Goal: Task Accomplishment & Management: Manage account settings

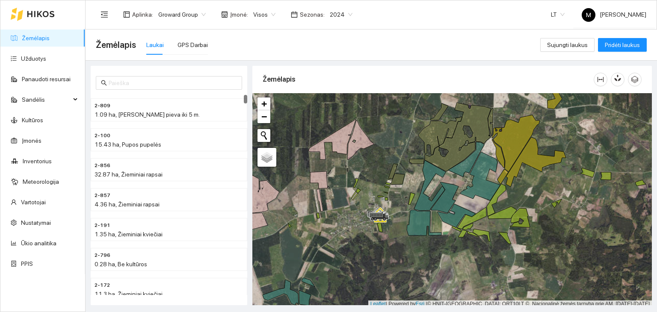
click at [45, 49] on ul "Žemėlapis Užduotys Panaudoti resursai Sandėlis Kultūros Įmonės Inventorius Mete…" at bounding box center [42, 151] width 85 height 247
click at [45, 55] on link "Užduotys" at bounding box center [33, 58] width 25 height 7
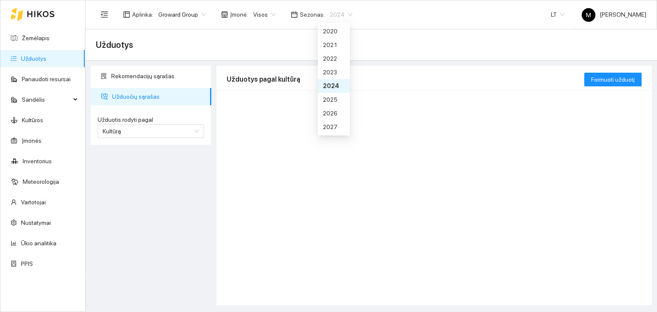
click at [334, 11] on span "2024" at bounding box center [341, 14] width 23 height 13
click at [334, 110] on div "2026" at bounding box center [334, 113] width 22 height 9
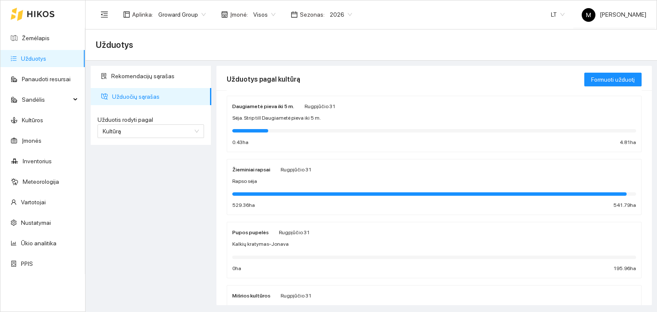
scroll to position [214, 0]
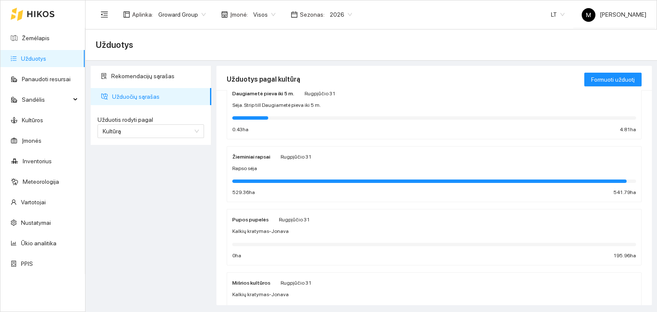
click at [288, 162] on div "Žieminiai rapsai Rugpjūčio 31 Rapso sėja 529.36 ha 541.79 ha" at bounding box center [434, 174] width 404 height 45
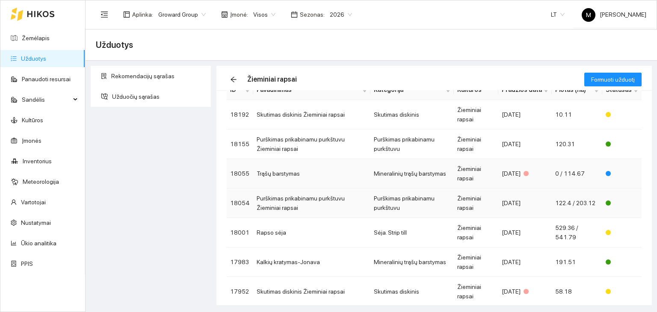
scroll to position [86, 0]
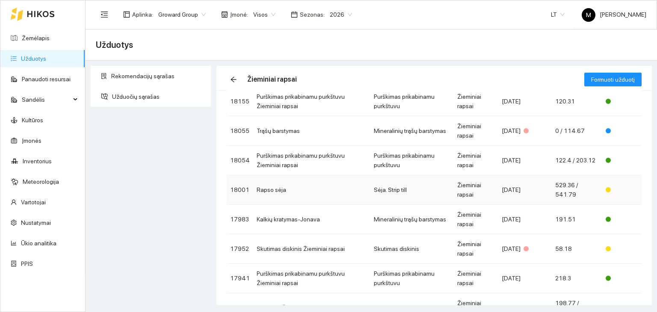
click at [296, 193] on td "Rapso sėja" at bounding box center [311, 190] width 117 height 30
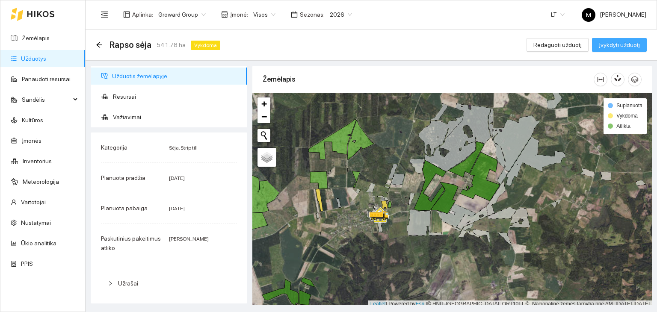
click at [619, 42] on span "Įvykdyti užduotį" at bounding box center [619, 44] width 41 height 9
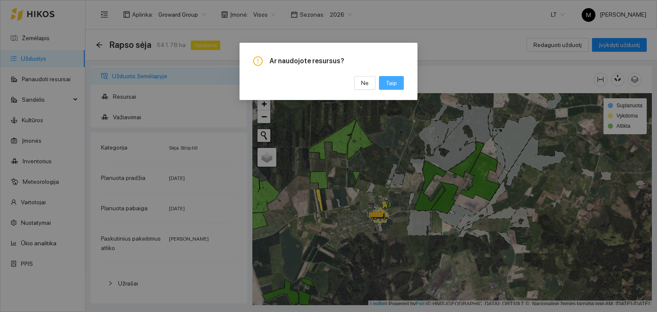
click at [392, 83] on span "Taip" at bounding box center [391, 82] width 11 height 9
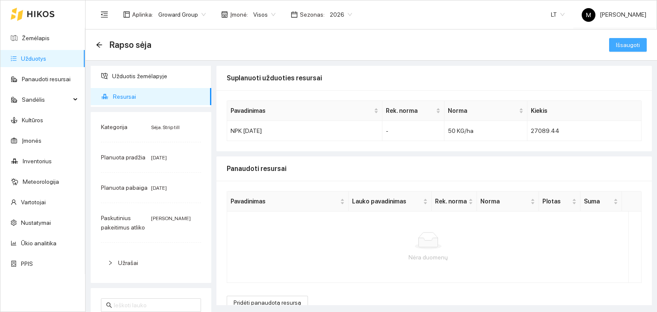
click at [618, 45] on span "Išsaugoti" at bounding box center [628, 44] width 24 height 9
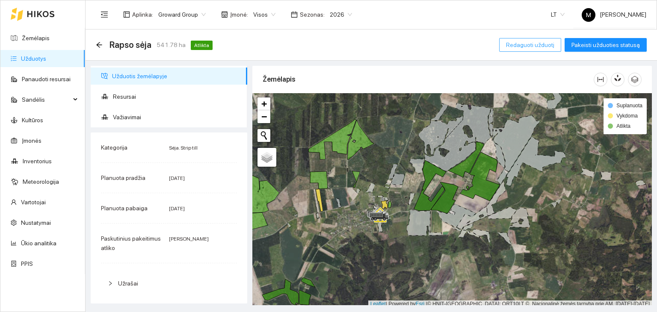
click at [539, 40] on span "Redaguoti užduotį" at bounding box center [530, 44] width 48 height 9
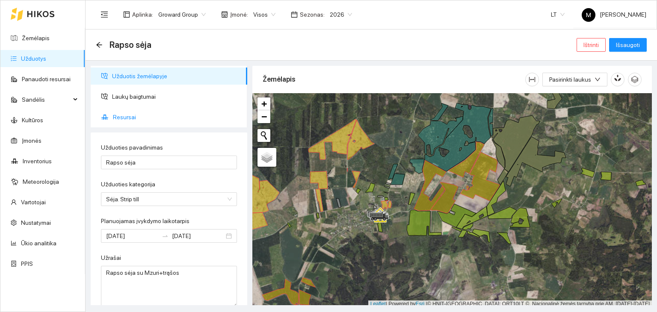
click at [137, 115] on span "Resursai" at bounding box center [177, 117] width 128 height 17
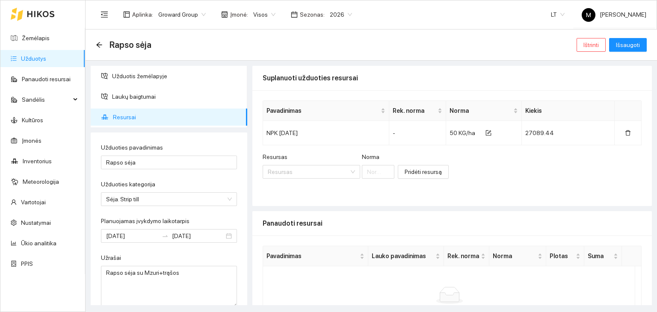
scroll to position [68, 0]
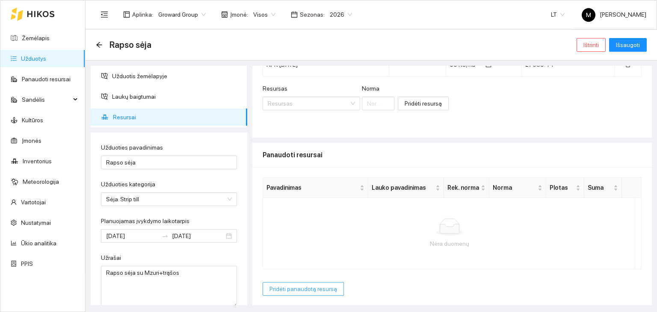
click at [306, 288] on span "Pridėti panaudotą resursą" at bounding box center [304, 289] width 68 height 9
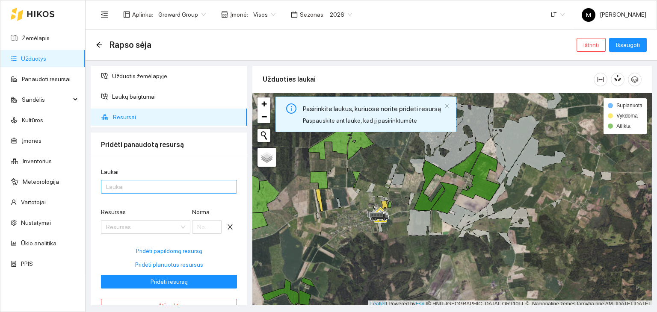
click at [140, 189] on div at bounding box center [164, 187] width 123 height 10
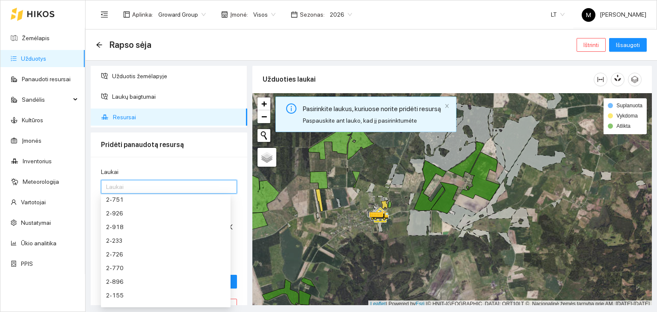
scroll to position [0, 0]
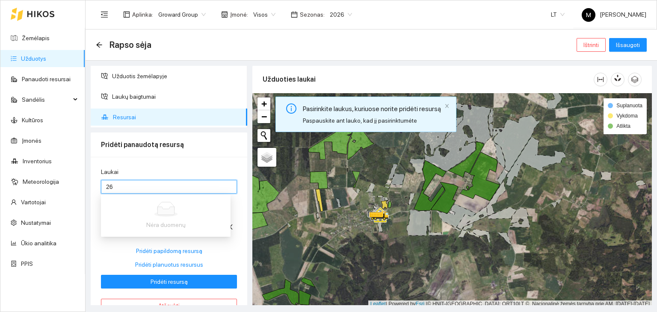
type input "2"
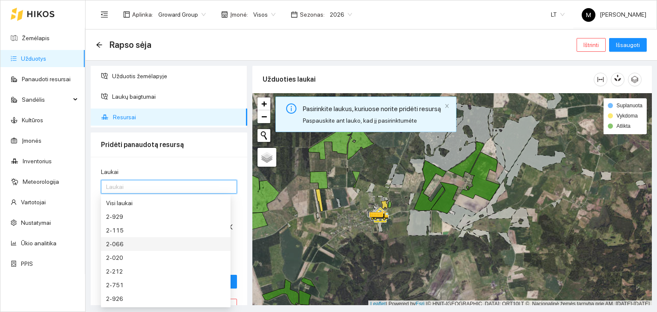
scroll to position [2, 0]
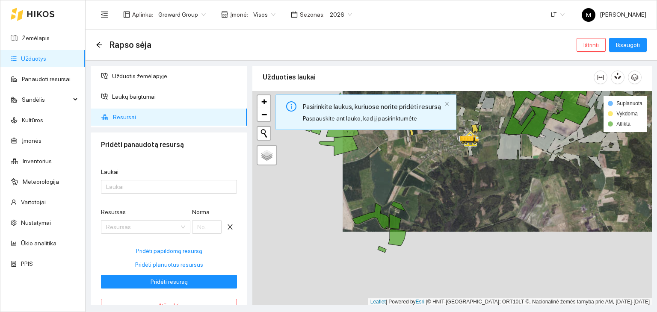
drag, startPoint x: 288, startPoint y: 254, endPoint x: 378, endPoint y: 179, distance: 117.7
click at [378, 179] on div at bounding box center [453, 198] width 400 height 215
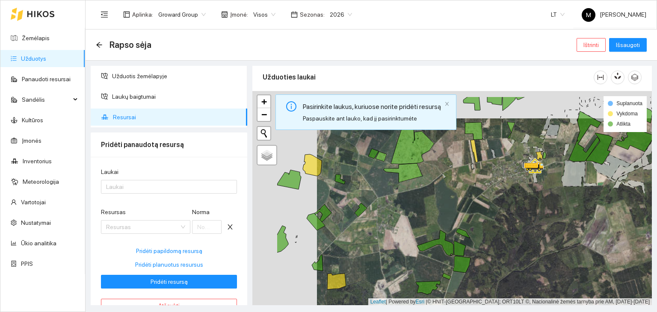
drag, startPoint x: 287, startPoint y: 208, endPoint x: 354, endPoint y: 240, distance: 74.3
click at [354, 240] on div at bounding box center [453, 198] width 400 height 215
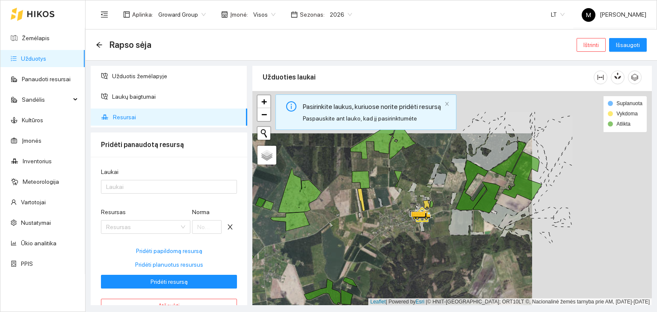
drag, startPoint x: 425, startPoint y: 210, endPoint x: 310, endPoint y: 253, distance: 122.3
click at [295, 253] on div at bounding box center [453, 198] width 400 height 215
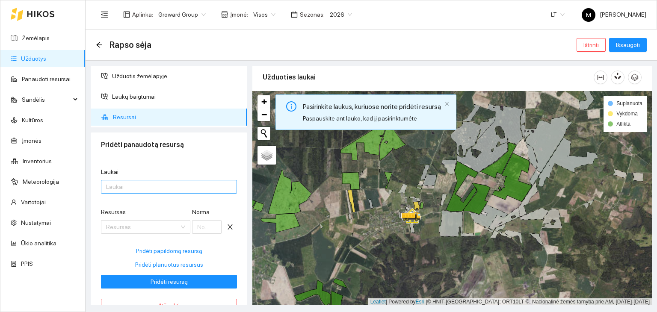
click at [123, 191] on div at bounding box center [164, 187] width 123 height 10
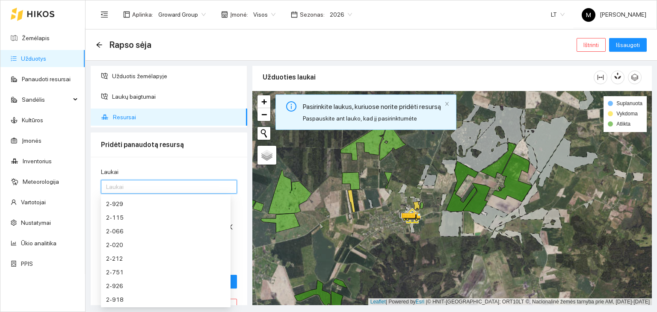
scroll to position [0, 0]
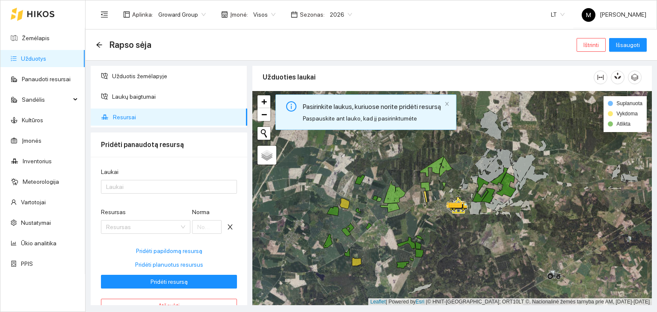
click at [133, 116] on span "Resursai" at bounding box center [177, 117] width 128 height 17
click at [46, 62] on link "Užduotys" at bounding box center [33, 58] width 25 height 7
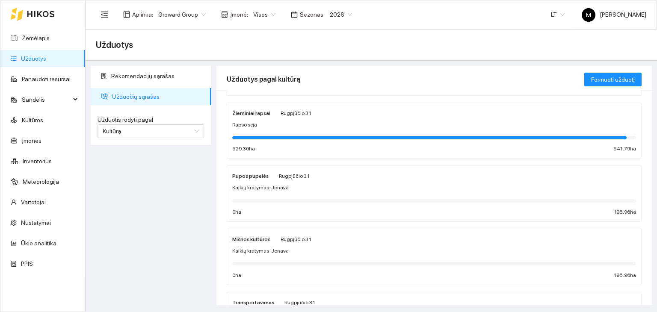
scroll to position [195, 0]
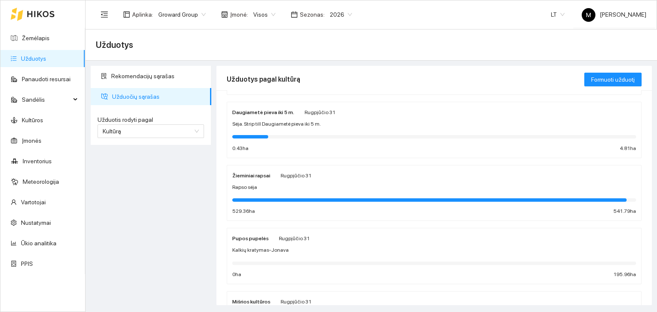
click at [378, 190] on div "Žieminiai rapsai Rugpjūčio 31 Rapso sėja 529.36 ha 541.79 ha" at bounding box center [434, 193] width 404 height 45
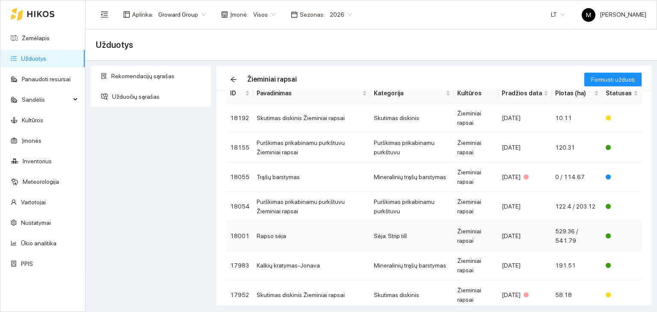
scroll to position [128, 0]
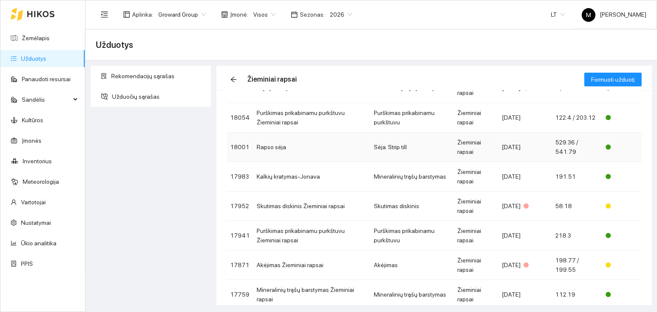
click at [284, 147] on td "Rapso sėja" at bounding box center [311, 148] width 117 height 30
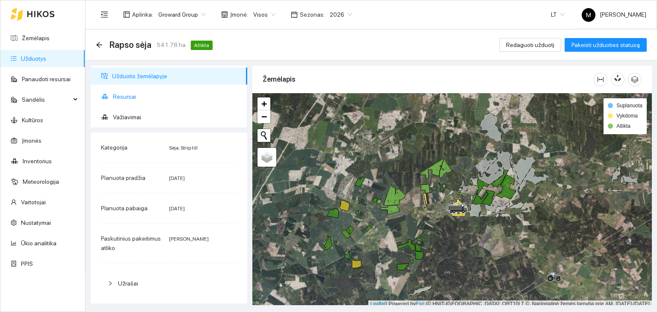
click at [126, 98] on span "Resursai" at bounding box center [177, 96] width 128 height 17
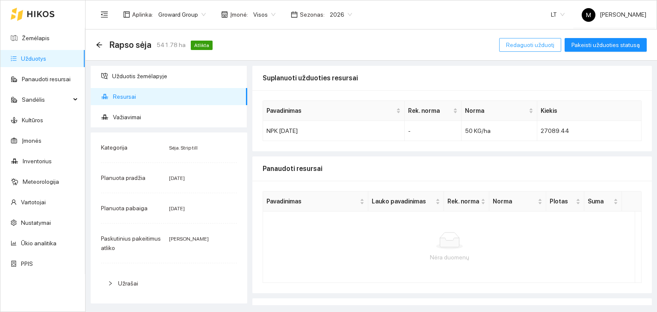
click at [528, 47] on span "Redaguoti užduotį" at bounding box center [530, 44] width 48 height 9
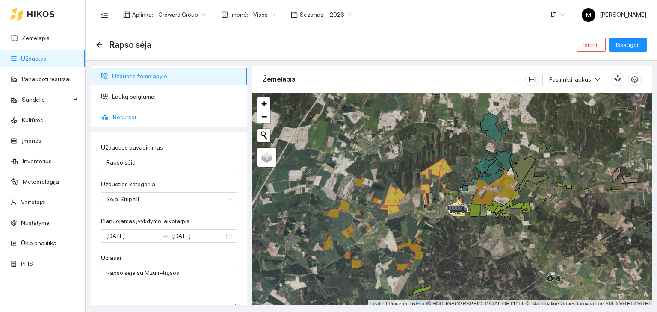
click at [110, 117] on li "Resursai" at bounding box center [169, 117] width 157 height 17
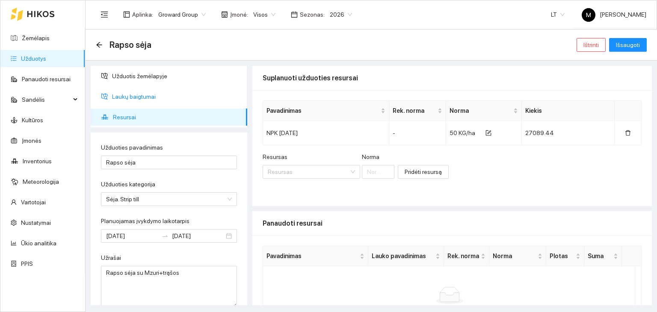
click at [140, 99] on span "Laukų baigtumai" at bounding box center [176, 96] width 128 height 17
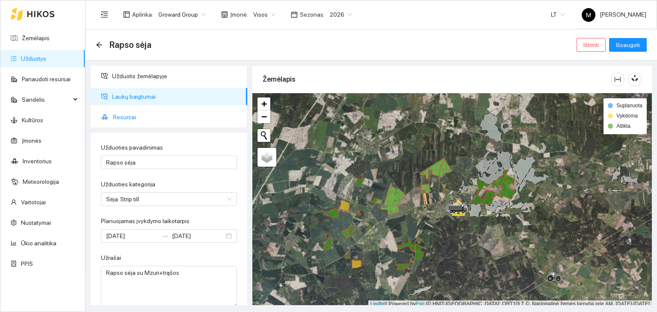
click at [164, 113] on span "Resursai" at bounding box center [177, 117] width 128 height 17
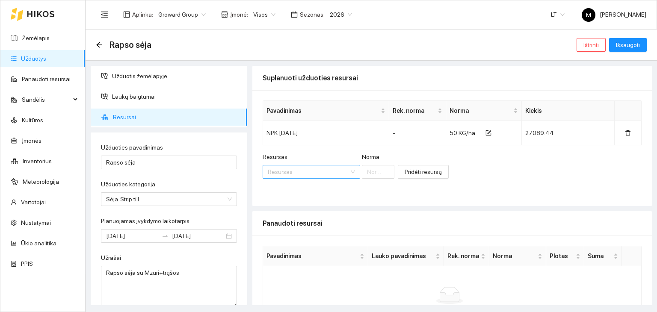
click at [296, 174] on input "Resursas" at bounding box center [308, 172] width 81 height 13
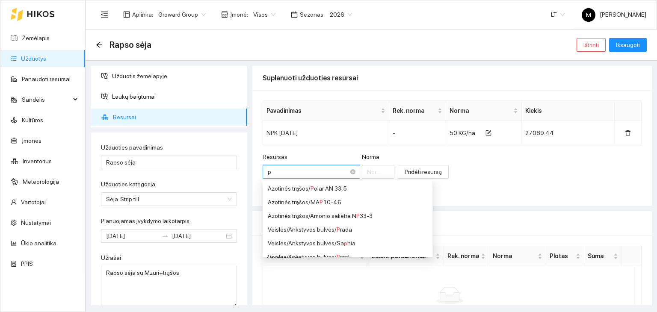
type input "pt"
click at [318, 199] on div "Veislės / Žieminiai rapsai / PT 315" at bounding box center [327, 202] width 118 height 9
type input "1"
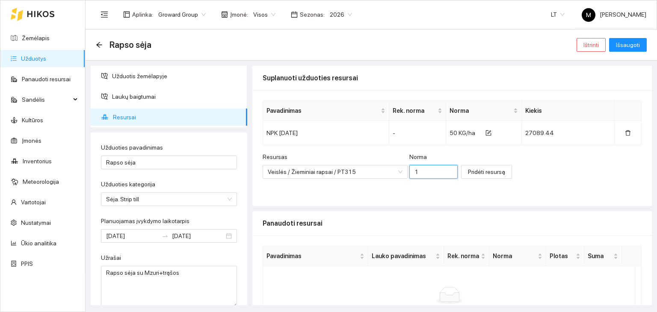
click at [410, 172] on input "1" at bounding box center [434, 172] width 48 height 14
type input "2.715"
click at [490, 173] on button "Pridėti resursą" at bounding box center [486, 172] width 51 height 14
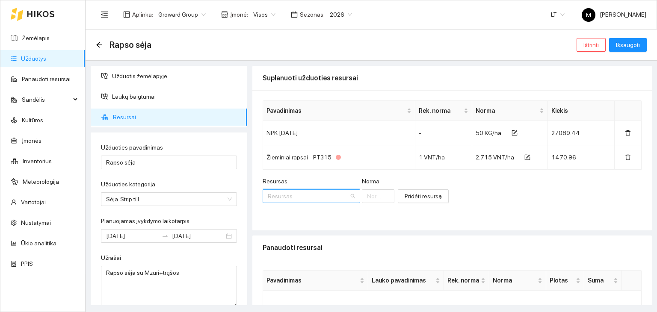
click at [316, 196] on input "Resursas" at bounding box center [308, 196] width 81 height 13
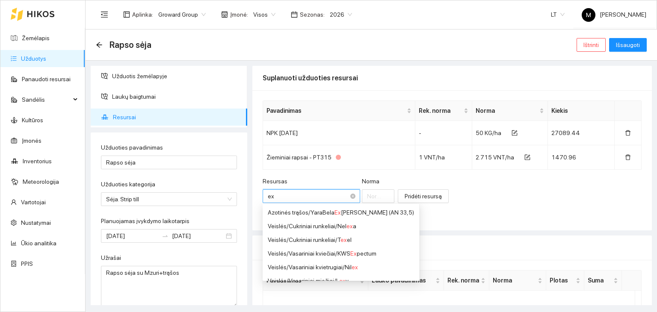
type input "e"
type input "ž"
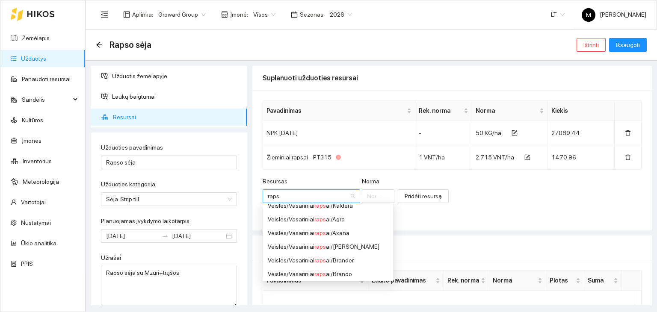
scroll to position [86, 0]
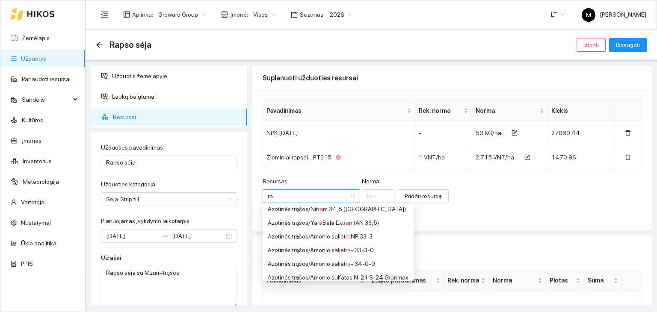
type input "r"
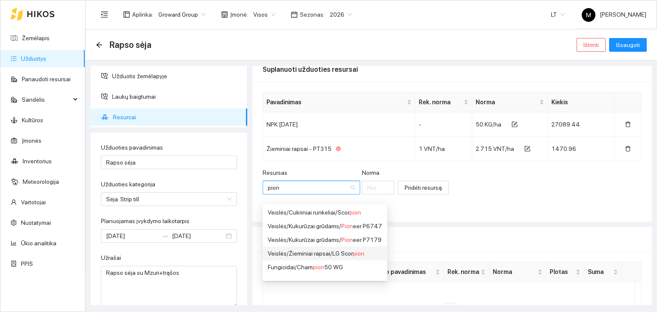
scroll to position [0, 0]
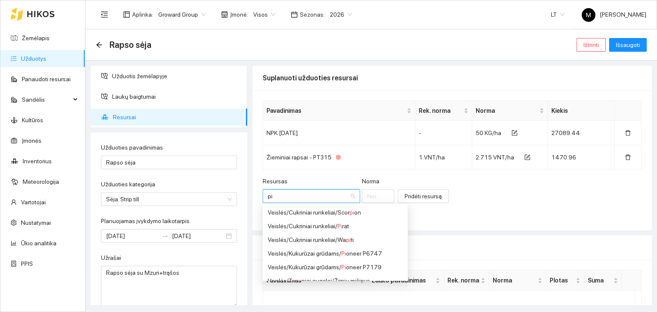
type input "p"
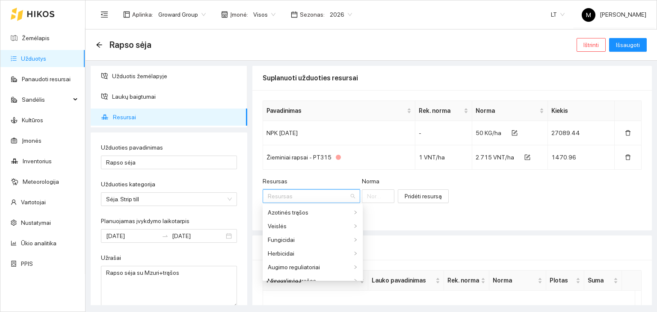
click at [418, 228] on div "Pavadinimas Rek. [PERSON_NAME] [PERSON_NAME] Kiekis NPK [DATE] - 50 KG/ha 27089…" at bounding box center [453, 160] width 400 height 140
drag, startPoint x: 284, startPoint y: 195, endPoint x: 288, endPoint y: 191, distance: 5.2
click at [284, 193] on input "Resursas" at bounding box center [308, 196] width 81 height 13
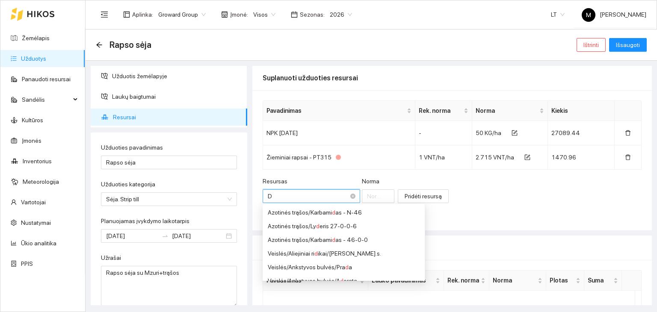
type input "DK"
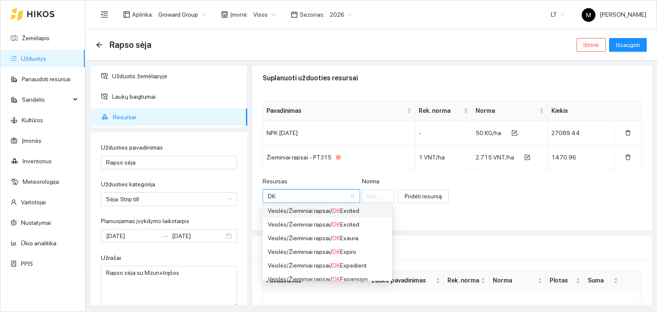
click at [318, 211] on div "Veislės / Žieminiai rapsai / DK Excited" at bounding box center [327, 210] width 119 height 9
type input "1"
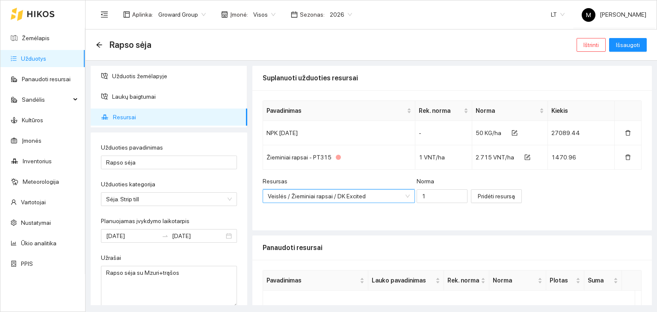
scroll to position [62, 0]
click at [417, 196] on input "1" at bounding box center [442, 197] width 51 height 14
type input "1.907"
click at [478, 193] on span "Pridėti resursą" at bounding box center [496, 196] width 37 height 9
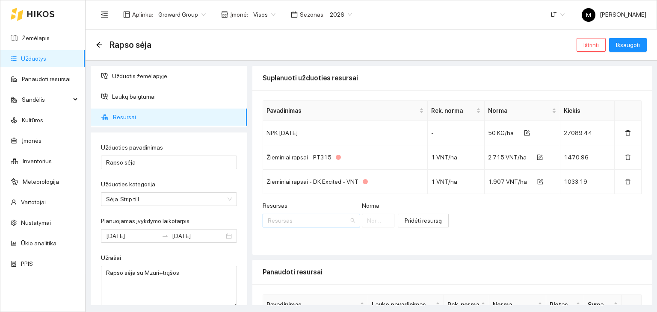
click at [283, 214] on input "Resursas" at bounding box center [308, 220] width 81 height 13
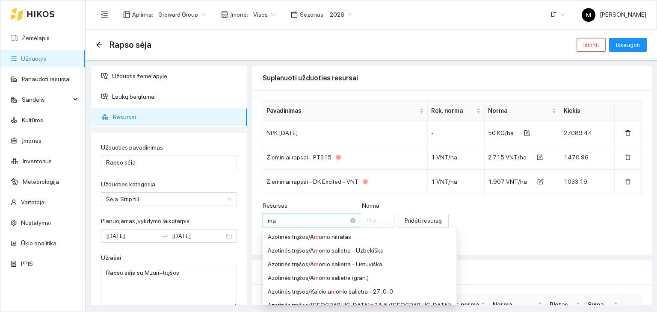
type input "m"
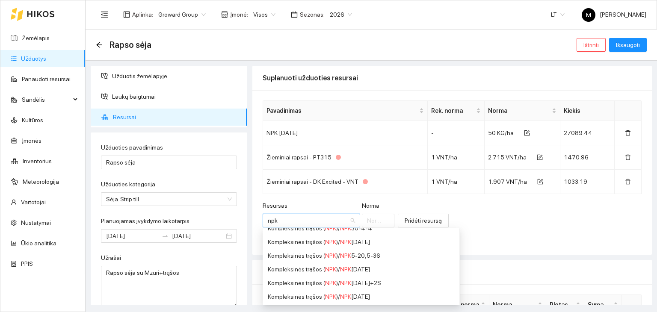
scroll to position [0, 0]
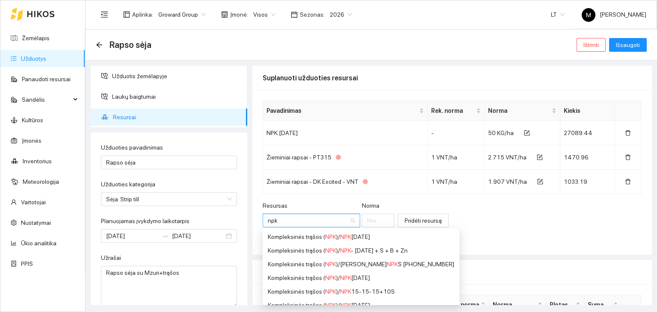
type input "npk"
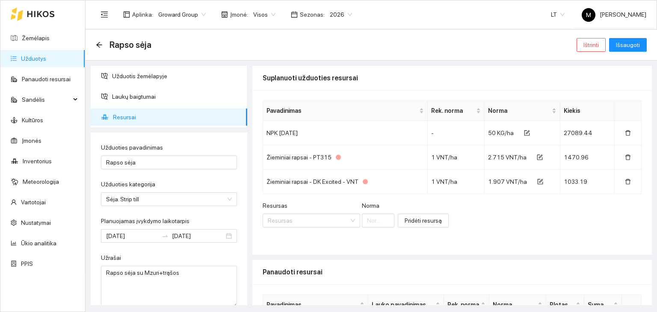
click at [462, 235] on div "Resursas Resursas [PERSON_NAME] resursą" at bounding box center [452, 219] width 379 height 37
click at [625, 44] on span "Išsaugoti" at bounding box center [628, 44] width 24 height 9
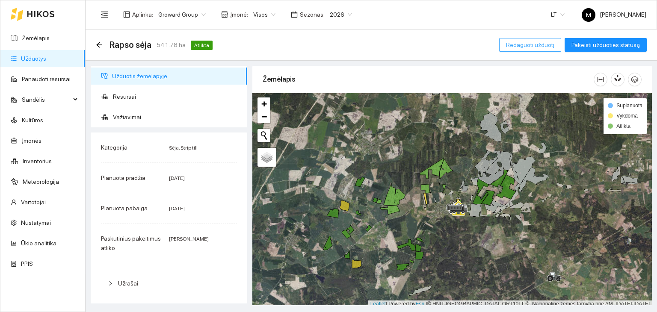
click at [539, 47] on span "Redaguoti užduotį" at bounding box center [530, 44] width 48 height 9
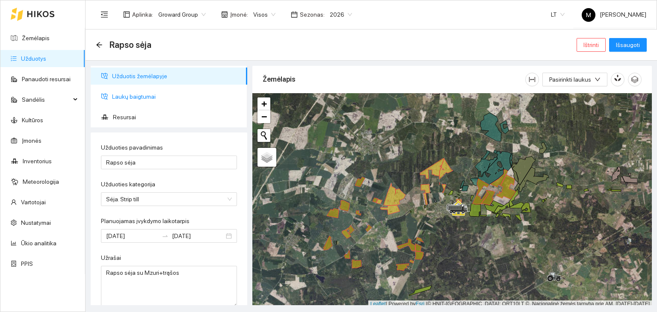
click at [118, 98] on span "Laukų baigtumai" at bounding box center [176, 96] width 128 height 17
click at [140, 97] on span "Laukų baigtumai" at bounding box center [176, 96] width 128 height 17
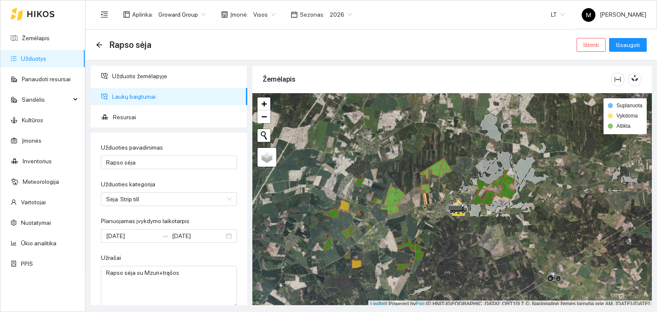
click at [140, 97] on span "Laukų baigtumai" at bounding box center [176, 96] width 128 height 17
click at [345, 206] on icon at bounding box center [345, 206] width 10 height 11
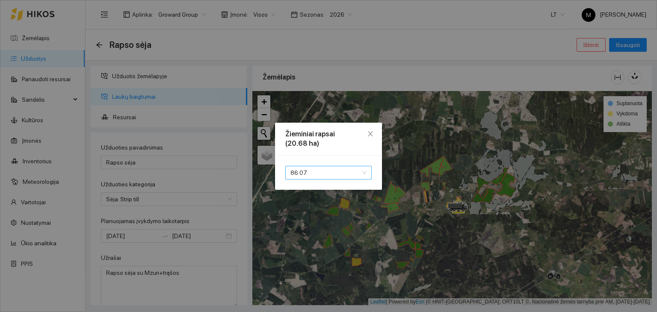
click at [327, 168] on span "86.07" at bounding box center [329, 173] width 76 height 13
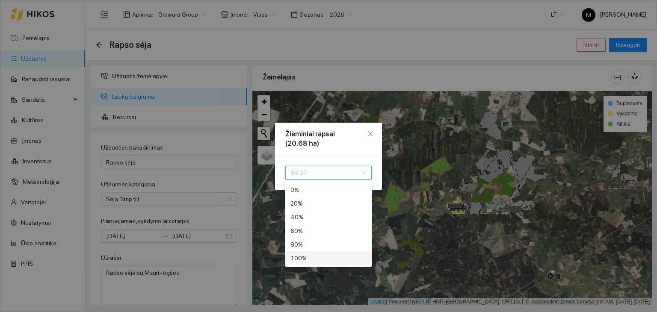
click at [321, 257] on div "100 %" at bounding box center [329, 258] width 76 height 9
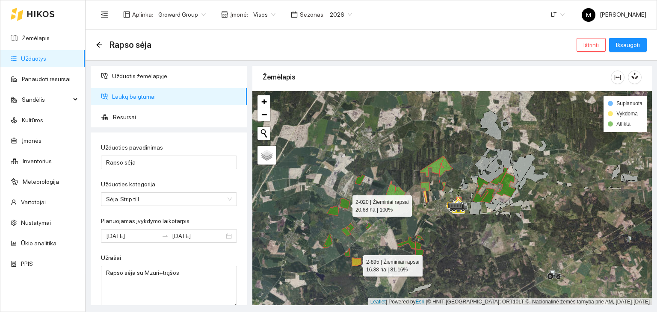
click at [356, 264] on icon at bounding box center [356, 262] width 9 height 8
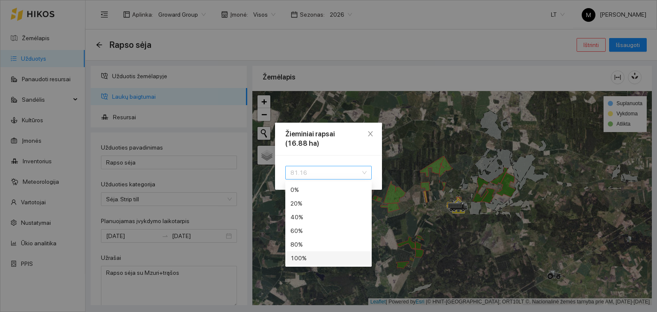
click at [333, 172] on span "81.16" at bounding box center [329, 173] width 76 height 13
click at [316, 259] on div "100 %" at bounding box center [329, 258] width 76 height 9
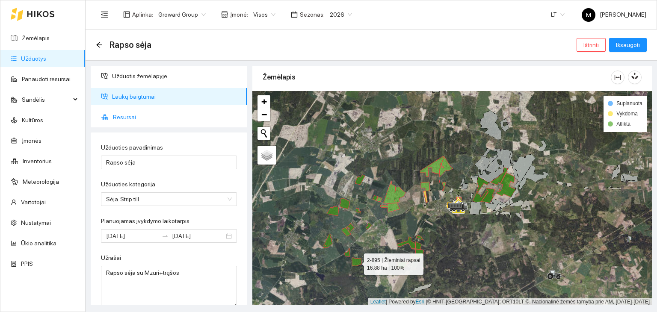
click at [146, 118] on span "Resursai" at bounding box center [177, 117] width 128 height 17
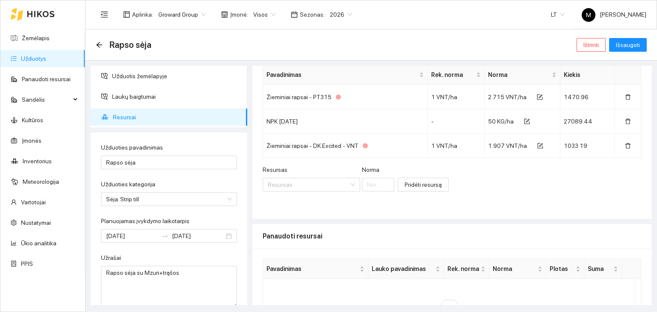
scroll to position [117, 0]
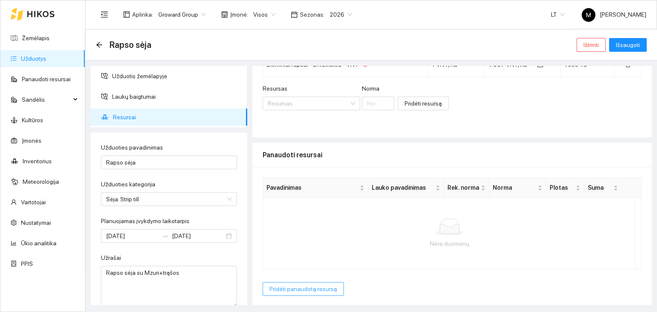
click at [303, 292] on span "Pridėti panaudotą resursą" at bounding box center [304, 289] width 68 height 9
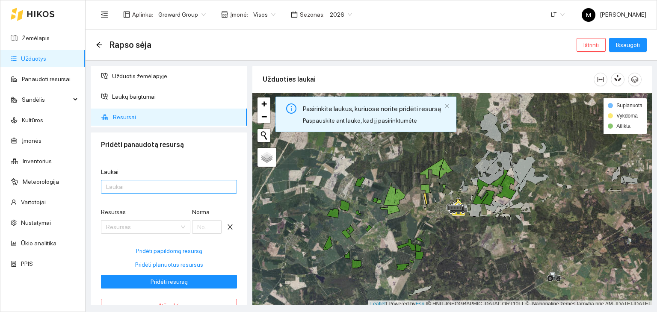
click at [144, 189] on div at bounding box center [164, 187] width 123 height 10
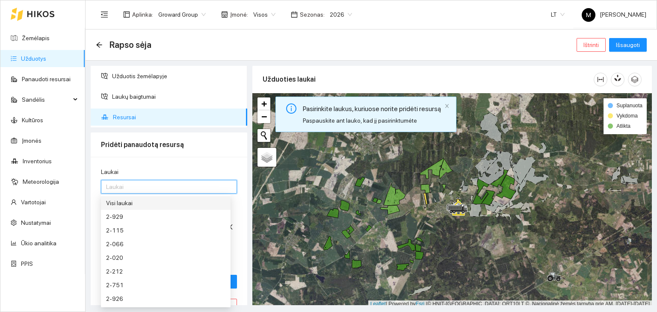
click at [143, 206] on div "Visi laukai" at bounding box center [165, 203] width 119 height 9
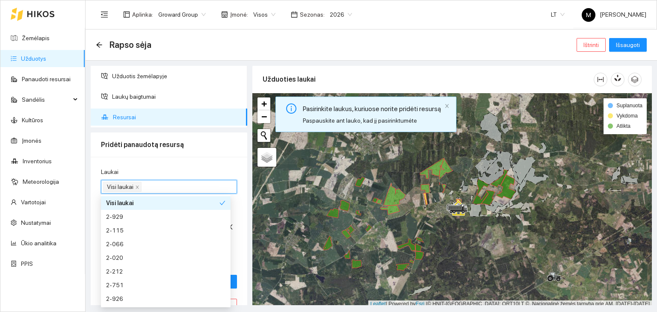
click at [180, 173] on div "Laukai" at bounding box center [169, 173] width 136 height 13
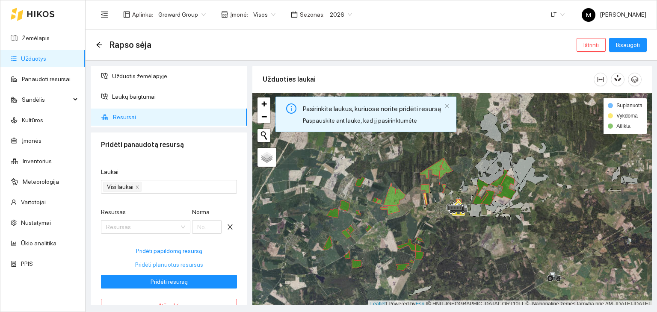
click at [155, 265] on span "Pridėti planuotus resursus" at bounding box center [169, 264] width 68 height 9
type input "2.715"
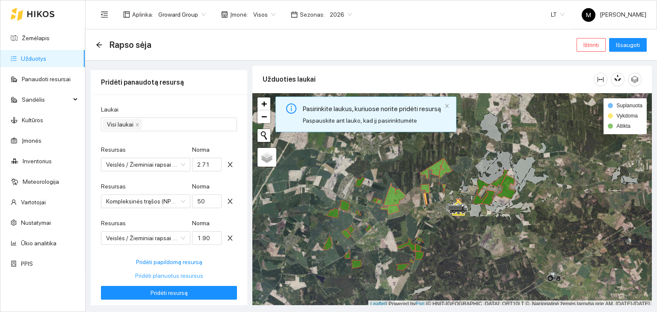
scroll to position [94, 0]
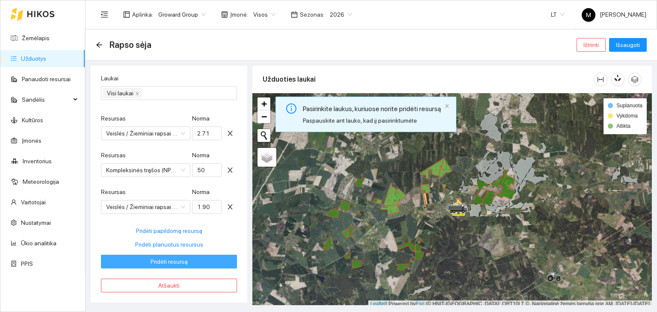
click at [154, 264] on span "Pridėti resursą" at bounding box center [169, 261] width 37 height 9
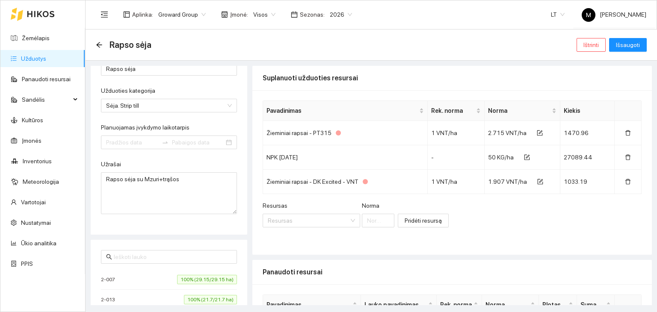
type input "[DATE]"
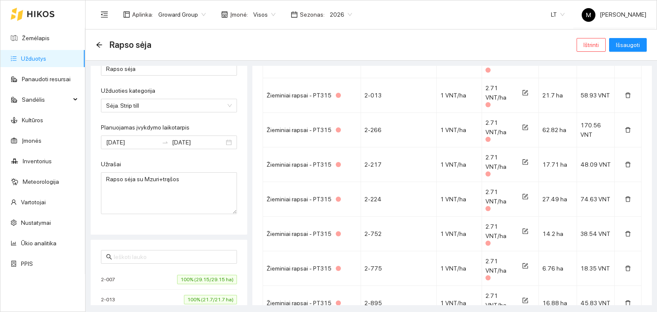
scroll to position [813, 0]
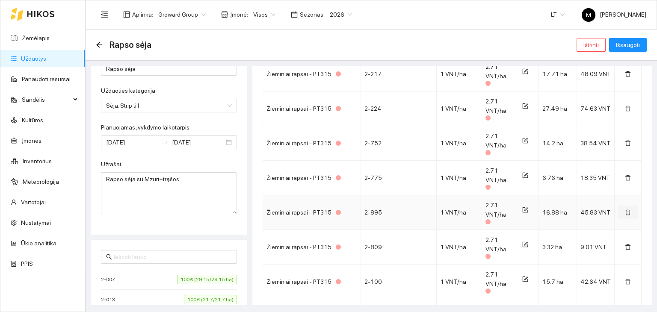
click at [625, 211] on icon "delete" at bounding box center [628, 213] width 6 height 6
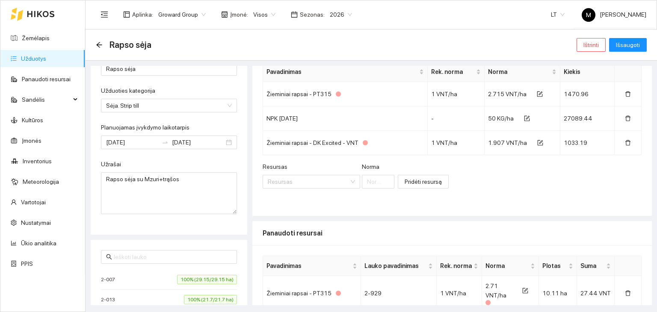
scroll to position [86, 0]
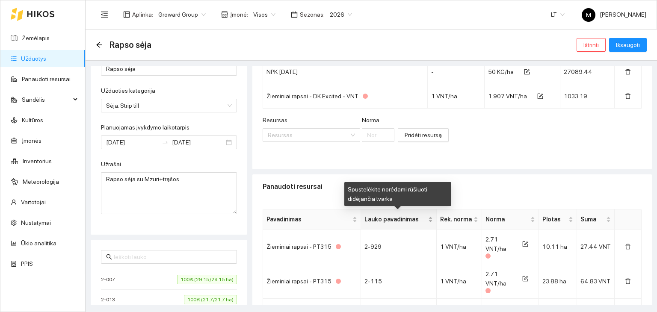
click at [402, 220] on span "Lauko pavadinimas" at bounding box center [396, 219] width 62 height 9
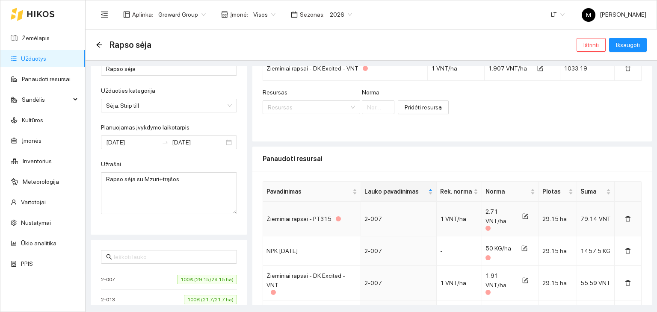
scroll to position [128, 0]
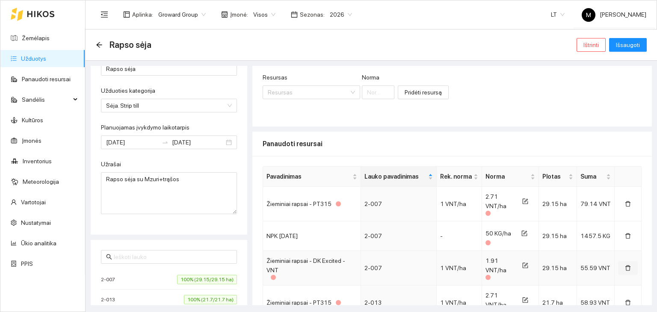
click at [625, 269] on icon "delete" at bounding box center [628, 268] width 6 height 6
click at [626, 269] on icon "delete" at bounding box center [628, 269] width 5 height 6
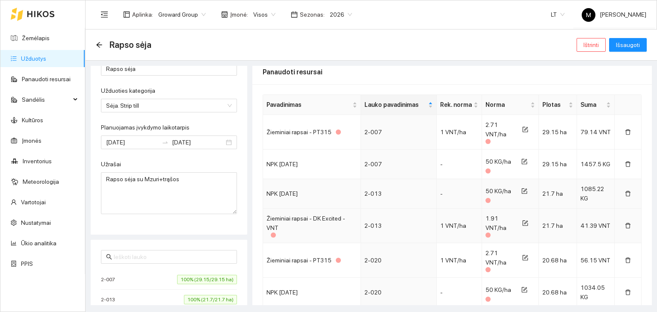
scroll to position [214, 0]
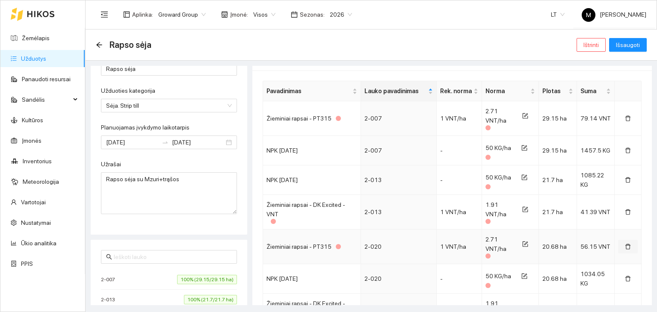
click at [625, 247] on icon "delete" at bounding box center [628, 247] width 6 height 6
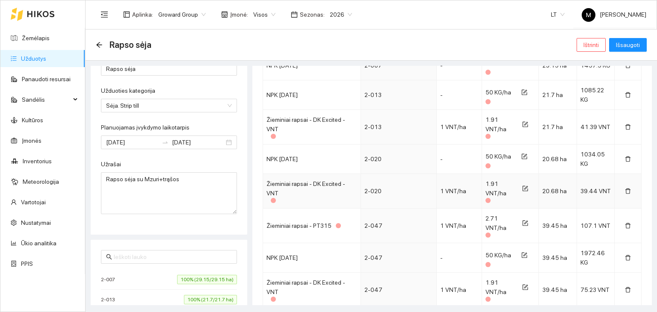
scroll to position [300, 0]
click at [625, 289] on icon "delete" at bounding box center [628, 290] width 6 height 6
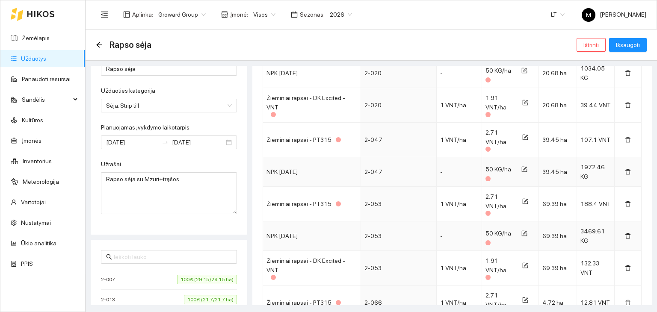
scroll to position [428, 0]
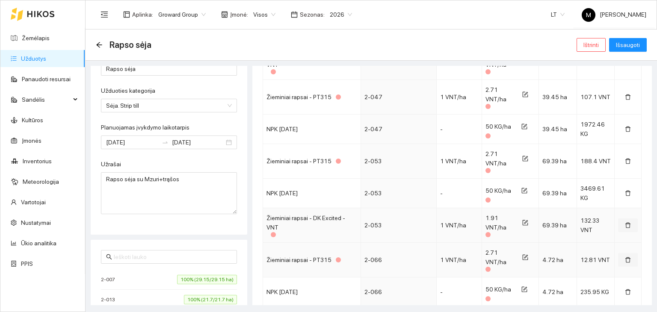
click at [625, 223] on icon "delete" at bounding box center [628, 226] width 6 height 6
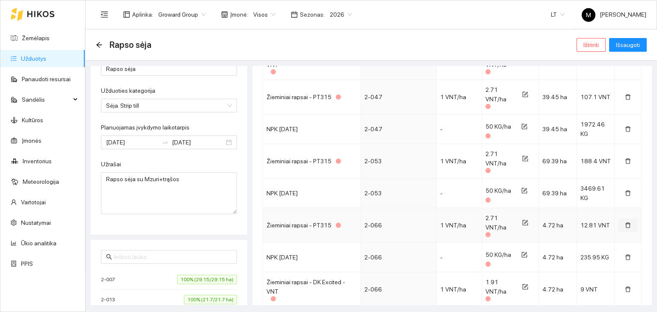
click at [625, 223] on icon "delete" at bounding box center [628, 226] width 6 height 6
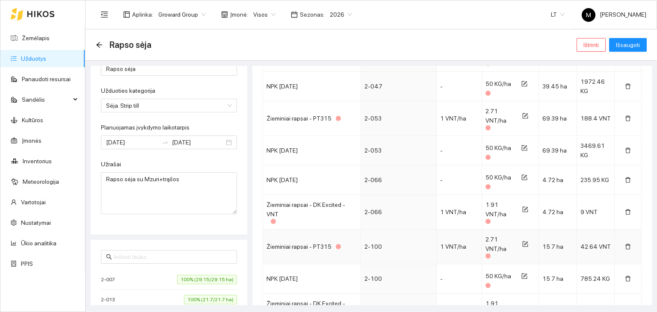
scroll to position [514, 0]
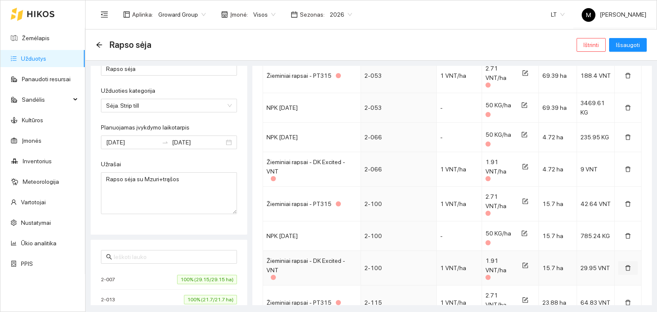
click at [625, 269] on icon "delete" at bounding box center [628, 268] width 6 height 6
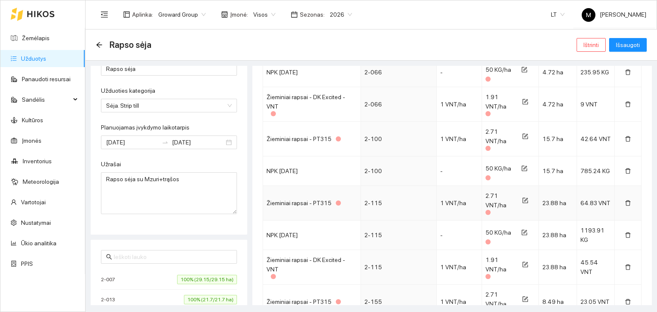
scroll to position [599, 0]
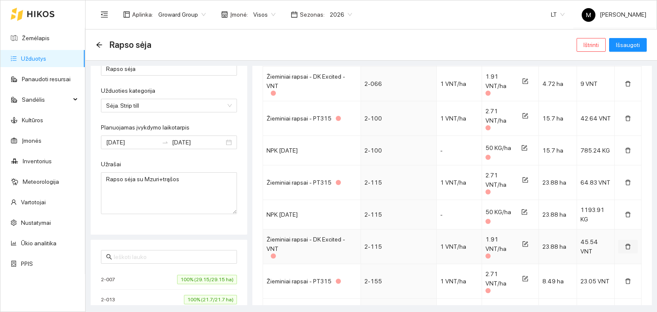
click at [626, 244] on icon "delete" at bounding box center [628, 247] width 5 height 6
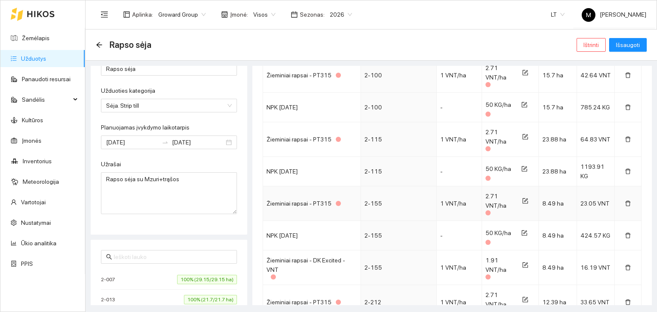
scroll to position [685, 0]
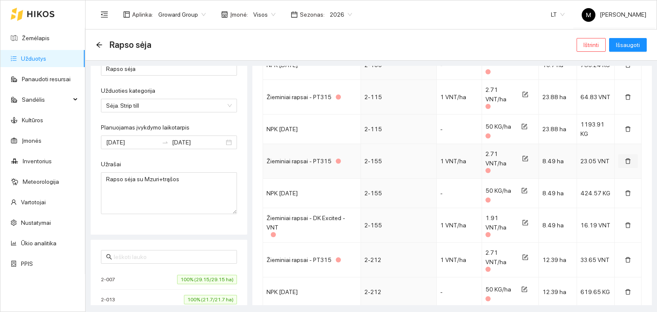
click at [625, 160] on icon "delete" at bounding box center [628, 161] width 6 height 6
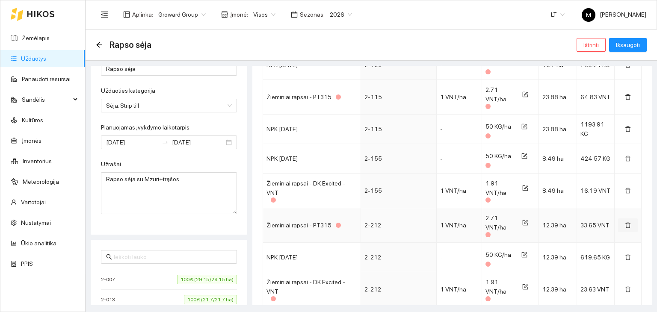
click at [625, 224] on icon "delete" at bounding box center [628, 226] width 6 height 6
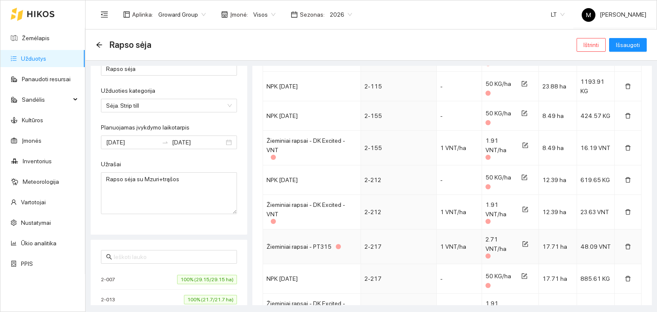
scroll to position [770, 0]
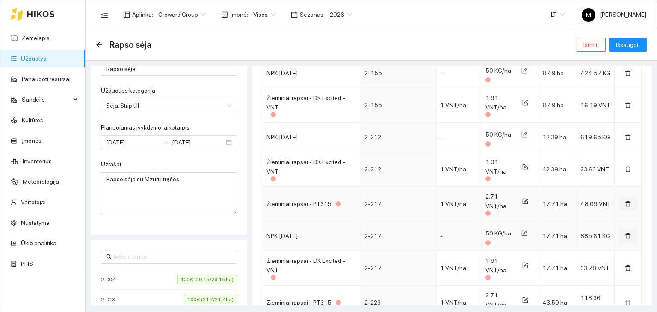
click at [625, 203] on icon "delete" at bounding box center [628, 204] width 6 height 6
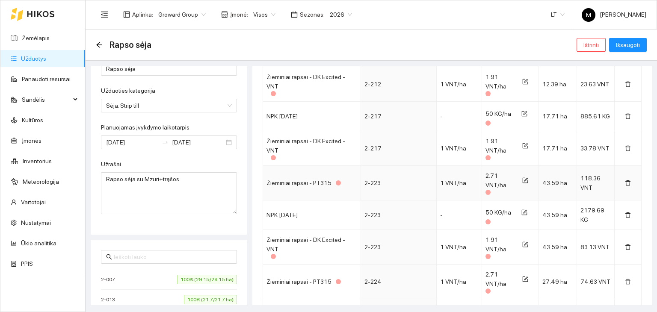
scroll to position [856, 0]
click at [626, 244] on icon "delete" at bounding box center [628, 247] width 5 height 6
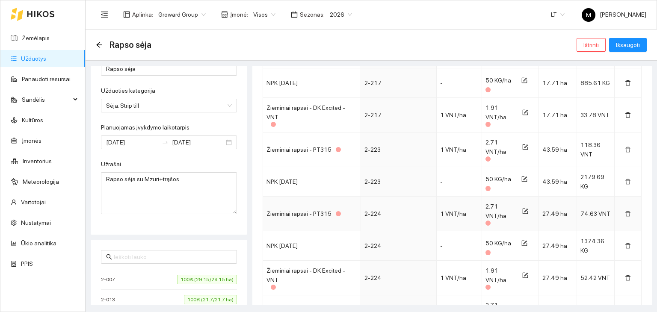
scroll to position [899, 0]
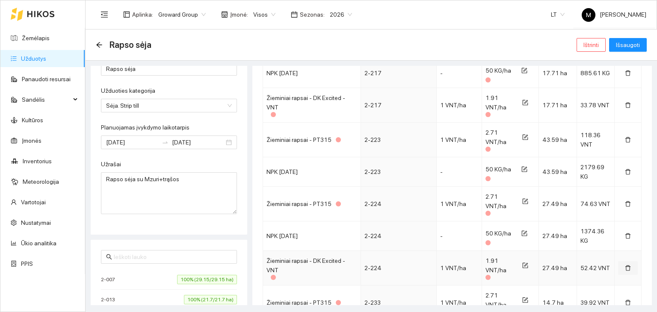
click at [626, 266] on icon "delete" at bounding box center [628, 269] width 5 height 6
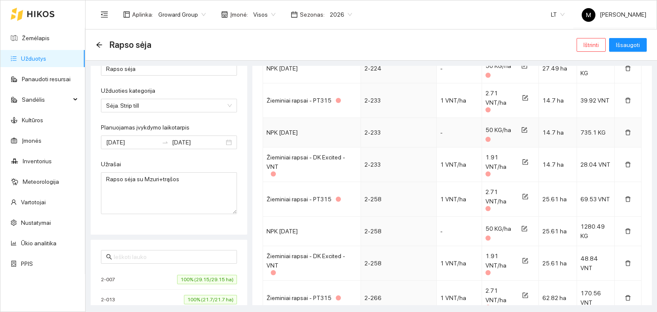
scroll to position [1070, 0]
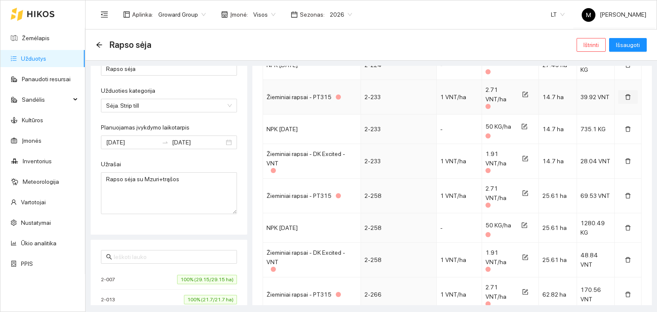
click at [625, 96] on icon "delete" at bounding box center [628, 97] width 6 height 6
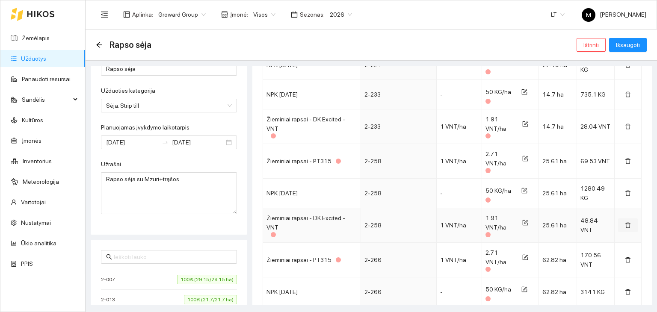
click at [625, 223] on icon "delete" at bounding box center [628, 226] width 6 height 6
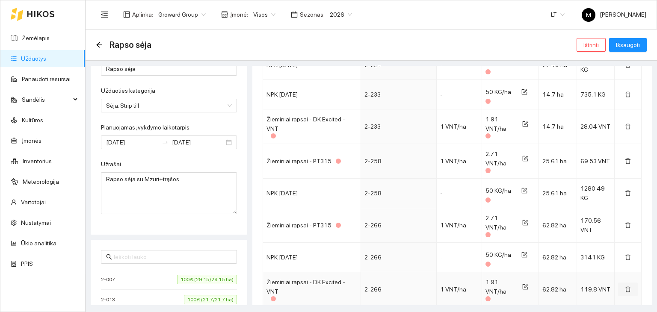
click at [625, 287] on icon "delete" at bounding box center [628, 290] width 6 height 6
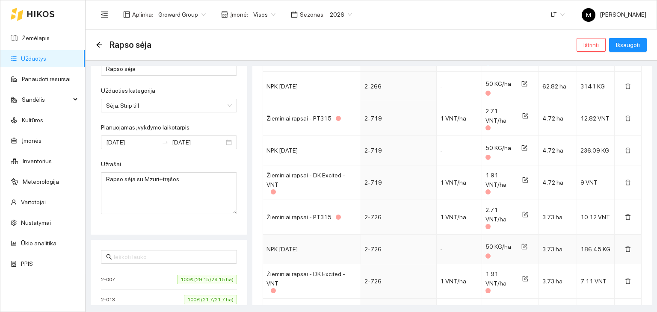
scroll to position [1284, 0]
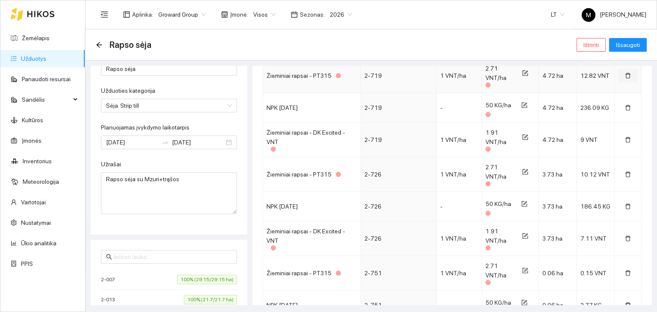
click at [625, 73] on icon "delete" at bounding box center [628, 76] width 6 height 6
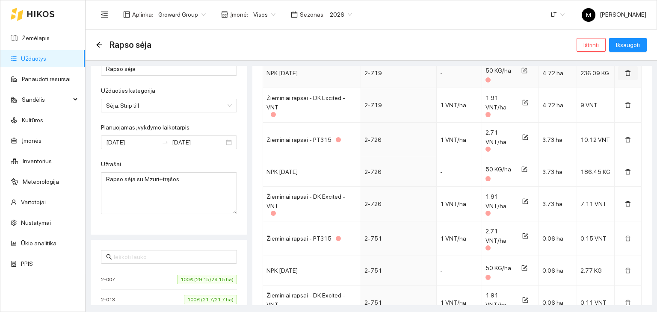
click at [625, 70] on icon "delete" at bounding box center [628, 73] width 6 height 6
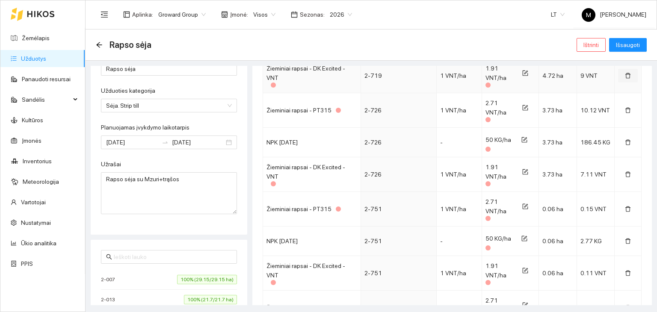
click at [625, 73] on icon "delete" at bounding box center [628, 76] width 6 height 6
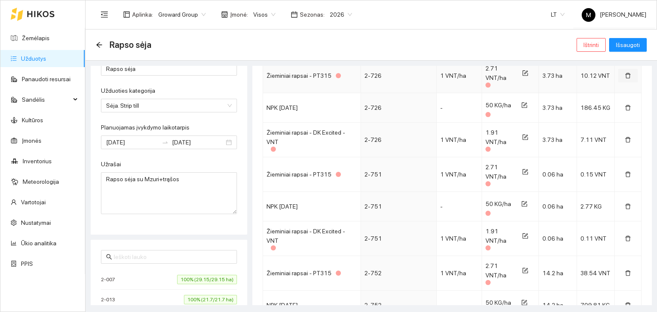
click at [626, 73] on icon "delete" at bounding box center [628, 76] width 5 height 6
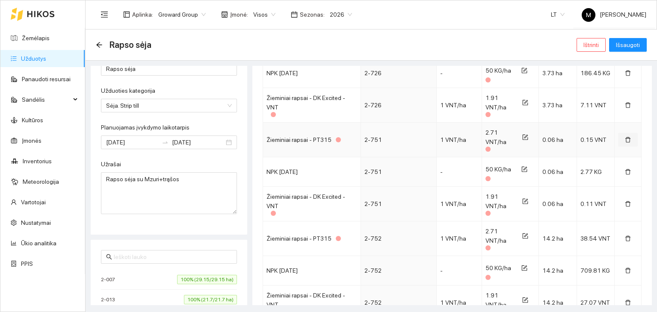
click at [625, 139] on icon "delete" at bounding box center [628, 140] width 6 height 6
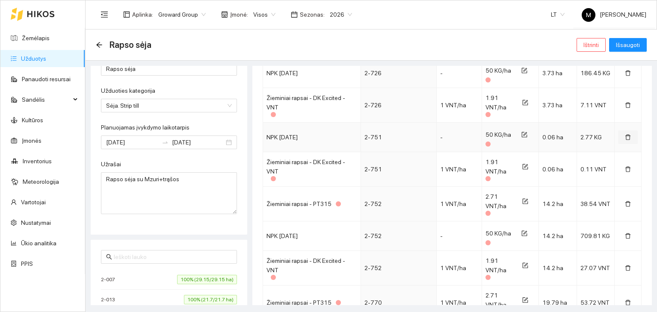
click at [622, 139] on button "button" at bounding box center [629, 138] width 20 height 14
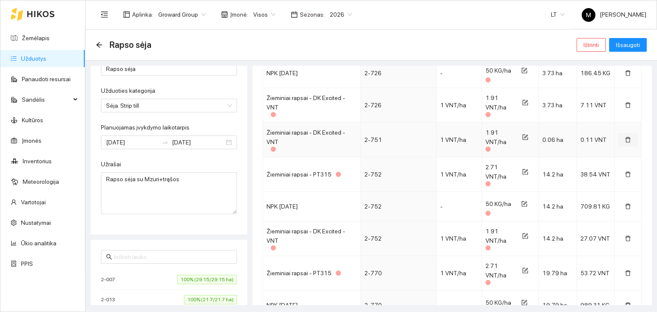
click at [625, 139] on icon "delete" at bounding box center [628, 140] width 6 height 6
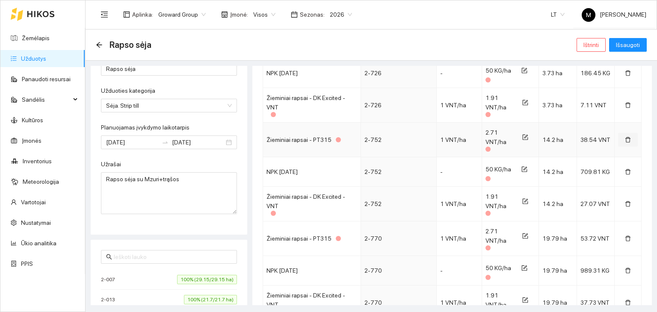
click at [626, 137] on icon "delete" at bounding box center [628, 140] width 5 height 6
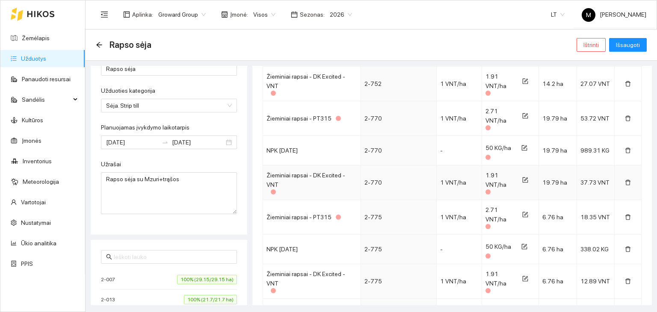
scroll to position [1413, 0]
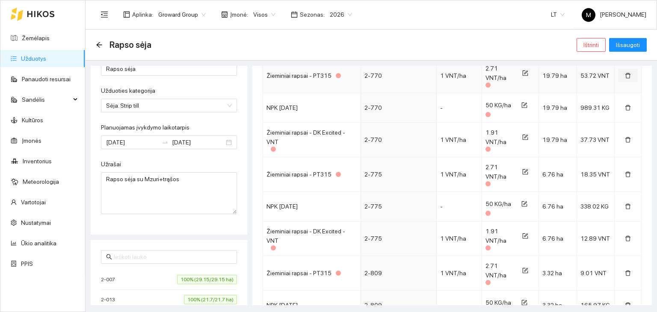
click at [626, 73] on icon "delete" at bounding box center [628, 76] width 5 height 6
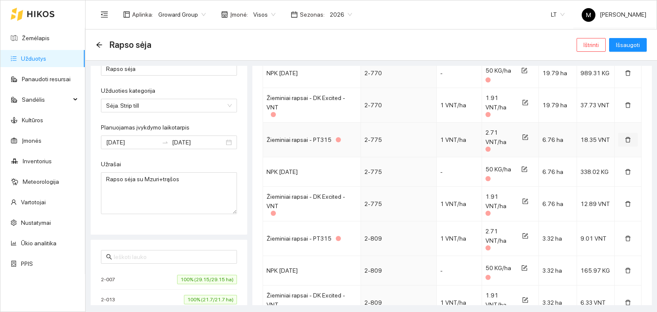
click at [625, 137] on icon "delete" at bounding box center [628, 140] width 6 height 6
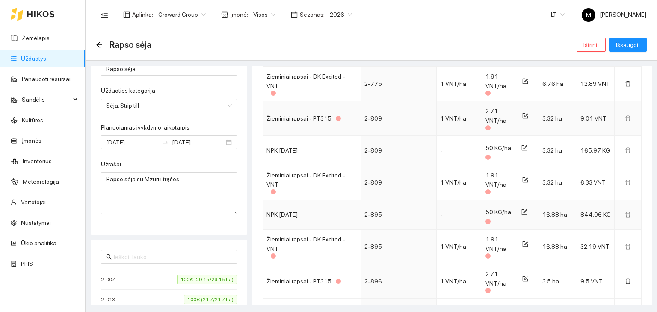
scroll to position [1541, 0]
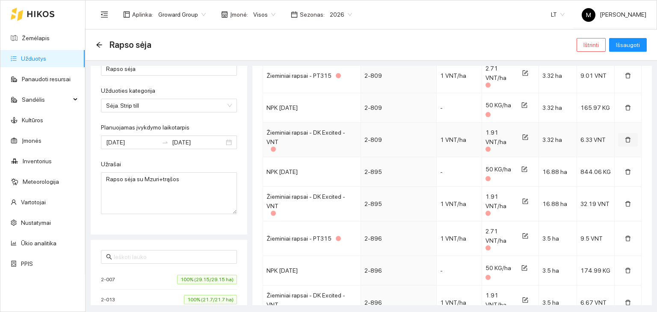
click at [625, 139] on span "delete" at bounding box center [628, 140] width 6 height 7
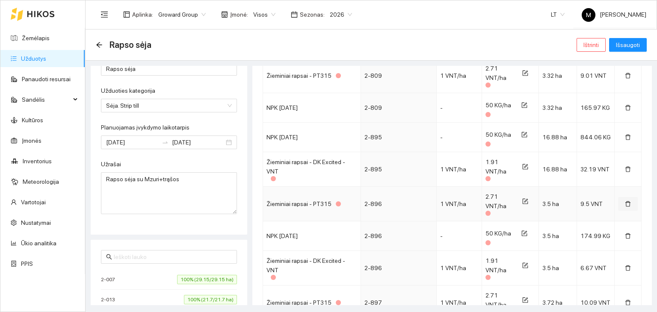
click at [626, 202] on icon "delete" at bounding box center [628, 205] width 5 height 6
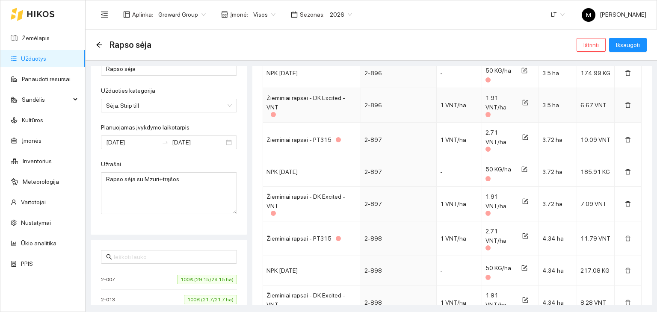
scroll to position [1712, 0]
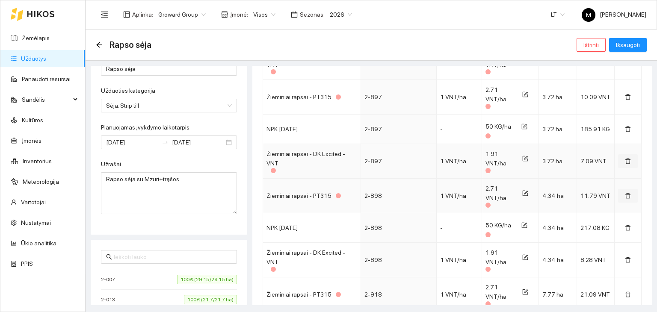
click at [626, 159] on icon "delete" at bounding box center [628, 162] width 5 height 6
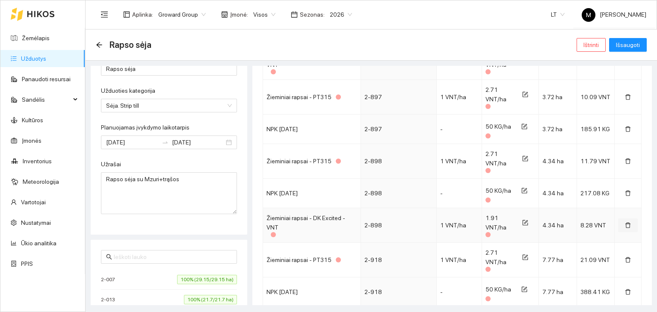
click at [625, 223] on icon "delete" at bounding box center [628, 226] width 6 height 6
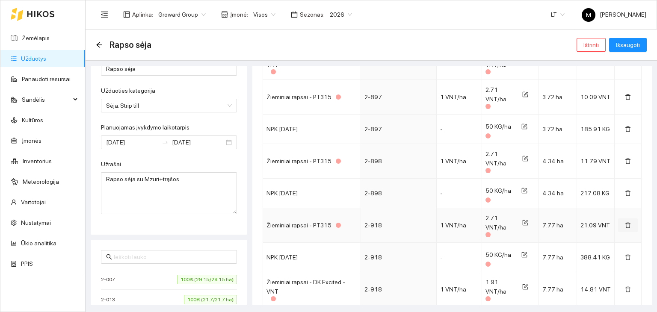
click at [625, 223] on icon "delete" at bounding box center [628, 226] width 6 height 6
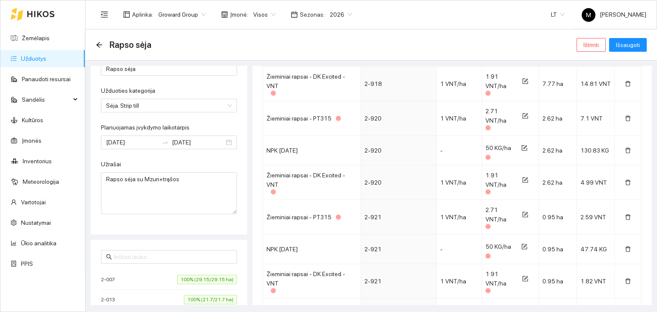
scroll to position [1926, 0]
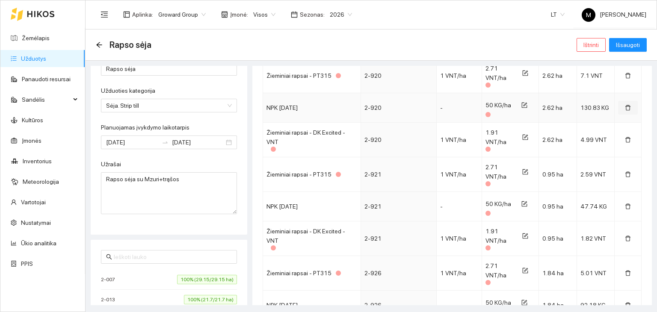
click at [625, 105] on icon "delete" at bounding box center [628, 108] width 6 height 6
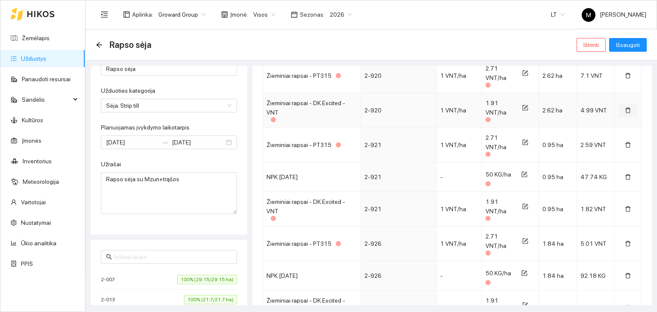
click at [625, 107] on icon "delete" at bounding box center [628, 110] width 6 height 6
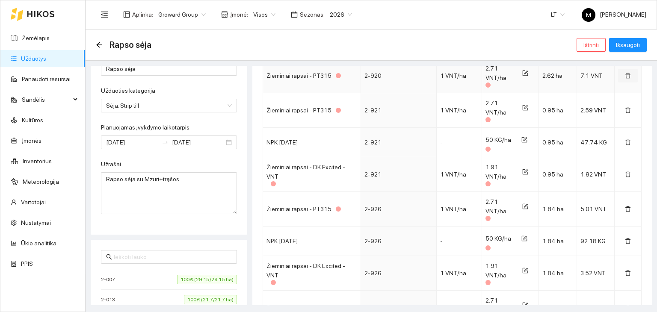
click at [626, 73] on icon "delete" at bounding box center [628, 76] width 5 height 6
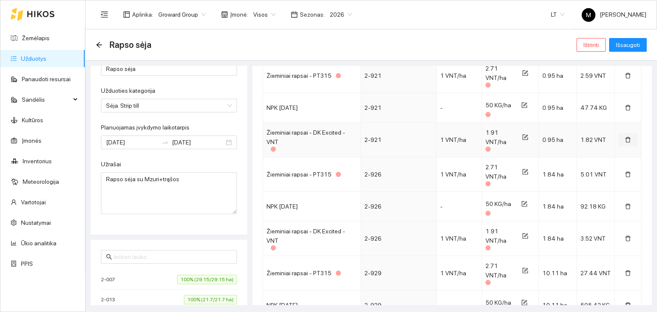
click at [626, 137] on button "button" at bounding box center [629, 140] width 20 height 14
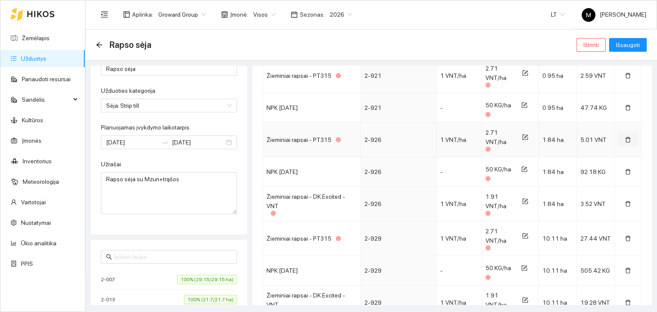
click at [625, 137] on icon "delete" at bounding box center [628, 140] width 6 height 6
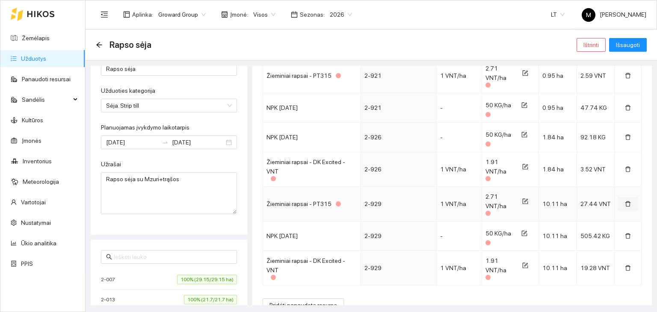
click at [626, 202] on icon "delete" at bounding box center [628, 205] width 5 height 6
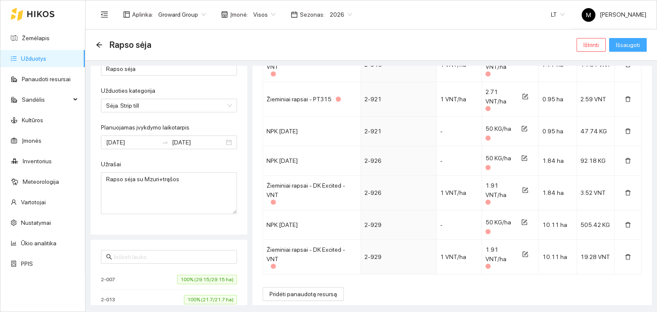
click at [630, 46] on span "Išsaugoti" at bounding box center [628, 44] width 24 height 9
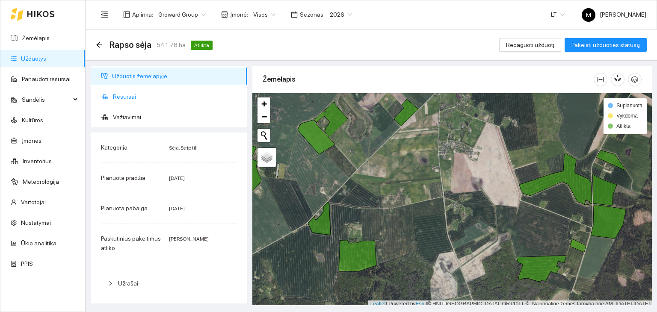
click at [126, 99] on span "Resursai" at bounding box center [177, 96] width 128 height 17
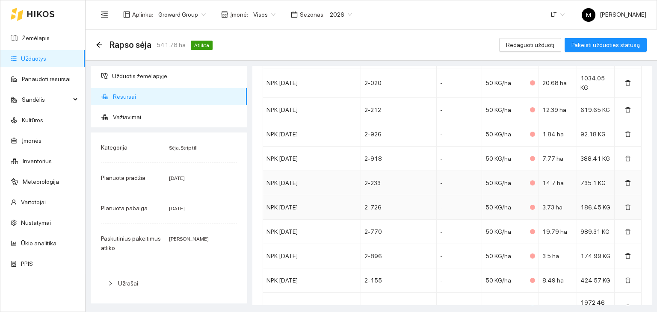
scroll to position [556, 0]
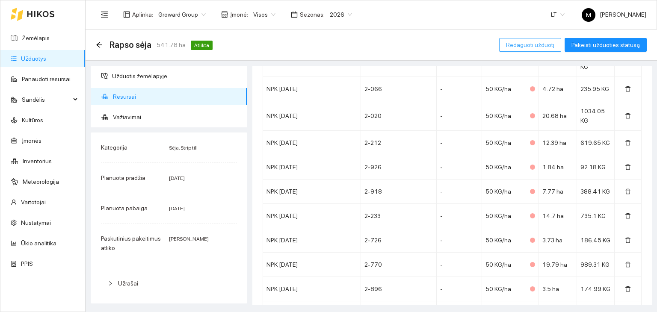
click at [534, 42] on span "Redaguoti užduotį" at bounding box center [530, 44] width 48 height 9
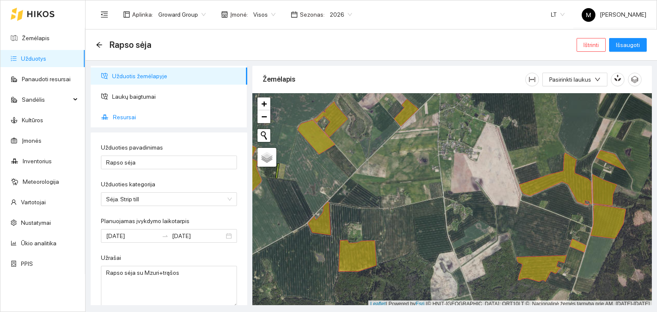
click at [130, 114] on span "Resursai" at bounding box center [177, 117] width 128 height 17
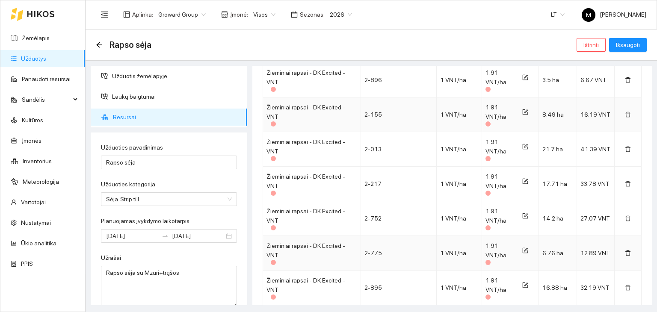
scroll to position [1903, 0]
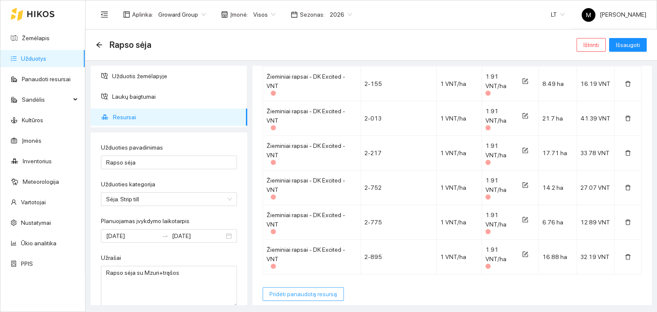
click at [301, 290] on span "Pridėti panaudotą resursą" at bounding box center [304, 294] width 68 height 9
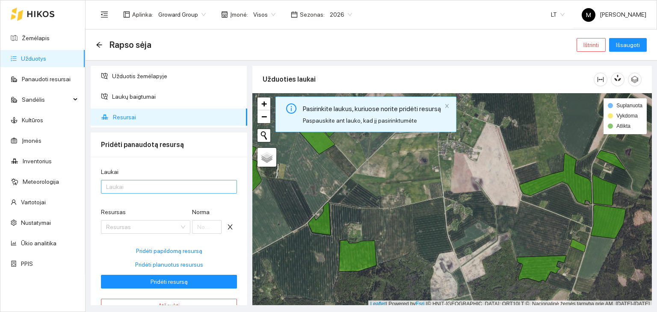
click at [130, 185] on div at bounding box center [164, 187] width 123 height 10
type input "2-895"
click at [143, 187] on div at bounding box center [164, 187] width 123 height 10
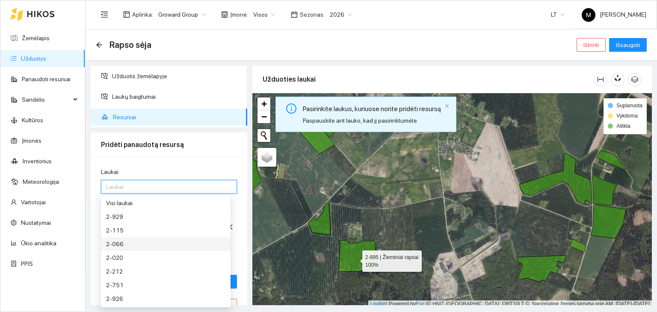
scroll to position [2, 0]
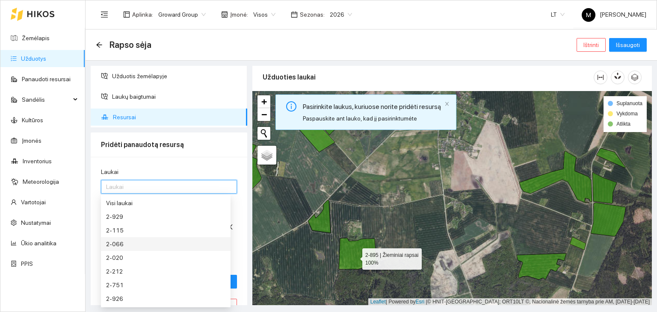
click at [355, 259] on icon at bounding box center [358, 253] width 38 height 31
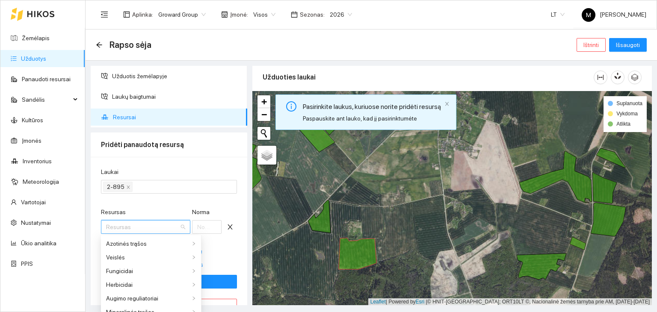
click at [122, 227] on input "Resursas" at bounding box center [142, 227] width 73 height 13
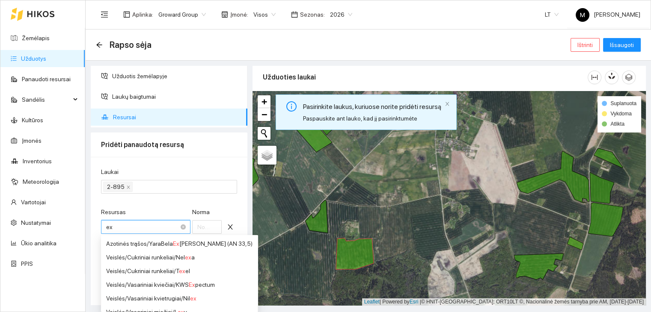
type input "e"
type input "dk"
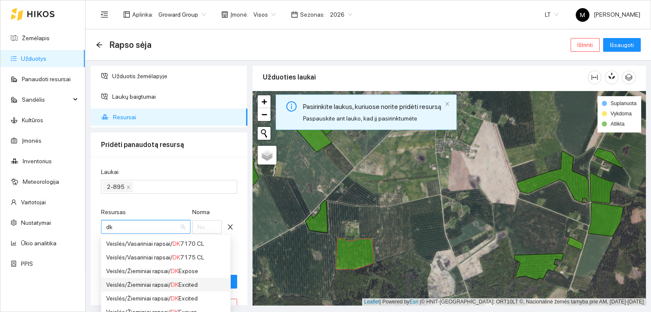
click at [158, 288] on div "Veislės / Žieminiai rapsai / DK Excited" at bounding box center [165, 284] width 119 height 9
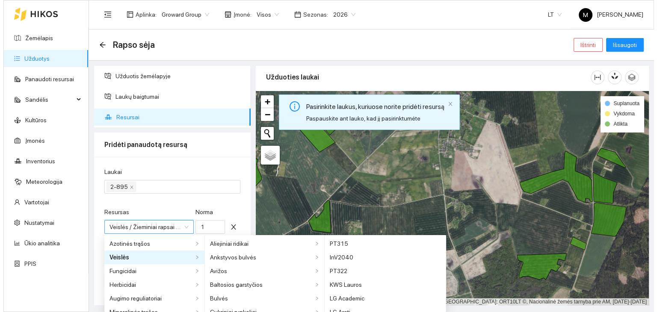
scroll to position [62, 0]
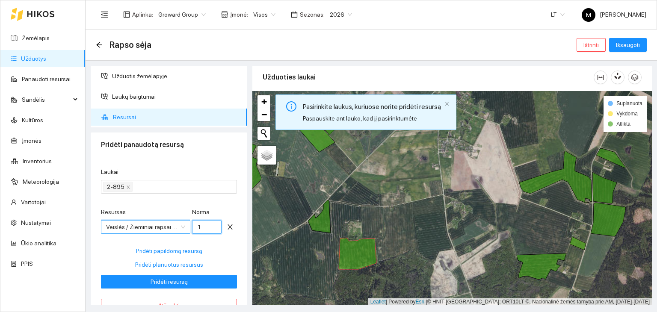
click at [198, 225] on input "1" at bounding box center [207, 227] width 30 height 14
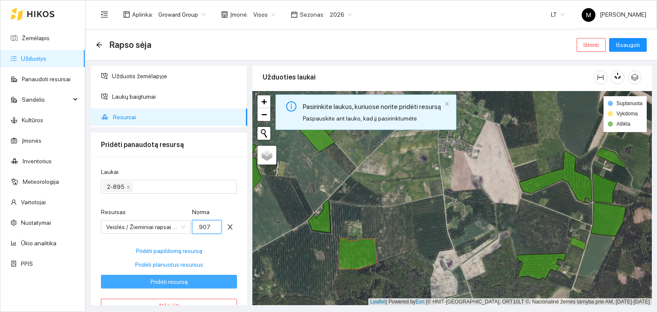
type input "1.907"
click at [181, 281] on span "Pridėti resursą" at bounding box center [169, 281] width 37 height 9
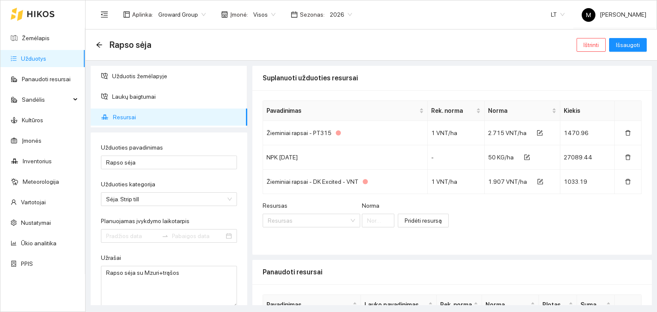
type input "[DATE]"
click at [623, 42] on span "Išsaugoti" at bounding box center [628, 44] width 24 height 9
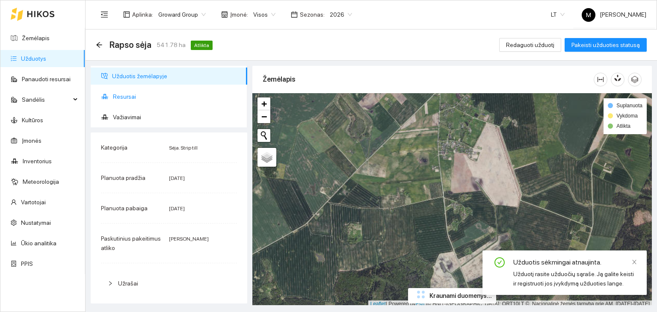
click at [152, 95] on span "Resursai" at bounding box center [177, 96] width 128 height 17
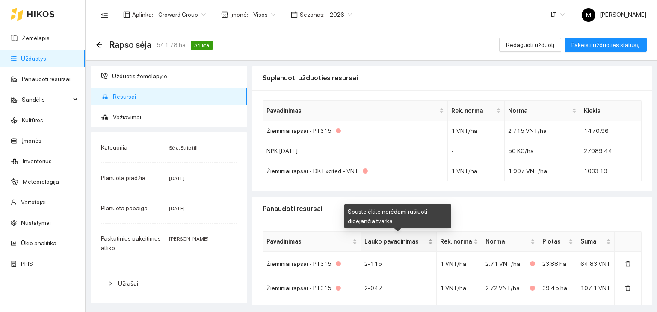
click at [396, 243] on span "Lauko pavadinimas" at bounding box center [396, 241] width 62 height 9
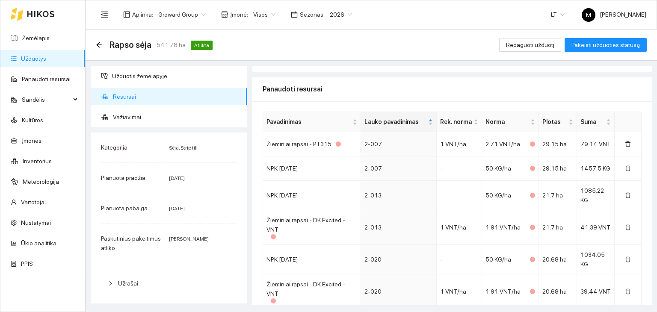
scroll to position [128, 0]
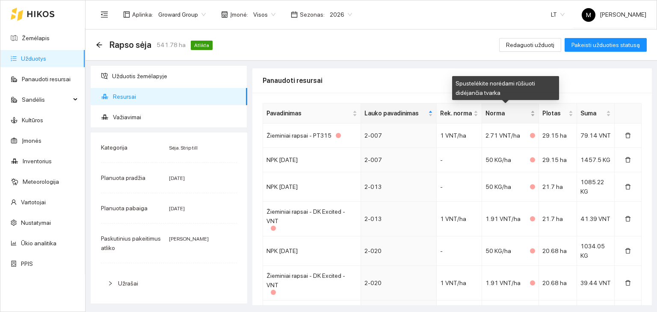
click at [497, 116] on span "Norma" at bounding box center [507, 113] width 43 height 9
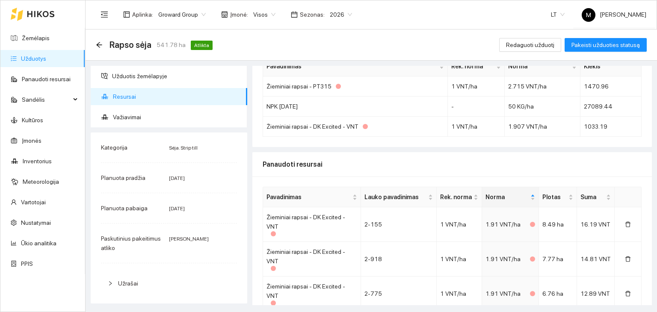
scroll to position [0, 0]
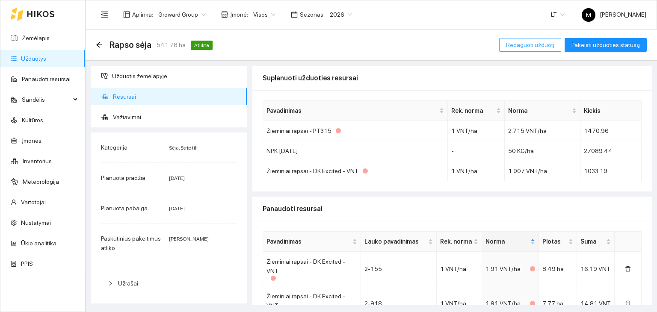
click at [536, 45] on span "Redaguoti užduotį" at bounding box center [530, 44] width 48 height 9
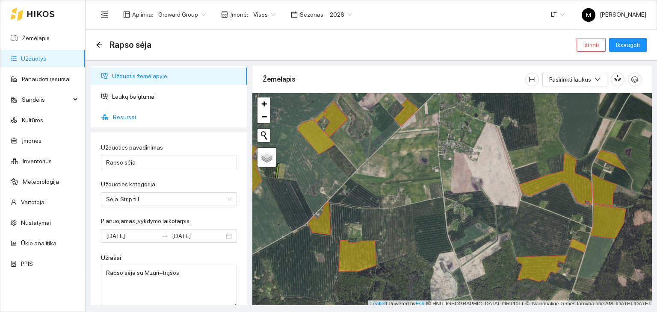
click at [129, 110] on span "Resursai" at bounding box center [177, 117] width 128 height 17
click at [125, 115] on span "Resursai" at bounding box center [177, 117] width 128 height 17
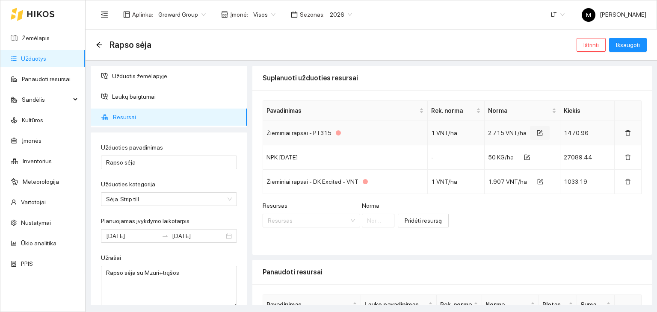
click at [537, 132] on icon "form" at bounding box center [540, 133] width 6 height 6
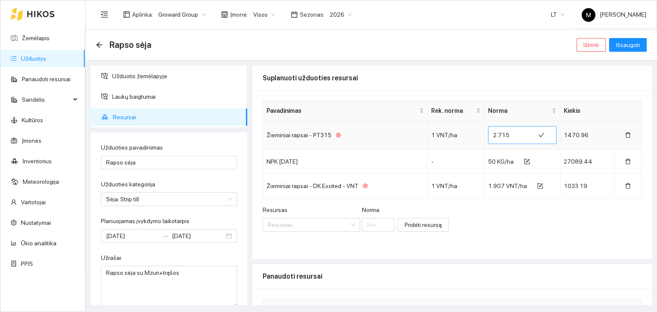
click at [507, 138] on input "2.715" at bounding box center [512, 135] width 37 height 14
click at [538, 187] on icon "form" at bounding box center [541, 186] width 6 height 6
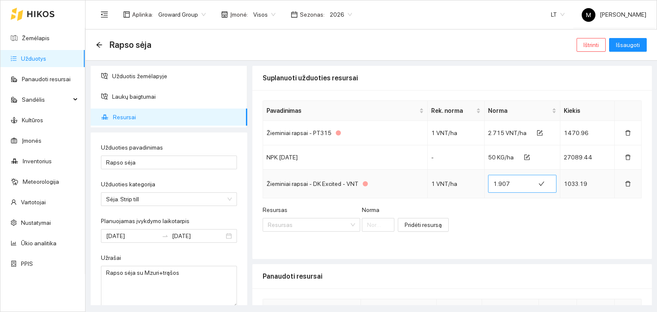
click at [510, 183] on input "1.907" at bounding box center [512, 184] width 37 height 14
click at [626, 186] on icon "delete" at bounding box center [628, 184] width 5 height 6
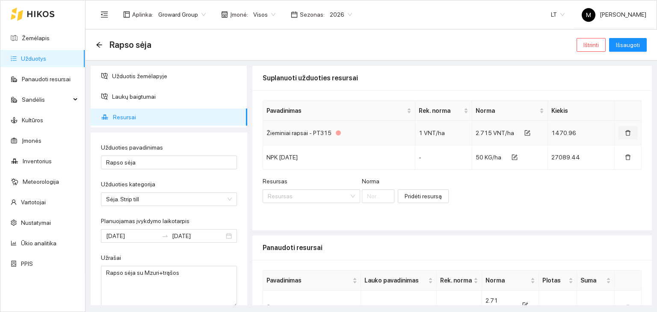
click at [625, 132] on icon "delete" at bounding box center [628, 133] width 6 height 6
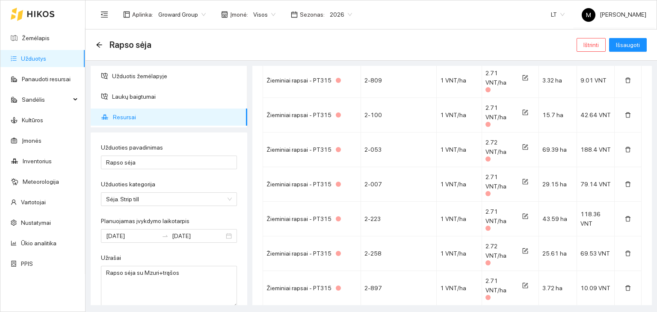
scroll to position [342, 0]
click at [628, 45] on span "Išsaugoti" at bounding box center [628, 44] width 24 height 9
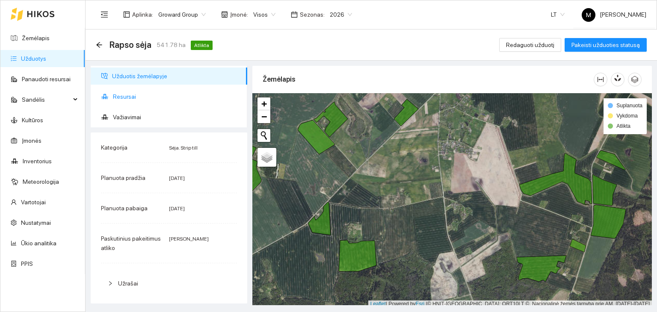
click at [166, 91] on span "Resursai" at bounding box center [177, 96] width 128 height 17
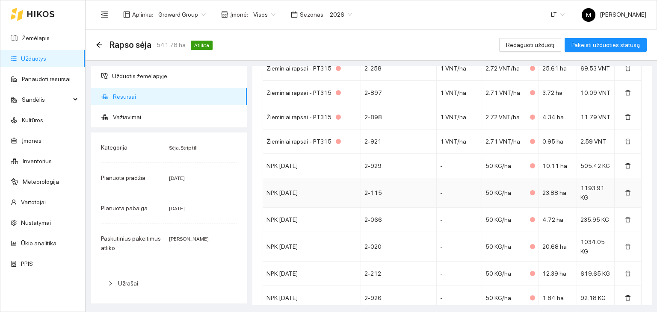
scroll to position [86, 0]
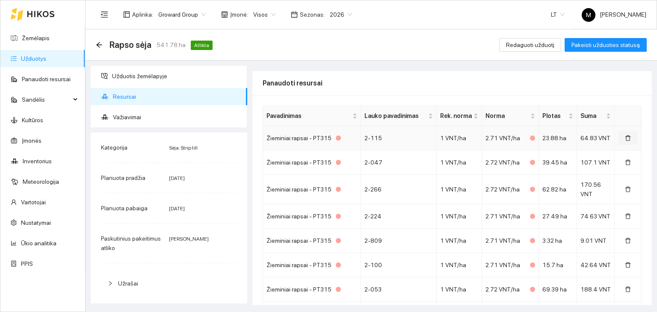
click at [625, 137] on icon "delete" at bounding box center [628, 138] width 6 height 6
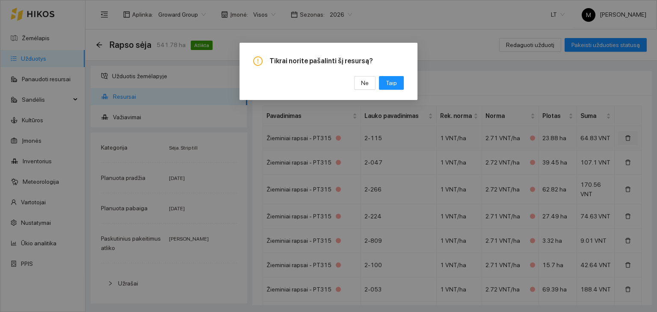
click at [621, 137] on div "Tikrai norite pašalinti šį resursą? Ne [GEOGRAPHIC_DATA]" at bounding box center [328, 156] width 657 height 312
click at [367, 89] on button "Ne" at bounding box center [364, 83] width 21 height 14
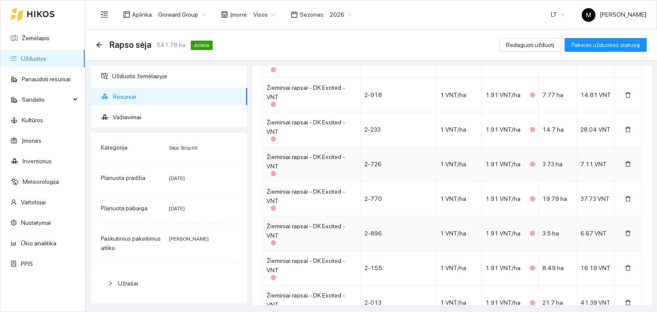
scroll to position [1267, 0]
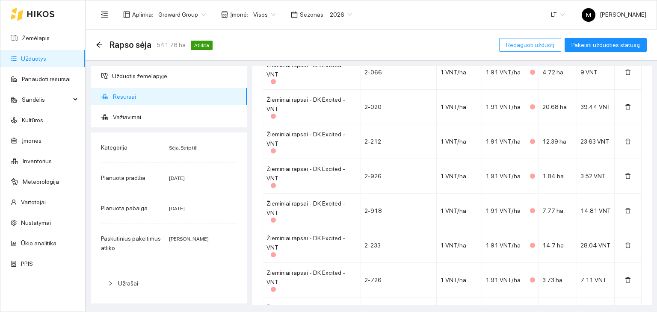
click at [535, 48] on span "Redaguoti užduotį" at bounding box center [530, 44] width 48 height 9
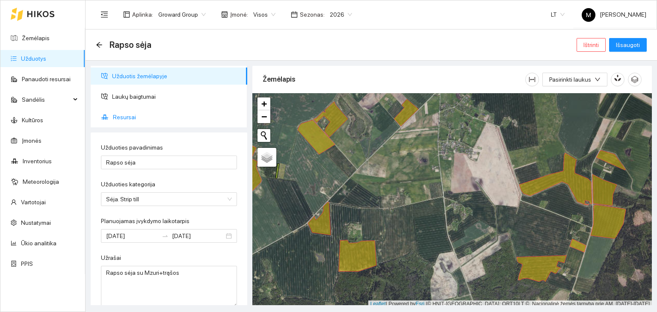
click at [127, 116] on span "Resursai" at bounding box center [177, 117] width 128 height 17
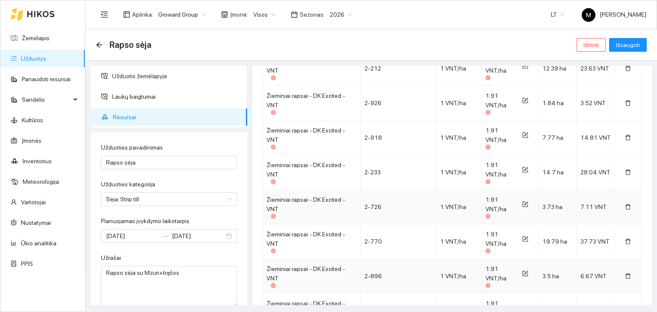
scroll to position [1854, 0]
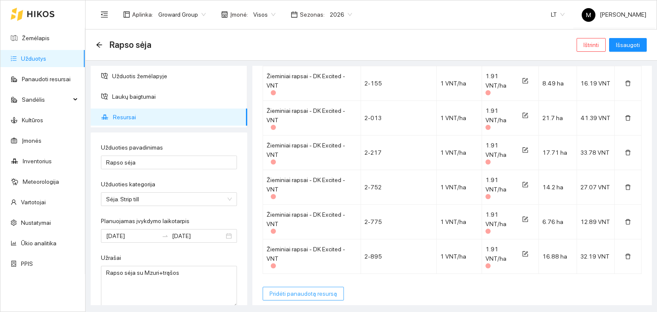
click at [286, 291] on span "Pridėti panaudotą resursą" at bounding box center [304, 293] width 68 height 9
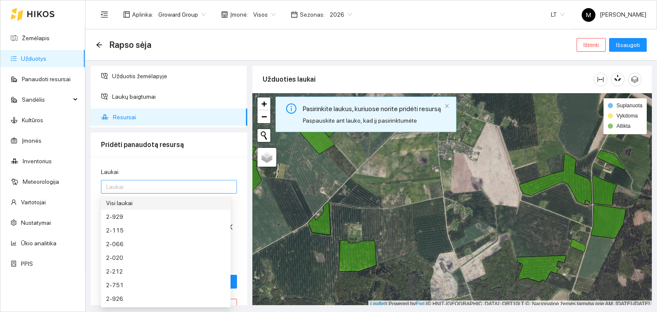
click at [115, 185] on div at bounding box center [164, 187] width 123 height 10
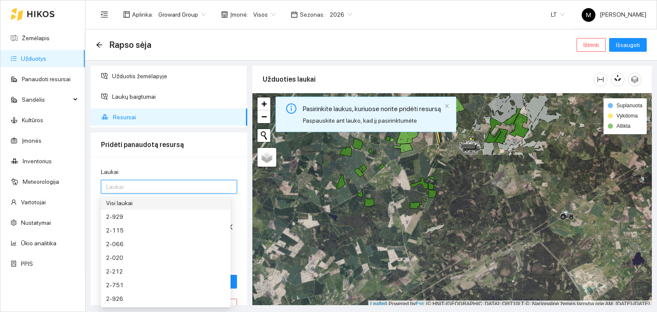
scroll to position [2, 0]
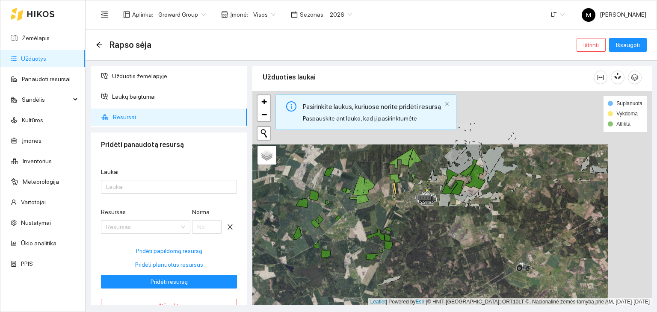
drag, startPoint x: 455, startPoint y: 209, endPoint x: 411, endPoint y: 263, distance: 69.1
click at [411, 263] on div at bounding box center [453, 198] width 400 height 215
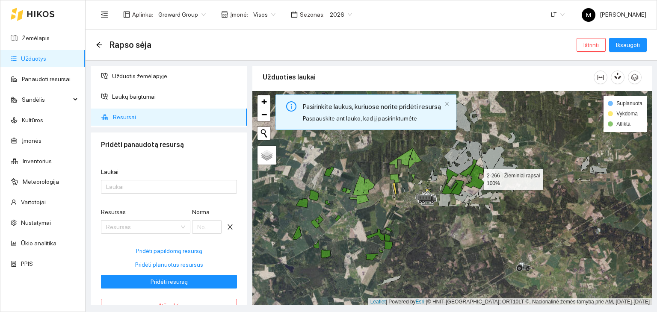
click at [476, 177] on icon at bounding box center [476, 177] width 20 height 24
click at [467, 173] on icon at bounding box center [469, 169] width 18 height 18
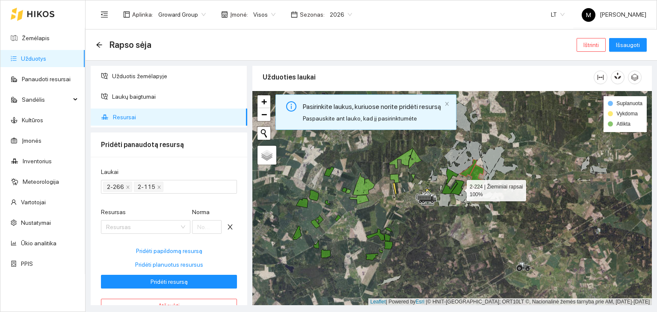
click at [459, 188] on icon at bounding box center [458, 187] width 14 height 15
click at [449, 190] on icon at bounding box center [450, 182] width 16 height 26
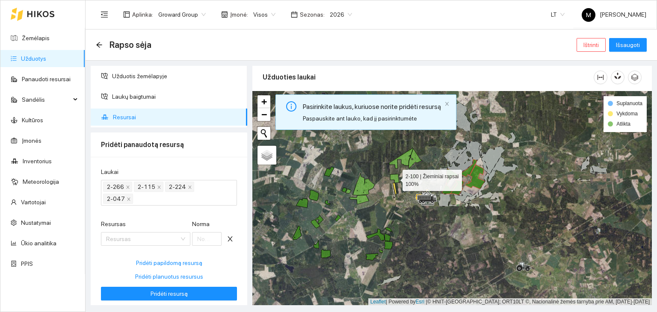
click at [393, 179] on icon at bounding box center [394, 178] width 9 height 9
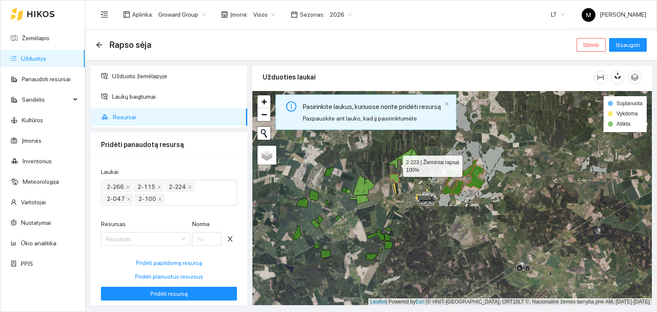
click at [396, 164] on icon at bounding box center [402, 158] width 24 height 21
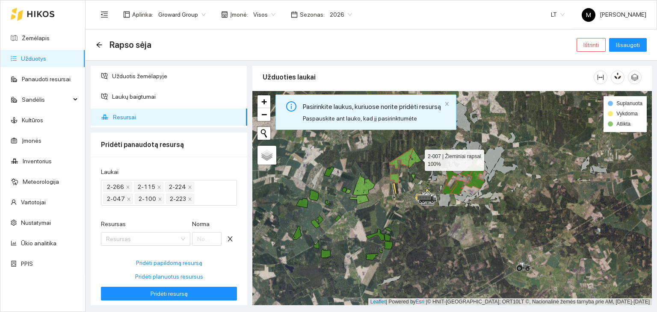
click at [417, 158] on icon at bounding box center [416, 159] width 14 height 20
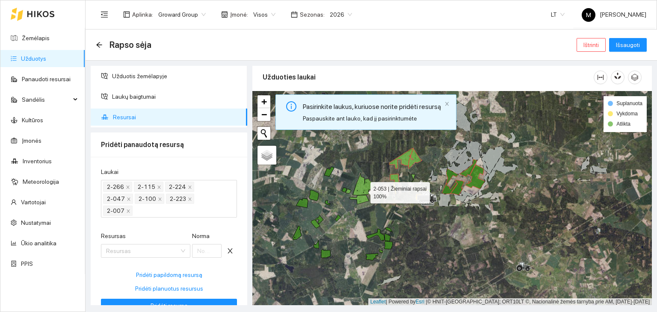
click at [363, 190] on icon at bounding box center [364, 184] width 22 height 22
click at [364, 199] on icon at bounding box center [360, 199] width 20 height 9
click at [349, 192] on icon at bounding box center [349, 191] width 6 height 5
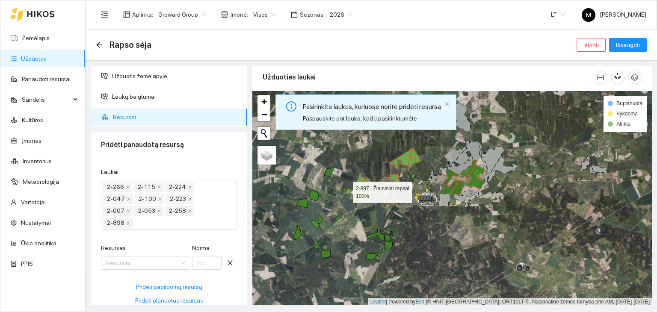
click at [345, 190] on icon at bounding box center [344, 190] width 5 height 5
click at [156, 261] on input "Resursas" at bounding box center [142, 263] width 73 height 13
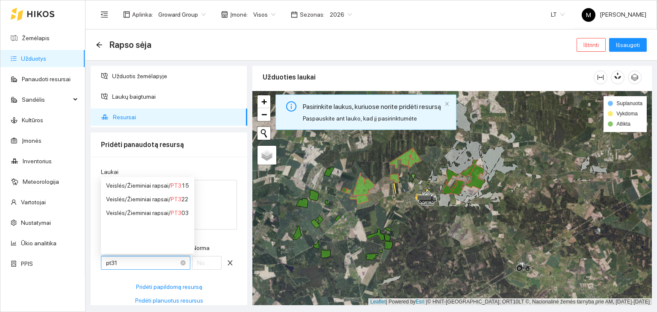
type input "pt315"
click at [157, 184] on div "Veislės / Žieminiai rapsai / PT315" at bounding box center [147, 185] width 83 height 9
type input "1"
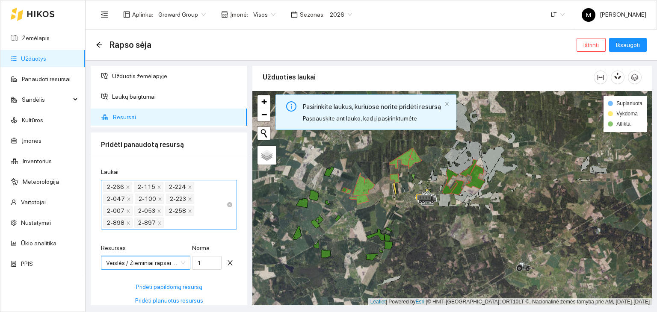
scroll to position [0, 0]
click at [196, 264] on input "1" at bounding box center [207, 263] width 30 height 14
type input "0.3015"
click at [208, 281] on button "Pridėti papildomą resursą" at bounding box center [169, 287] width 136 height 14
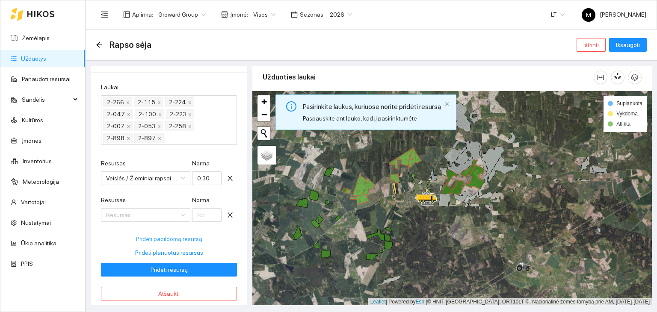
scroll to position [86, 0]
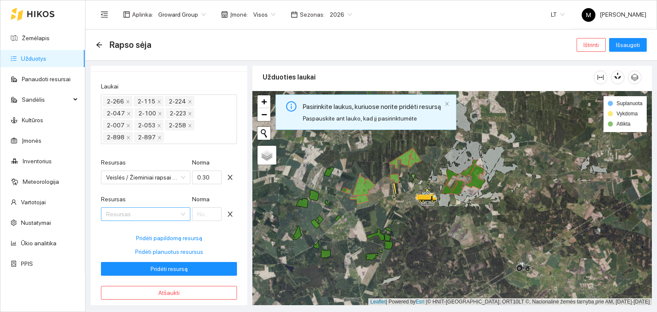
click at [146, 216] on input "Resursas" at bounding box center [142, 214] width 73 height 13
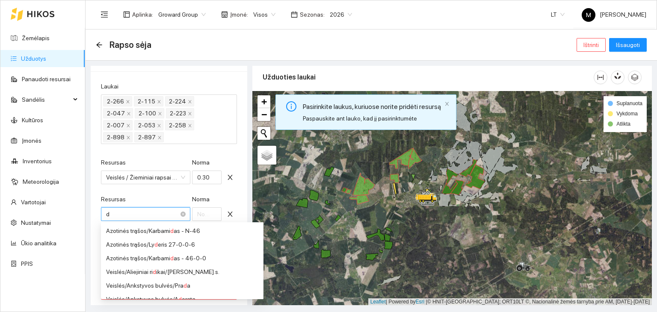
type input "dk"
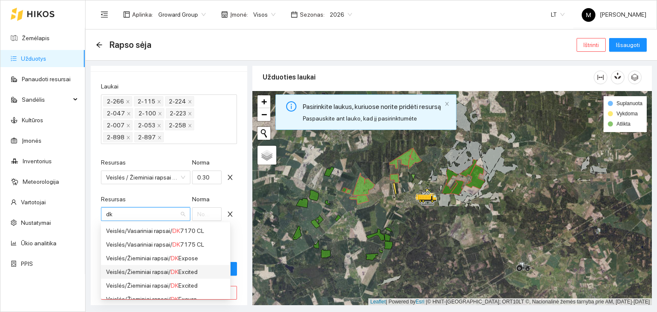
click at [158, 271] on div "Veislės / Žieminiai rapsai / DK Excited" at bounding box center [165, 272] width 119 height 9
type input "1"
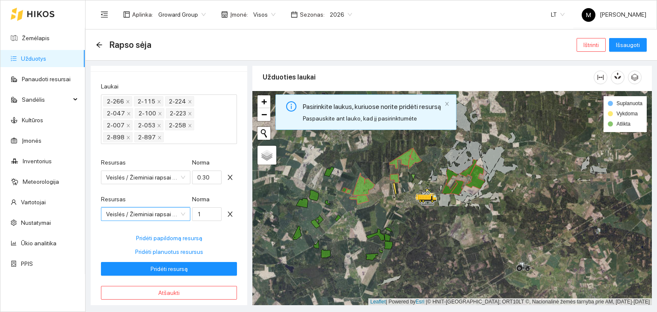
scroll to position [0, 0]
click at [360, 186] on icon at bounding box center [364, 184] width 22 height 22
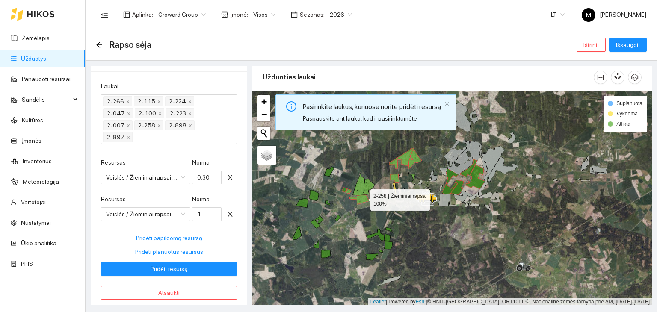
click at [363, 198] on icon at bounding box center [360, 199] width 20 height 9
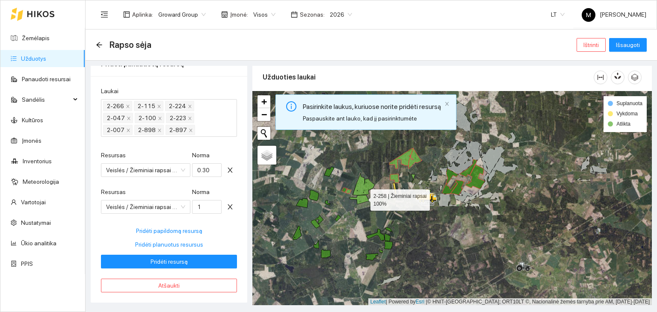
scroll to position [80, 0]
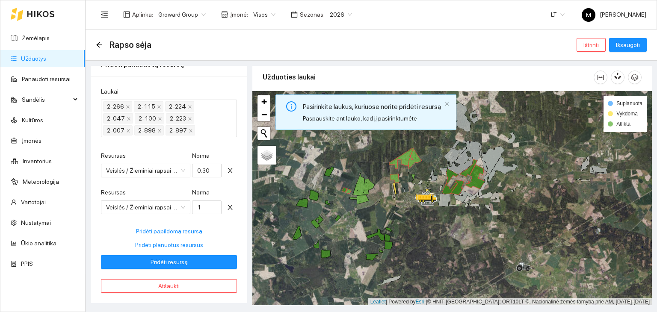
click at [351, 194] on div at bounding box center [453, 198] width 400 height 215
click at [348, 192] on icon at bounding box center [349, 191] width 6 height 5
click at [360, 182] on icon at bounding box center [364, 184] width 22 height 22
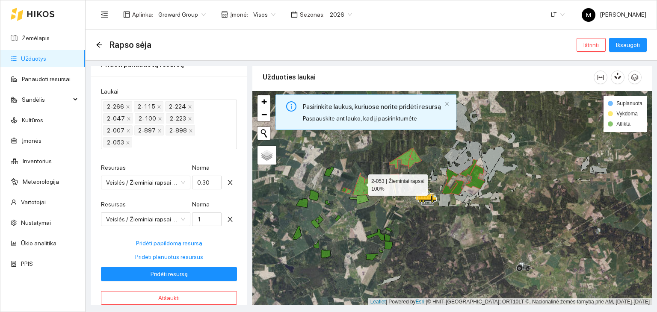
scroll to position [86, 0]
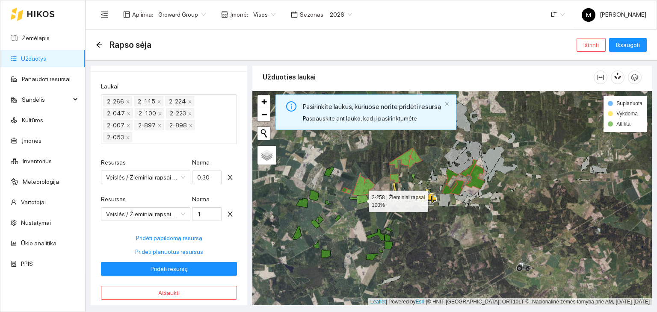
click at [360, 199] on icon at bounding box center [360, 199] width 20 height 9
click at [228, 214] on span "close" at bounding box center [230, 214] width 13 height 7
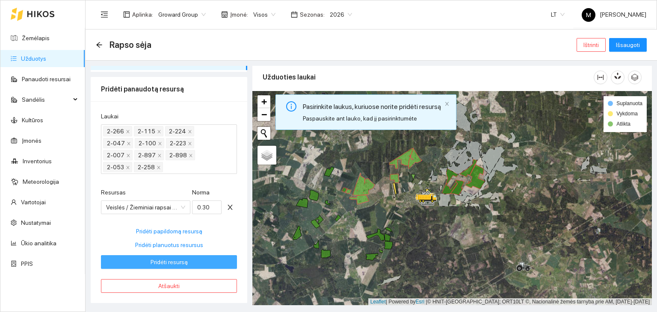
click at [171, 259] on span "Pridėti resursą" at bounding box center [169, 262] width 37 height 9
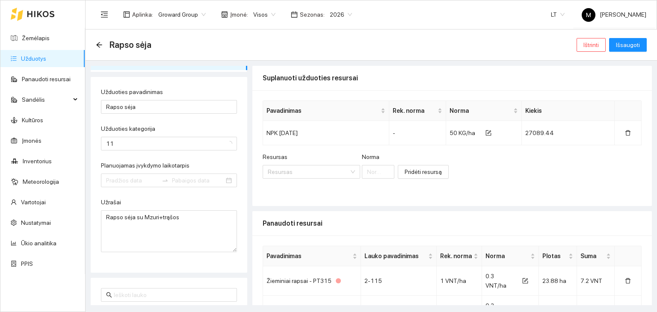
type input "[DATE]"
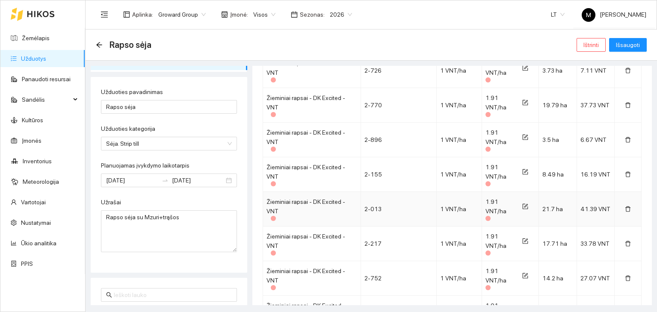
scroll to position [1798, 0]
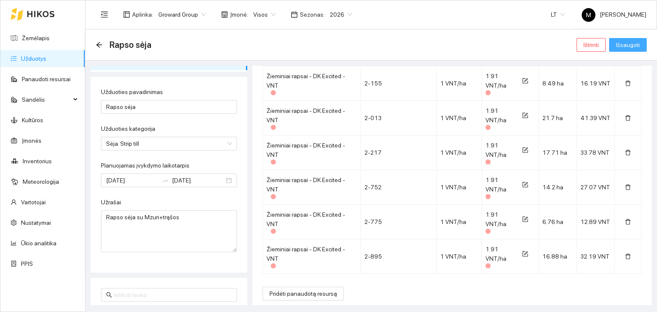
click at [624, 43] on span "Išsaugoti" at bounding box center [628, 44] width 24 height 9
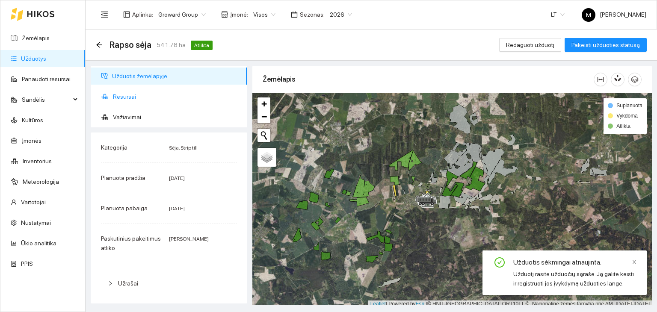
click at [133, 100] on span "Resursai" at bounding box center [177, 96] width 128 height 17
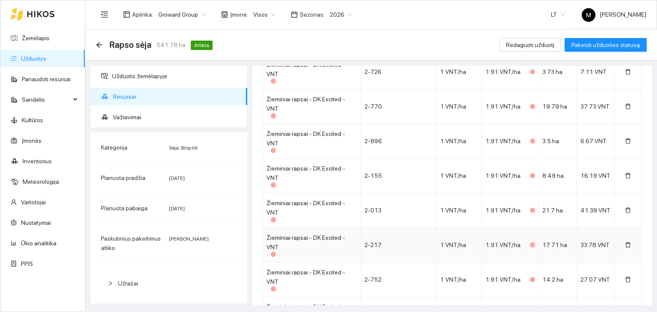
scroll to position [1471, 0]
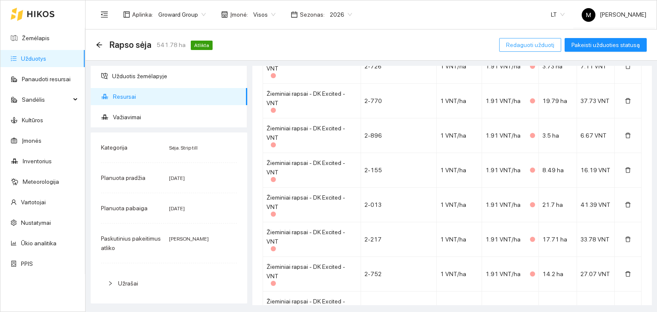
click at [524, 43] on span "Redaguoti užduotį" at bounding box center [530, 44] width 48 height 9
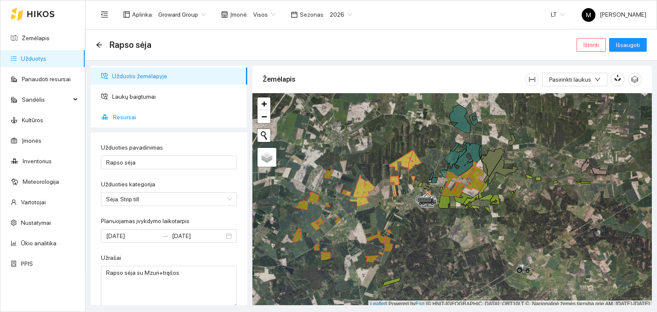
click at [158, 117] on span "Resursai" at bounding box center [177, 117] width 128 height 17
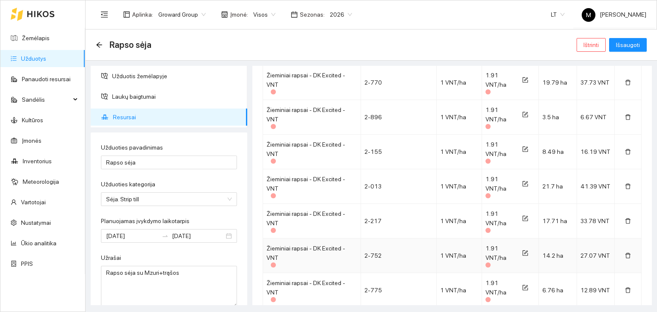
scroll to position [1798, 0]
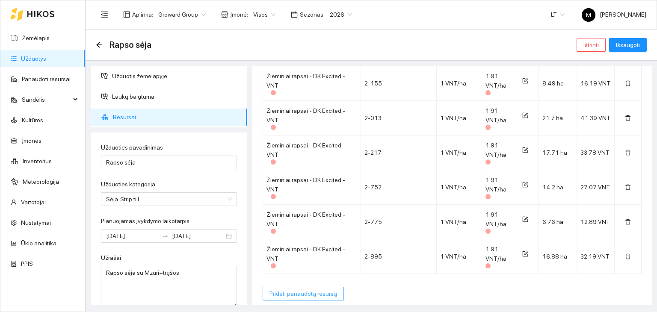
click at [285, 291] on span "Pridėti panaudotą resursą" at bounding box center [304, 293] width 68 height 9
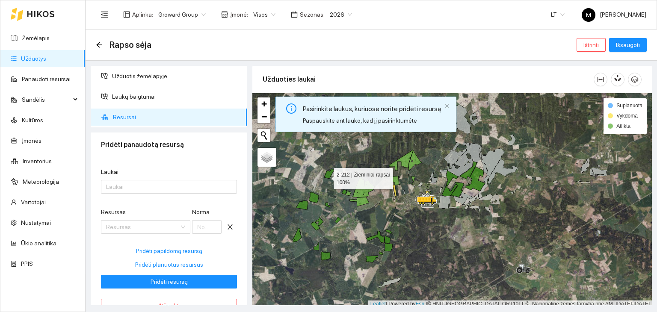
click at [326, 176] on div at bounding box center [453, 200] width 400 height 215
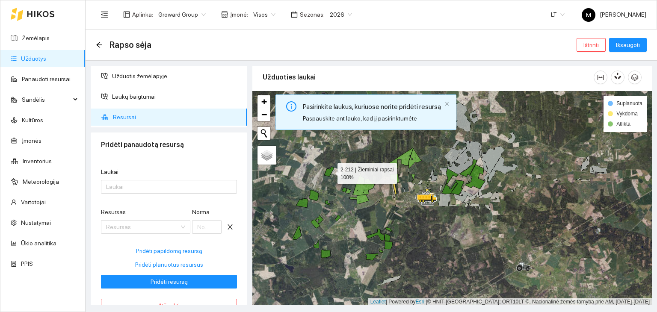
click at [330, 171] on icon at bounding box center [329, 172] width 10 height 10
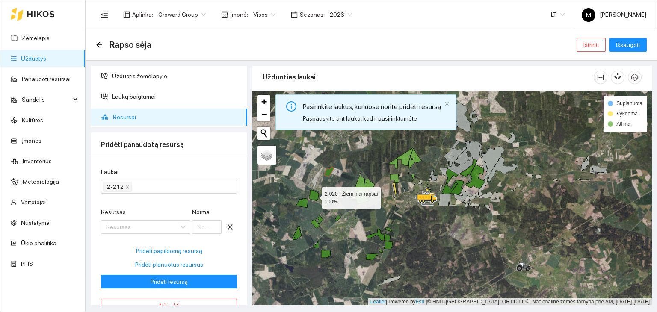
click at [313, 194] on icon at bounding box center [314, 195] width 10 height 11
click at [304, 202] on icon at bounding box center [302, 203] width 12 height 9
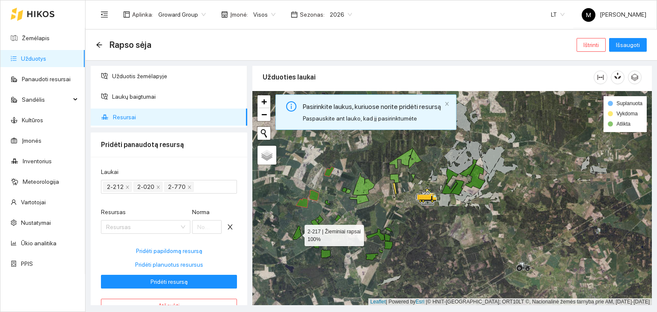
click at [297, 234] on icon at bounding box center [297, 233] width 9 height 14
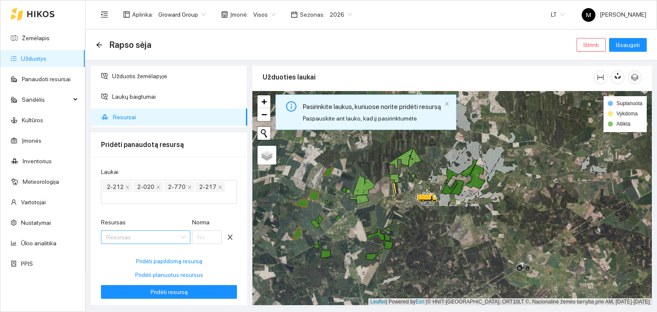
click at [148, 242] on input "Resursas" at bounding box center [142, 237] width 73 height 13
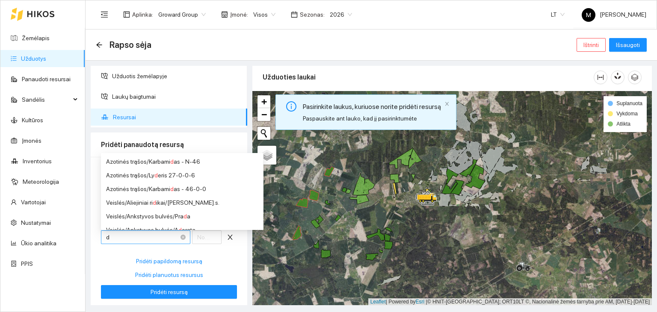
type input "dk"
click at [151, 202] on div "Veislės / Žieminiai rapsai / DK Excited" at bounding box center [165, 202] width 119 height 9
type input "1"
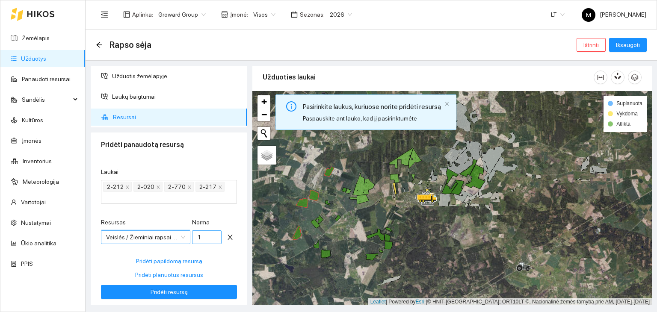
scroll to position [0, 0]
click at [198, 238] on input "1" at bounding box center [207, 238] width 30 height 14
click at [192, 243] on input "3015" at bounding box center [207, 238] width 30 height 14
click at [195, 239] on input "3015" at bounding box center [207, 238] width 30 height 14
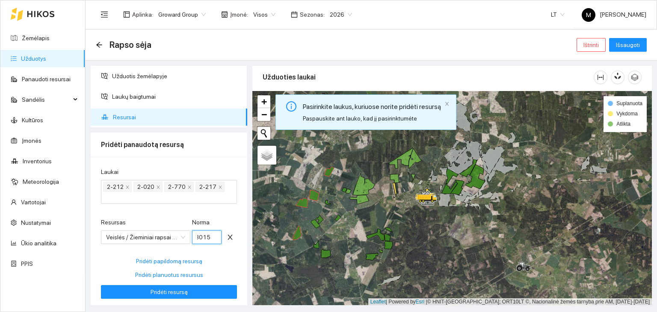
scroll to position [0, 0]
type input "0.3015"
click at [327, 205] on div at bounding box center [453, 198] width 400 height 215
click at [327, 203] on icon at bounding box center [327, 203] width 5 height 5
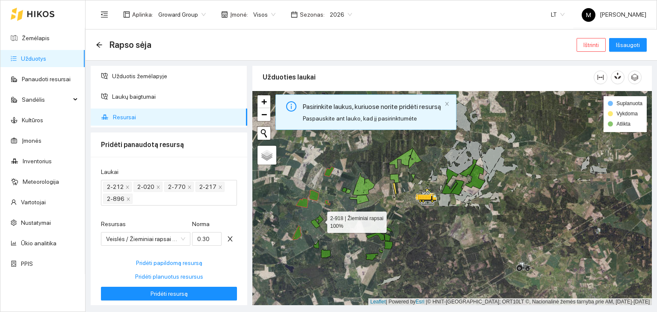
click at [320, 220] on icon at bounding box center [319, 219] width 9 height 9
click at [317, 225] on icon at bounding box center [315, 224] width 9 height 9
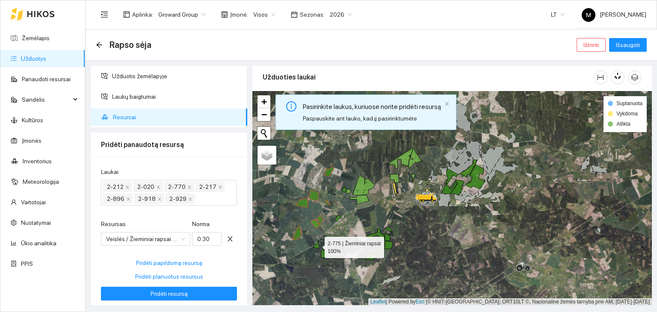
click at [318, 246] on icon at bounding box center [317, 245] width 6 height 8
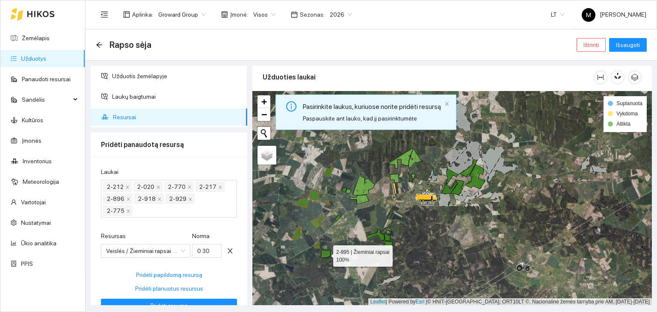
click at [328, 256] on icon at bounding box center [325, 254] width 9 height 8
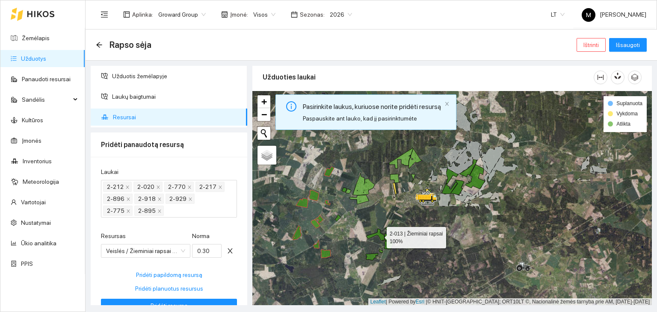
click at [379, 235] on icon at bounding box center [375, 235] width 18 height 12
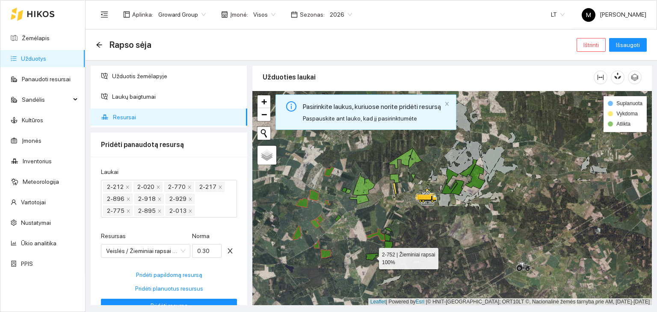
click at [372, 259] on icon at bounding box center [372, 257] width 12 height 7
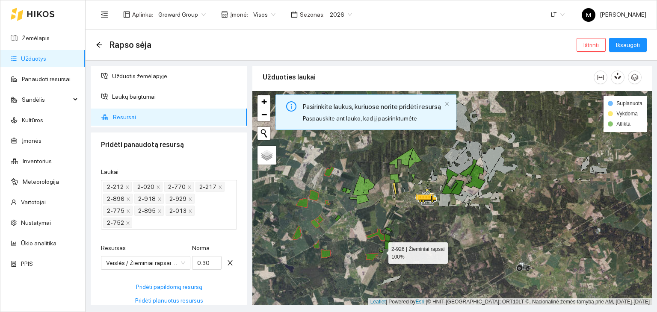
click at [381, 251] on icon at bounding box center [381, 251] width 4 height 3
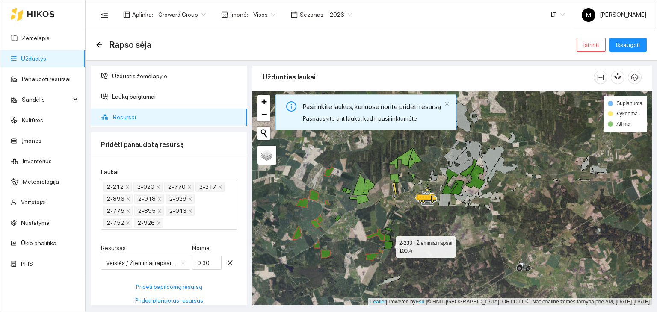
click at [390, 244] on icon at bounding box center [388, 245] width 9 height 8
click at [386, 237] on icon at bounding box center [388, 238] width 6 height 8
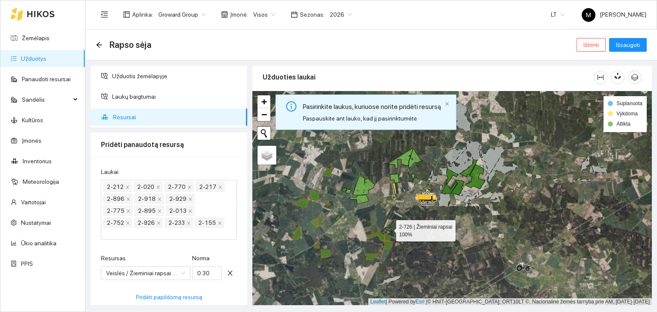
click at [389, 229] on icon at bounding box center [389, 230] width 7 height 5
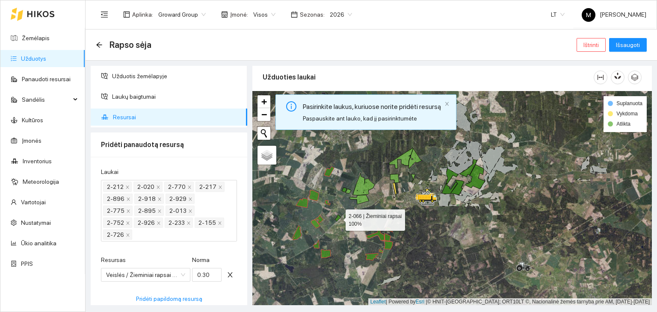
click at [339, 218] on icon at bounding box center [338, 218] width 6 height 7
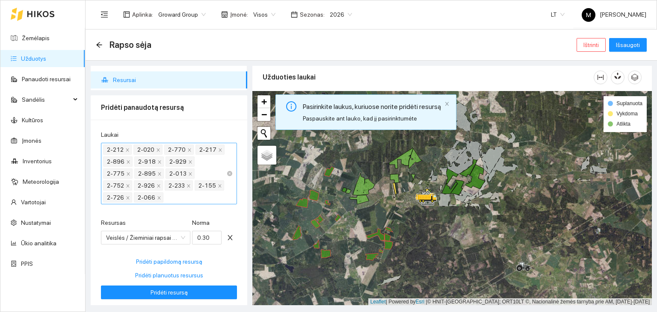
scroll to position [80, 0]
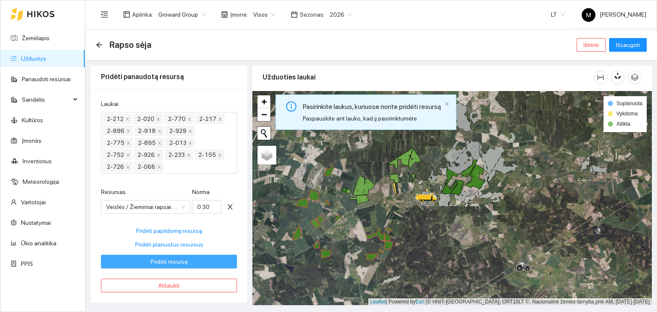
click at [157, 258] on span "Pridėti resursą" at bounding box center [169, 261] width 37 height 9
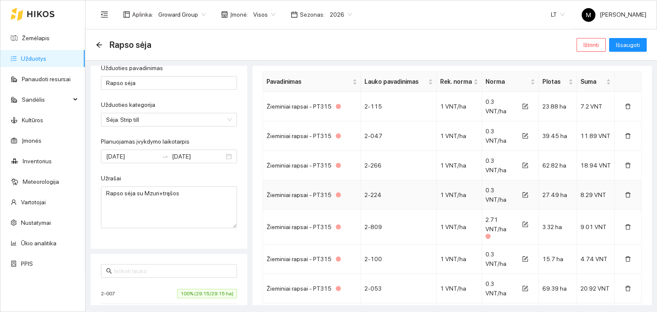
scroll to position [0, 0]
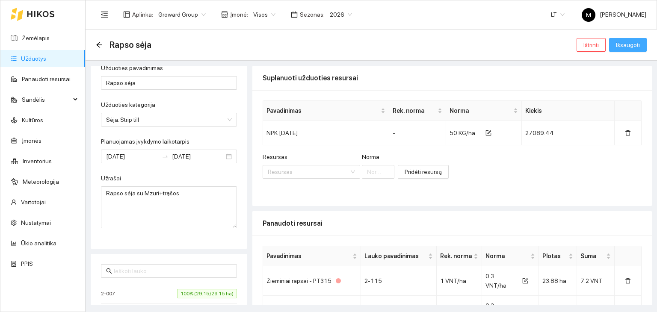
click at [627, 47] on span "Išsaugoti" at bounding box center [628, 44] width 24 height 9
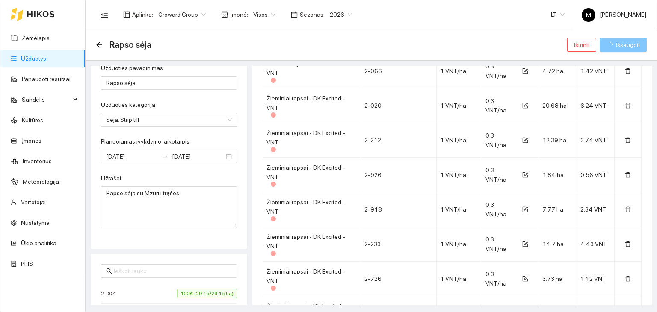
scroll to position [1716, 0]
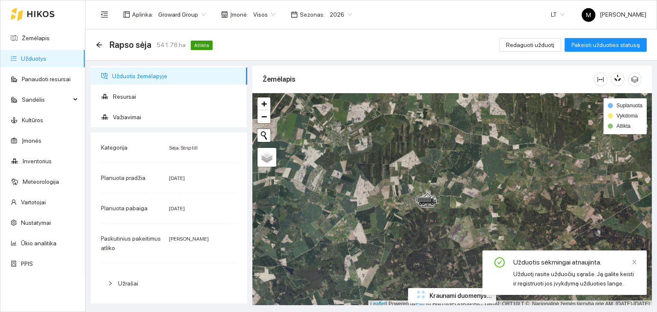
click at [532, 48] on span "Redaguoti užduotį" at bounding box center [530, 44] width 48 height 9
click at [525, 45] on main "Rapso sėja 541.78 ha Atlikta Redaguoti užduotį Pakeisti užduoties statusą Užduo…" at bounding box center [372, 171] width 572 height 283
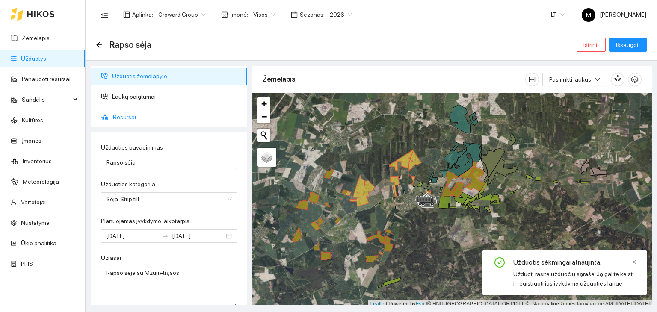
click at [119, 112] on span "Resursai" at bounding box center [177, 117] width 128 height 17
click at [125, 119] on span "Resursai" at bounding box center [177, 117] width 128 height 17
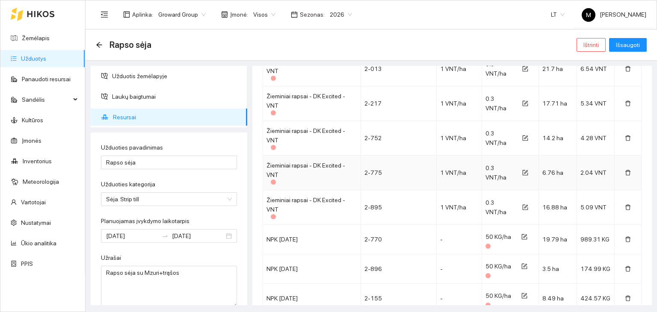
scroll to position [1716, 0]
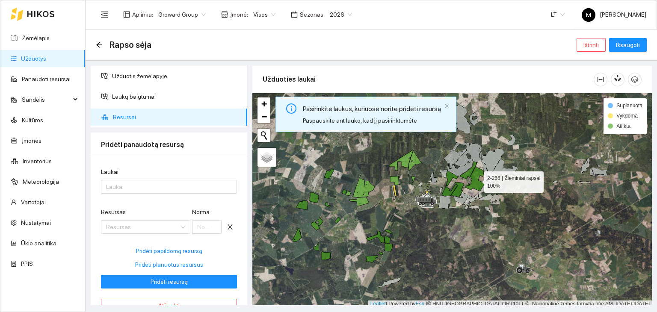
click at [474, 181] on icon at bounding box center [476, 179] width 20 height 24
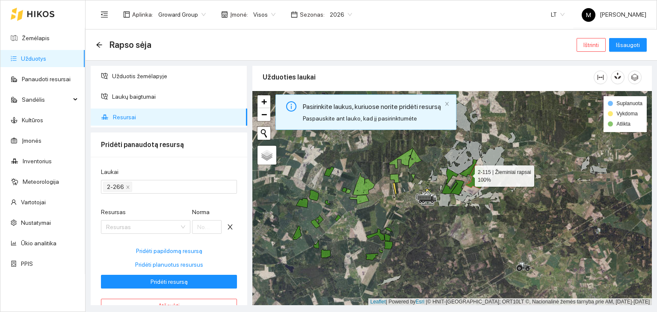
click at [467, 173] on icon at bounding box center [469, 169] width 18 height 18
click at [461, 183] on icon at bounding box center [458, 187] width 14 height 15
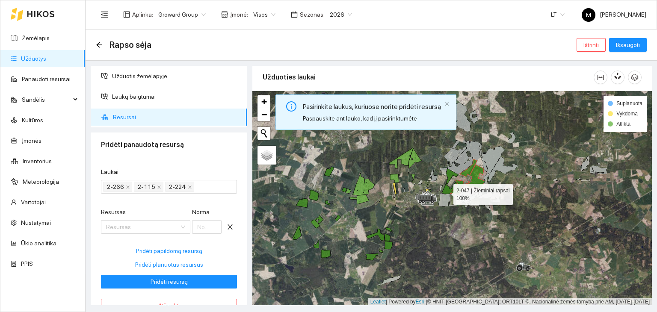
click at [446, 192] on icon at bounding box center [450, 182] width 16 height 26
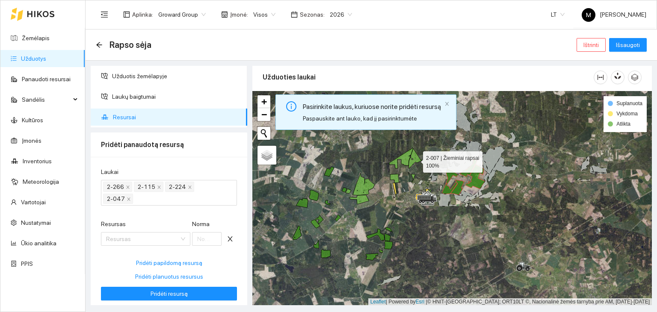
drag, startPoint x: 416, startPoint y: 160, endPoint x: 410, endPoint y: 158, distance: 5.3
click at [414, 158] on icon at bounding box center [416, 159] width 14 height 20
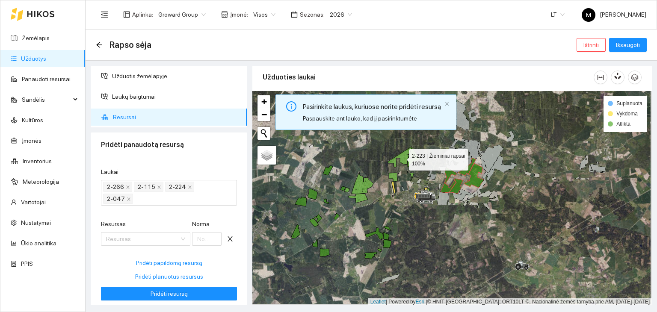
click at [402, 158] on icon at bounding box center [400, 157] width 24 height 21
click at [413, 156] on icon at bounding box center [414, 157] width 14 height 20
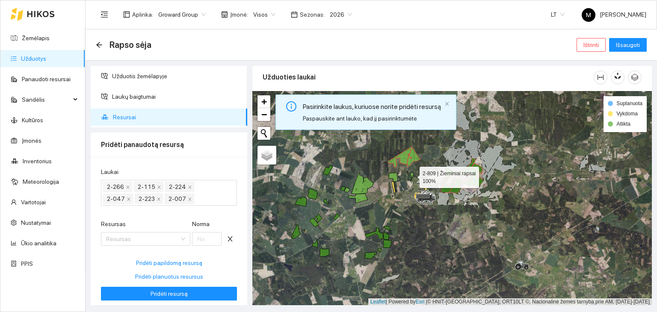
click at [412, 176] on icon at bounding box center [412, 177] width 4 height 9
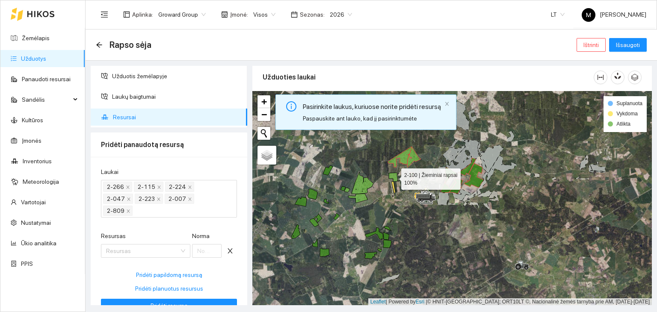
click at [394, 177] on icon at bounding box center [393, 177] width 9 height 9
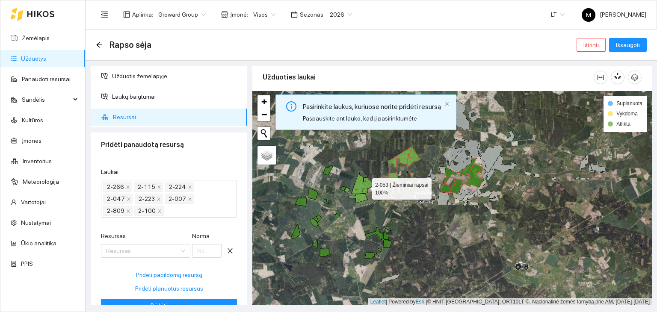
click at [365, 187] on icon at bounding box center [363, 183] width 22 height 22
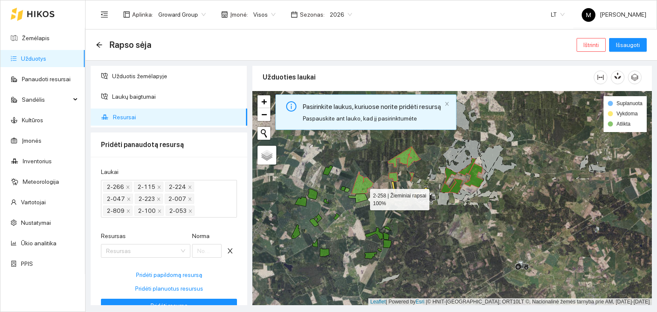
click at [363, 198] on icon at bounding box center [358, 198] width 20 height 9
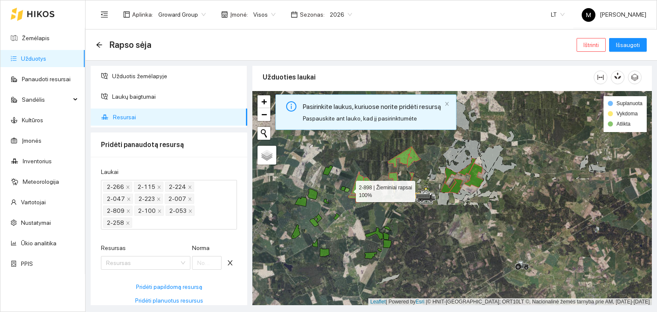
click at [348, 189] on icon at bounding box center [348, 190] width 6 height 5
click at [342, 188] on icon at bounding box center [343, 189] width 5 height 5
click at [149, 262] on input "Resursas" at bounding box center [142, 263] width 73 height 13
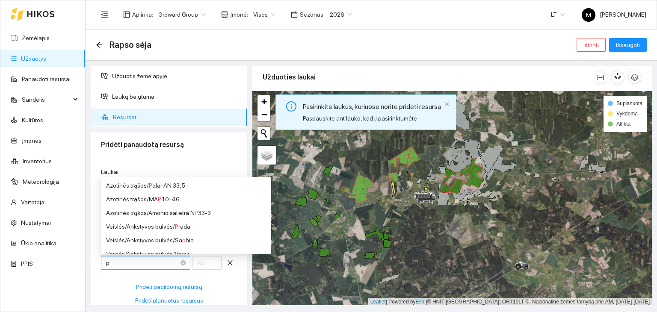
type input "pt"
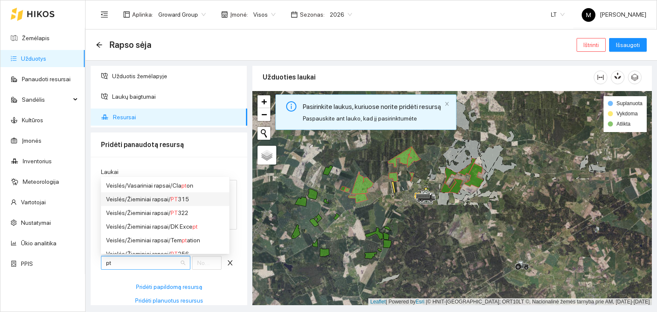
click at [140, 196] on div "Veislės / Žieminiai rapsai / PT 315" at bounding box center [165, 199] width 118 height 9
type input "1"
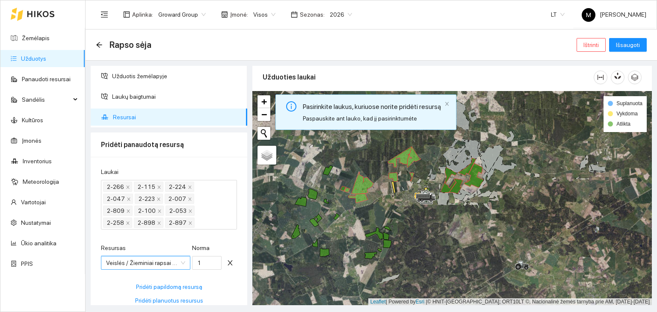
scroll to position [0, 0]
click at [194, 261] on input "1" at bounding box center [207, 263] width 30 height 14
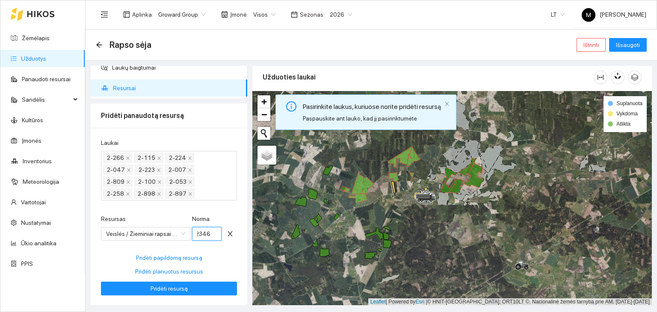
scroll to position [56, 0]
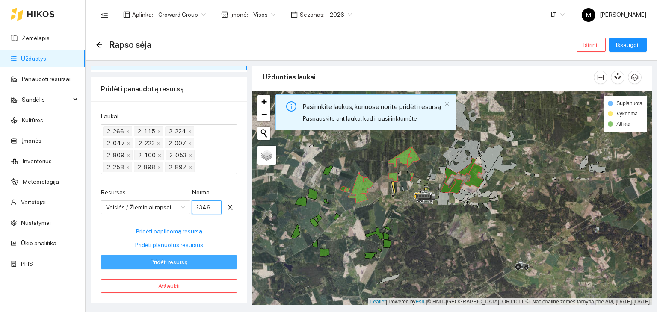
type input "0.2346"
click at [143, 261] on button "Pridėti resursą" at bounding box center [169, 263] width 136 height 14
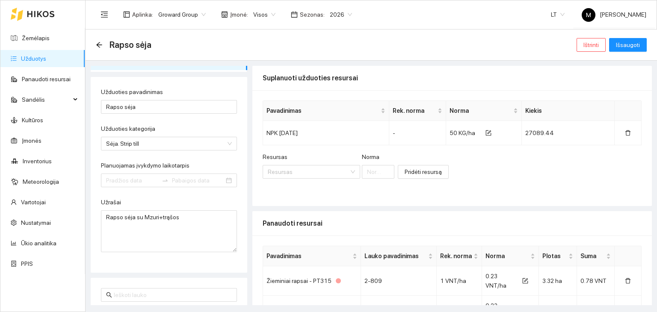
type input "[DATE]"
click at [629, 48] on span "Išsaugoti" at bounding box center [628, 44] width 24 height 9
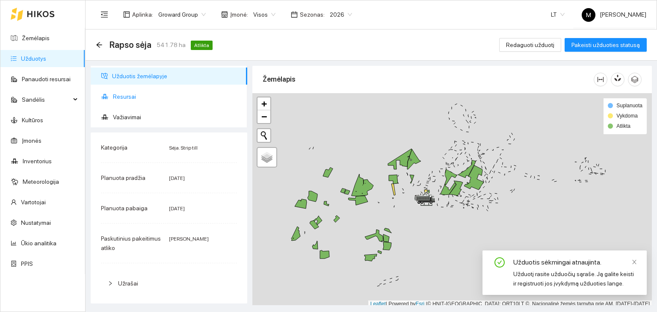
click at [120, 95] on span "Resursai" at bounding box center [177, 96] width 128 height 17
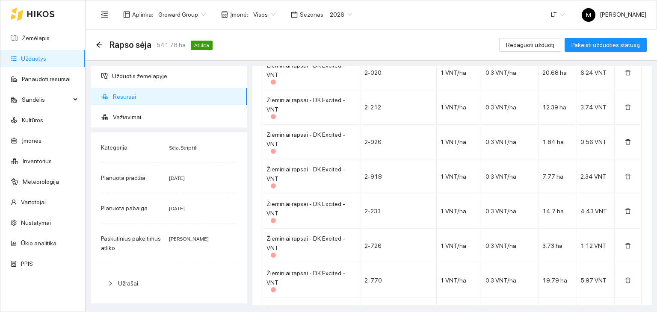
scroll to position [1086, 0]
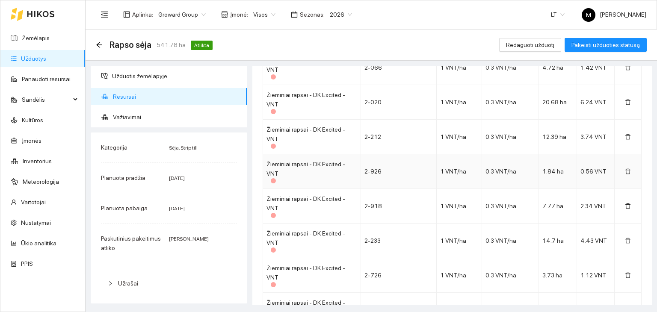
click at [490, 168] on span "0.3 VNT/ha" at bounding box center [501, 171] width 31 height 7
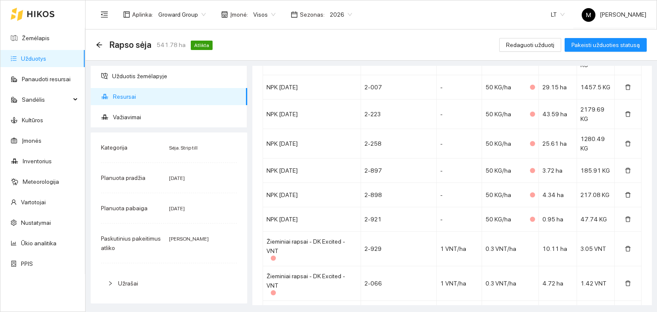
scroll to position [701, 0]
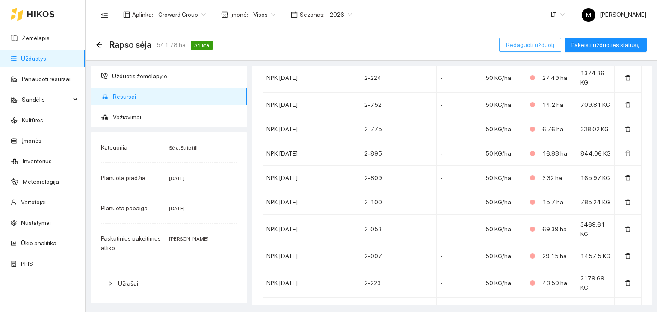
click at [538, 50] on button "Redaguoti užduotį" at bounding box center [531, 45] width 62 height 14
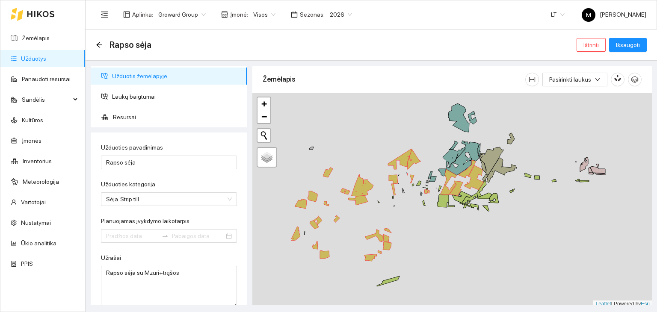
type input "[DATE]"
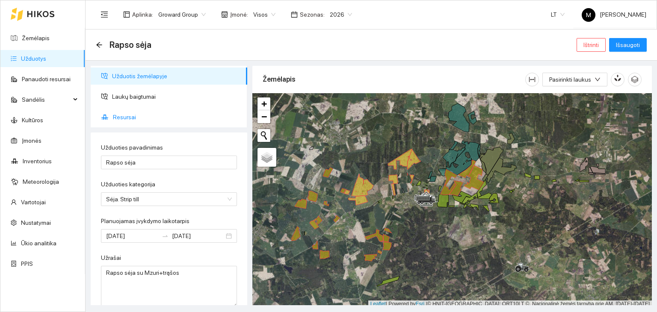
click at [119, 119] on span "Resursai" at bounding box center [177, 117] width 128 height 17
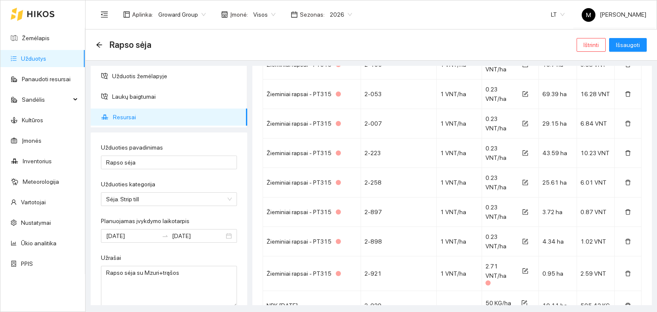
scroll to position [300, 0]
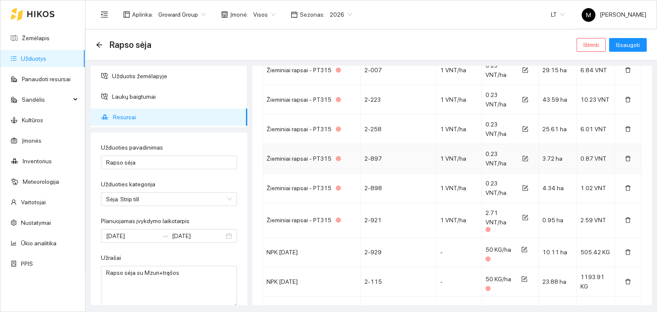
click at [492, 153] on span "0.23 VNT/ha" at bounding box center [496, 159] width 21 height 16
click at [525, 158] on icon "form" at bounding box center [527, 158] width 4 height 4
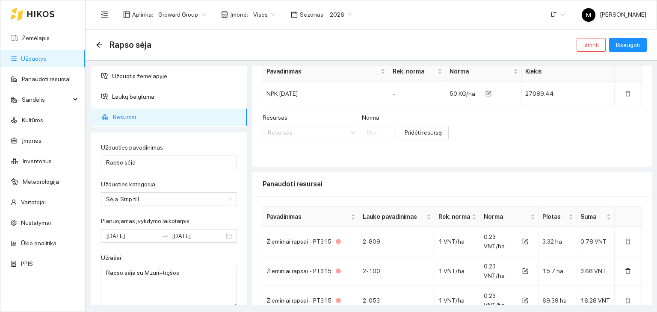
scroll to position [0, 0]
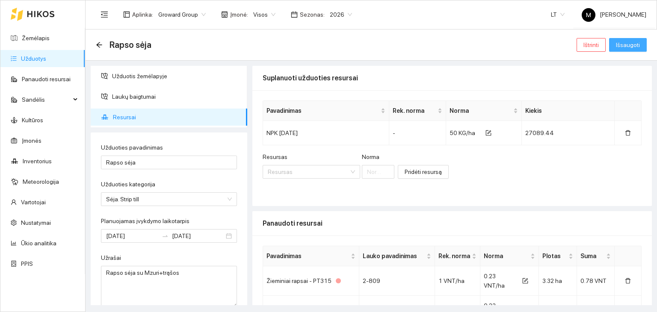
click at [629, 43] on span "Išsaugoti" at bounding box center [628, 44] width 24 height 9
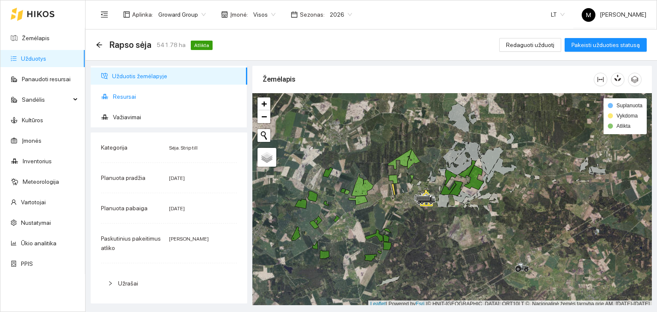
click at [128, 95] on span "Resursai" at bounding box center [177, 96] width 128 height 17
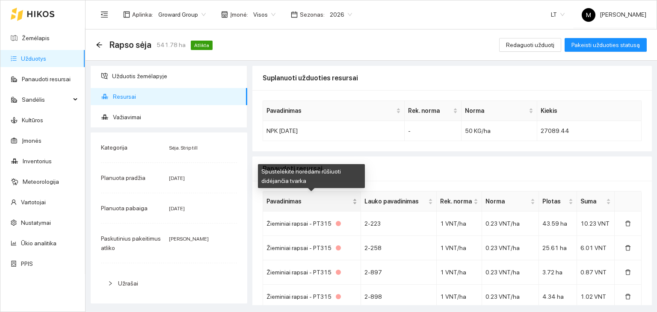
click at [295, 201] on span "Pavadinimas" at bounding box center [309, 201] width 84 height 9
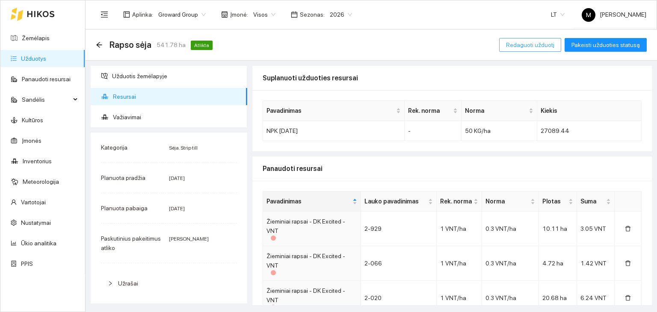
click at [539, 45] on span "Redaguoti užduotį" at bounding box center [530, 44] width 48 height 9
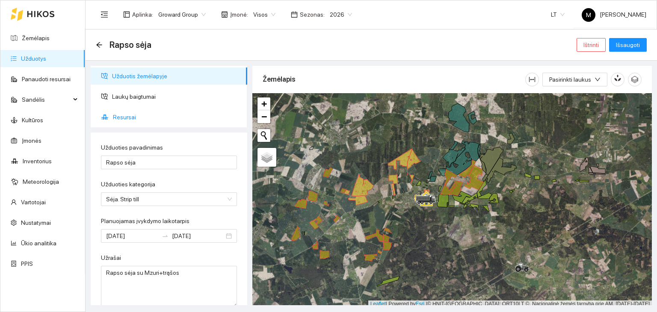
click at [134, 111] on span "Resursai" at bounding box center [177, 117] width 128 height 17
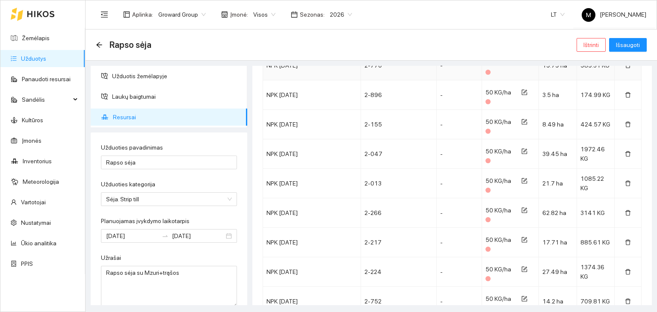
scroll to position [1710, 0]
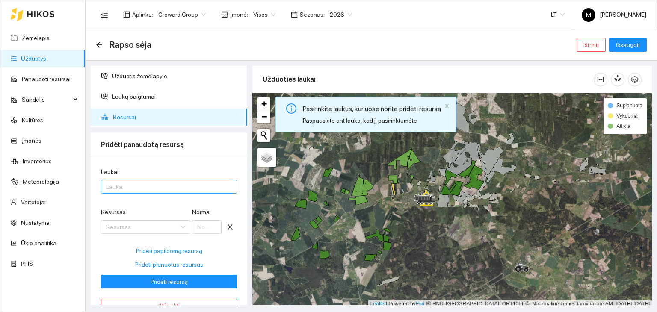
click at [147, 188] on div at bounding box center [164, 187] width 123 height 10
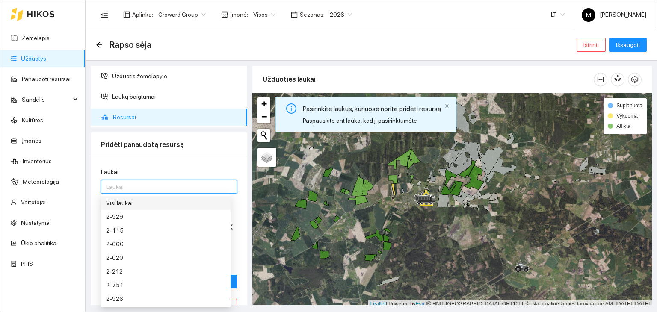
click at [147, 188] on div at bounding box center [164, 187] width 123 height 10
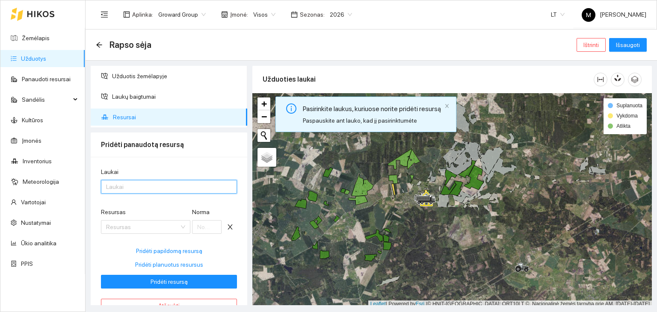
click at [147, 188] on div at bounding box center [164, 187] width 123 height 10
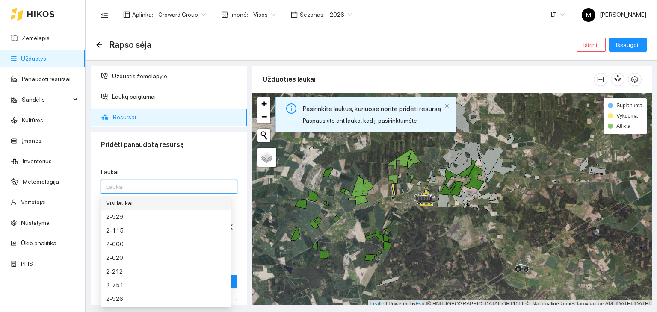
click at [149, 206] on div "Visi laukai" at bounding box center [165, 203] width 119 height 9
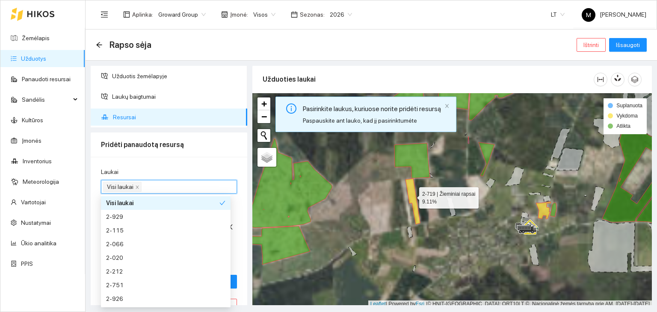
click at [411, 195] on icon at bounding box center [413, 202] width 15 height 46
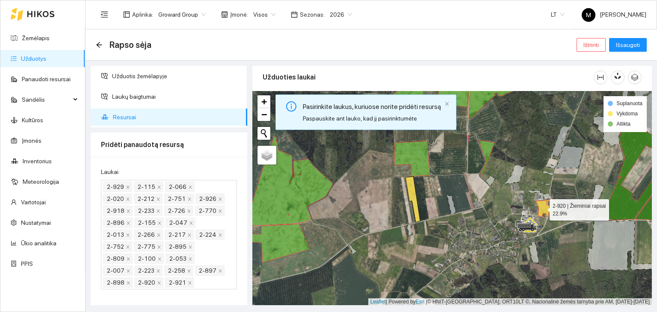
click at [542, 208] on icon at bounding box center [543, 208] width 15 height 17
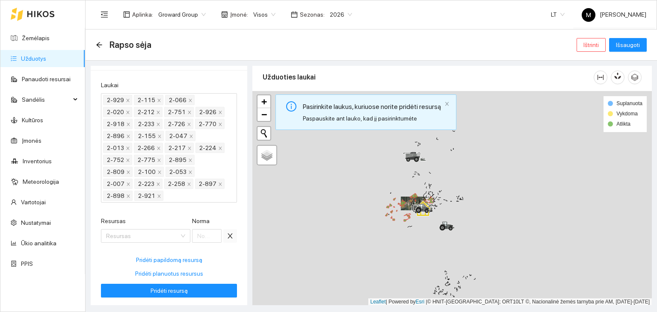
scroll to position [128, 0]
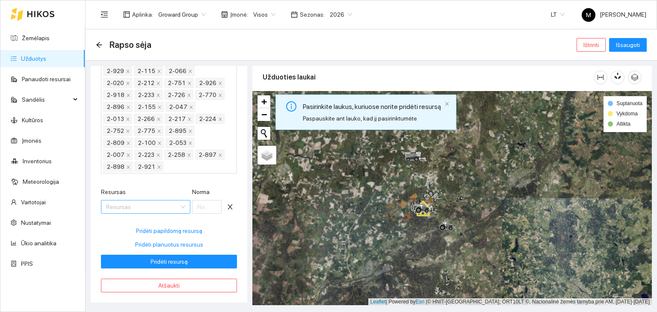
click at [139, 205] on input "Resursas" at bounding box center [142, 207] width 73 height 13
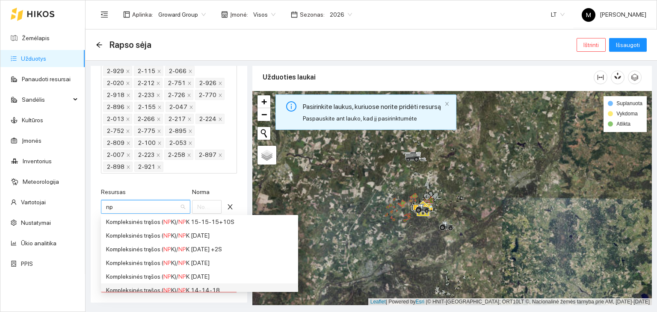
scroll to position [139, 0]
type input "n"
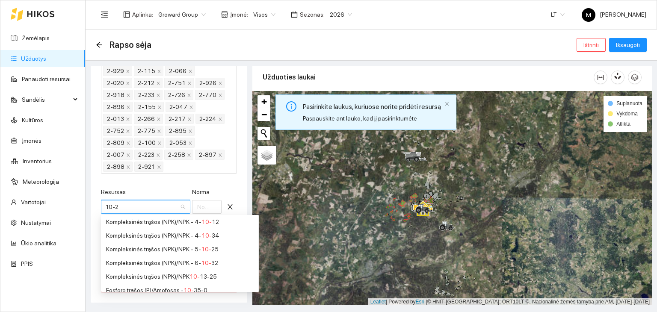
scroll to position [0, 0]
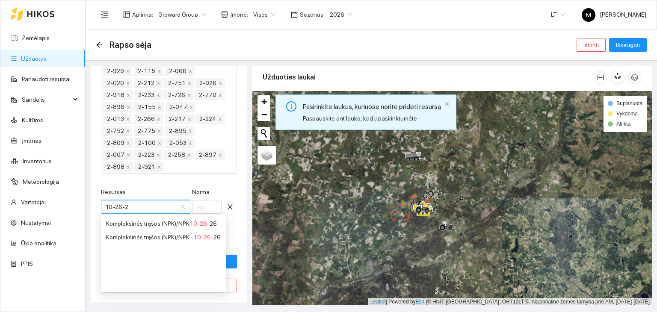
type input "[DATE]"
click at [153, 223] on div "Kompleksinės trąšos (NPK) / NPK [DATE]" at bounding box center [159, 223] width 106 height 9
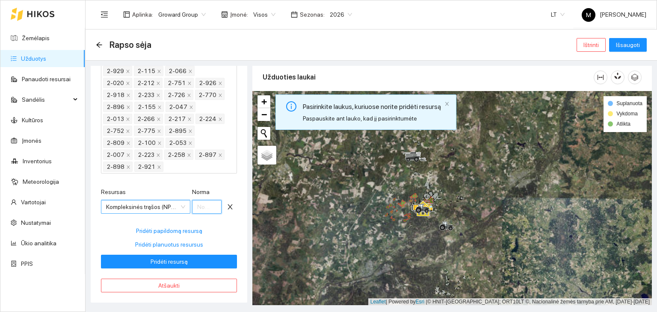
click at [199, 210] on input "Norma" at bounding box center [207, 207] width 30 height 14
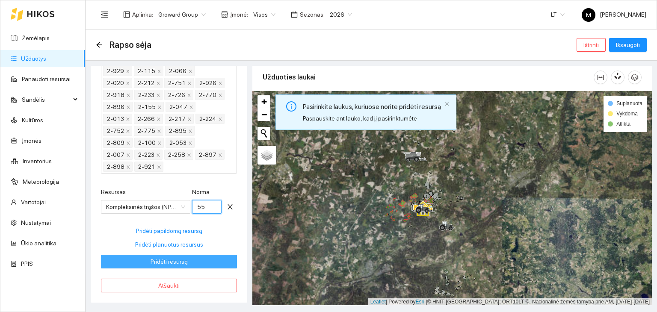
type input "55"
click at [183, 264] on span "Pridėti resursą" at bounding box center [169, 261] width 37 height 9
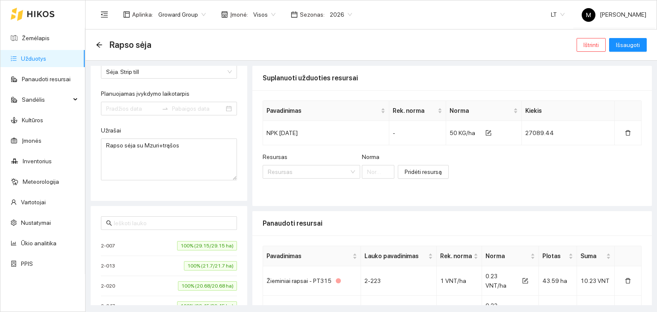
type input "[DATE]"
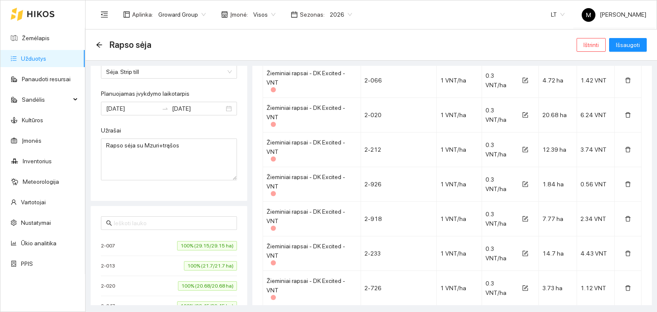
scroll to position [1413, 0]
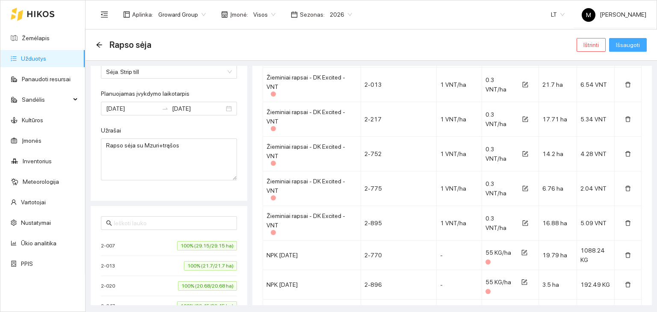
click at [619, 47] on span "Išsaugoti" at bounding box center [628, 44] width 24 height 9
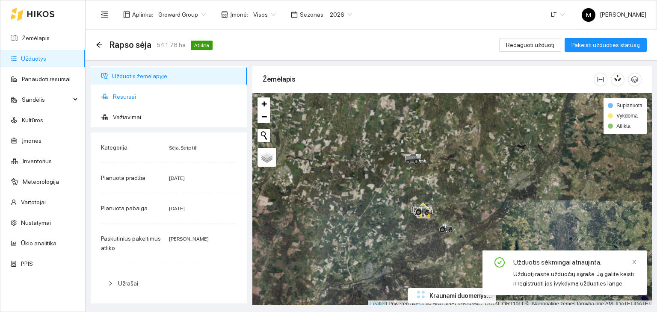
click at [130, 92] on span "Resursai" at bounding box center [177, 96] width 128 height 17
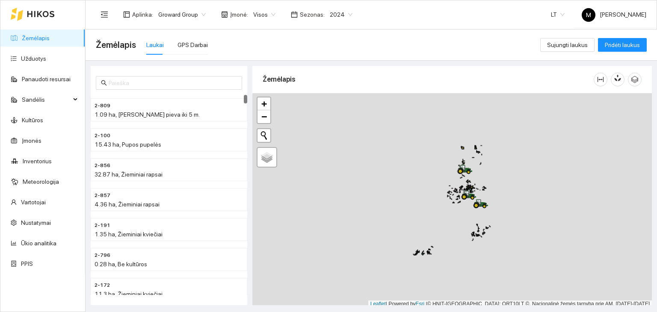
click at [330, 12] on span "2024" at bounding box center [341, 14] width 23 height 13
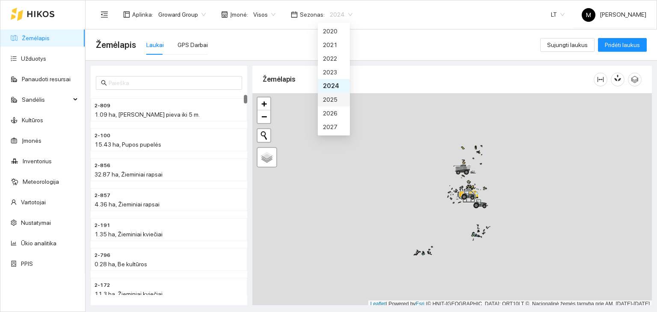
click at [334, 100] on div "2025" at bounding box center [334, 99] width 22 height 9
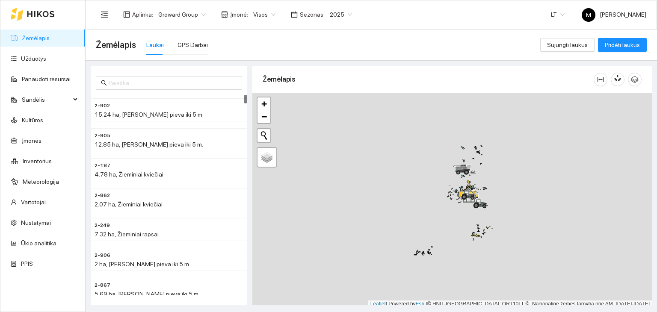
click at [336, 14] on span "2025" at bounding box center [341, 14] width 22 height 13
click at [329, 110] on div "2026" at bounding box center [334, 113] width 22 height 9
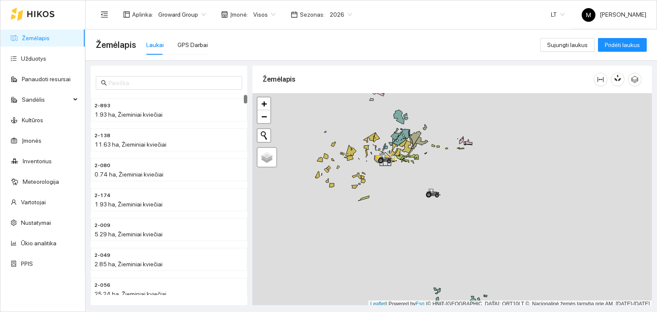
scroll to position [2, 0]
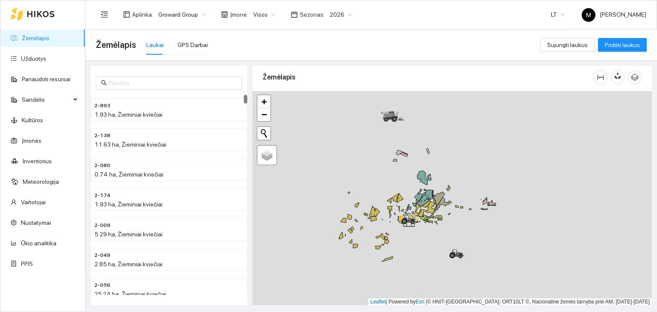
drag, startPoint x: 411, startPoint y: 165, endPoint x: 453, endPoint y: 249, distance: 93.6
click at [453, 249] on div at bounding box center [453, 198] width 400 height 215
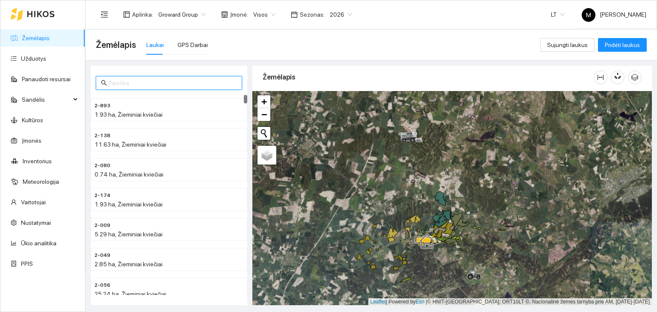
click at [146, 79] on input "text" at bounding box center [173, 82] width 128 height 9
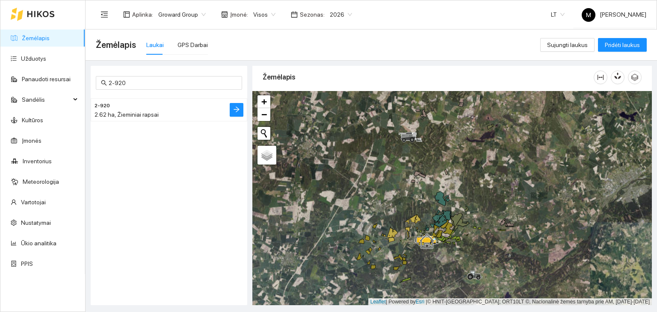
click at [154, 115] on span "2.62 ha, Žieminiai rapsai" at bounding box center [127, 114] width 64 height 7
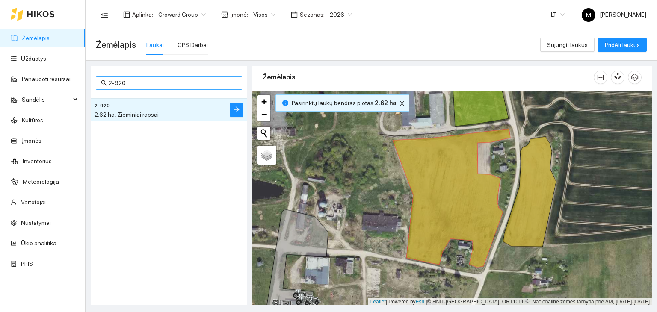
click at [142, 77] on span "2-920" at bounding box center [169, 83] width 146 height 14
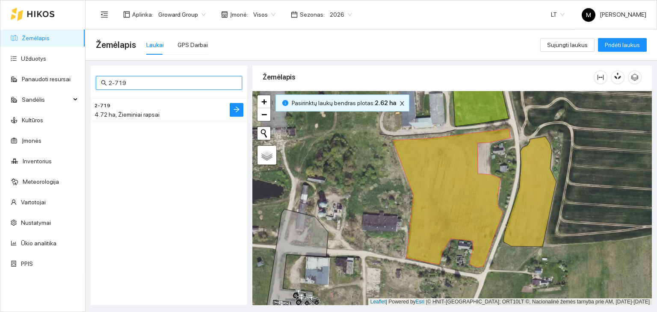
click at [168, 108] on h4 "2-719" at bounding box center [152, 105] width 115 height 9
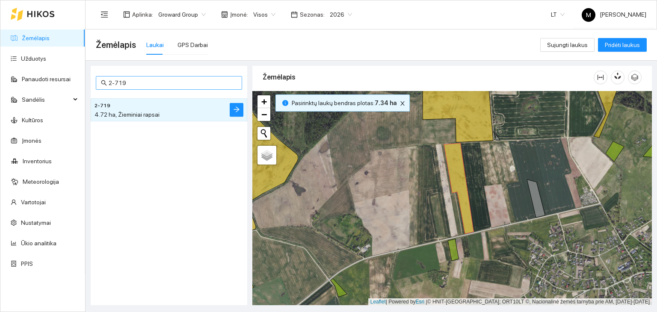
click at [153, 84] on input "2-719" at bounding box center [173, 82] width 128 height 9
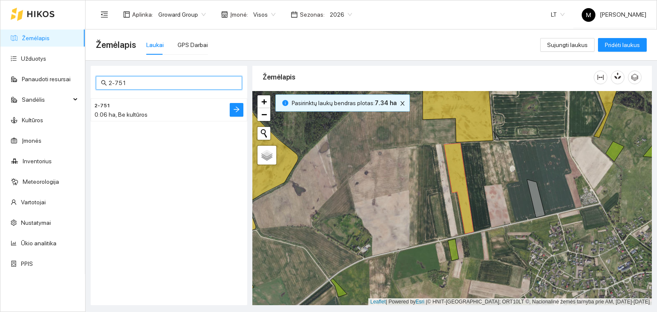
click at [152, 108] on h4 "2-751" at bounding box center [152, 105] width 115 height 9
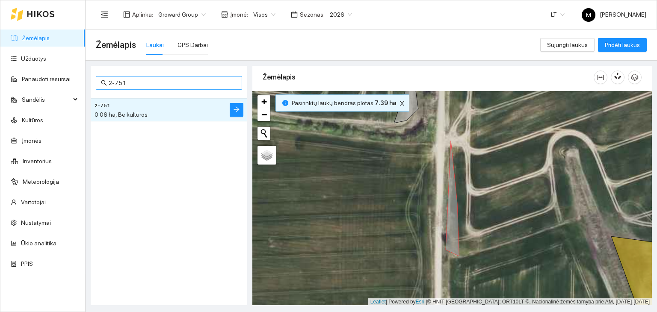
click at [137, 82] on input "2-751" at bounding box center [173, 82] width 128 height 9
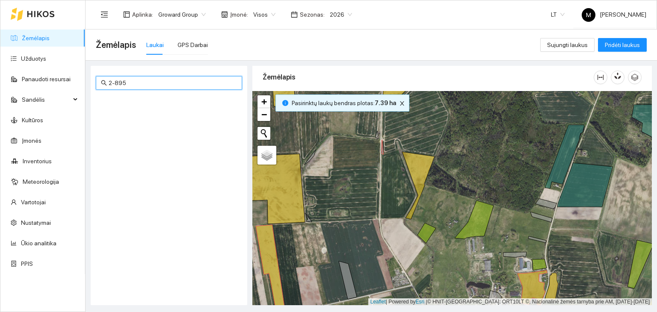
type input "2-895"
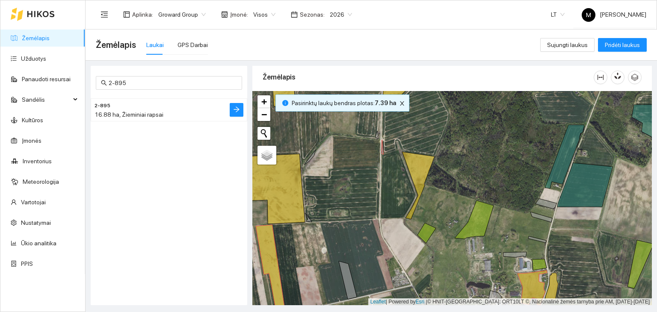
click at [137, 120] on li "2-895 16.88 ha, Žieminiai rapsai" at bounding box center [169, 109] width 157 height 23
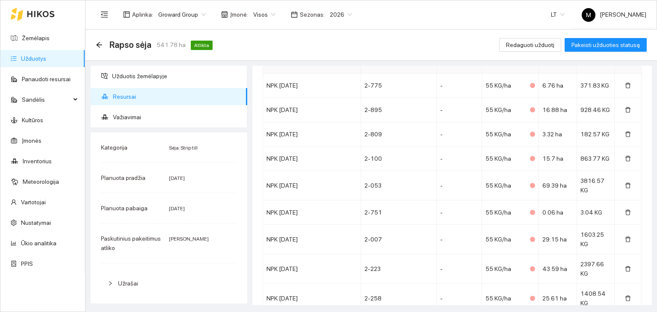
scroll to position [1501, 0]
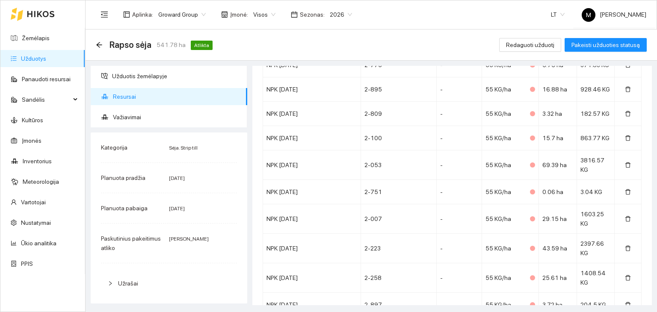
click at [31, 57] on link "Užduotys" at bounding box center [33, 58] width 25 height 7
